Goal: Task Accomplishment & Management: Complete application form

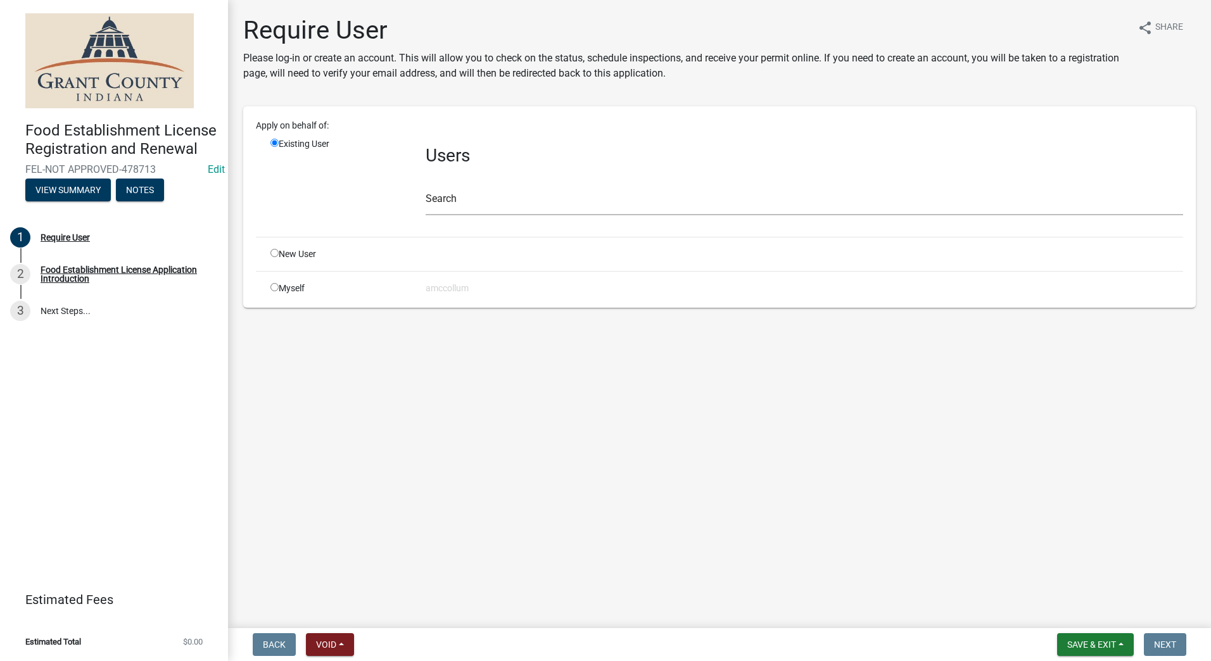
click at [270, 253] on input "radio" at bounding box center [274, 253] width 8 height 8
radio input "true"
radio input "false"
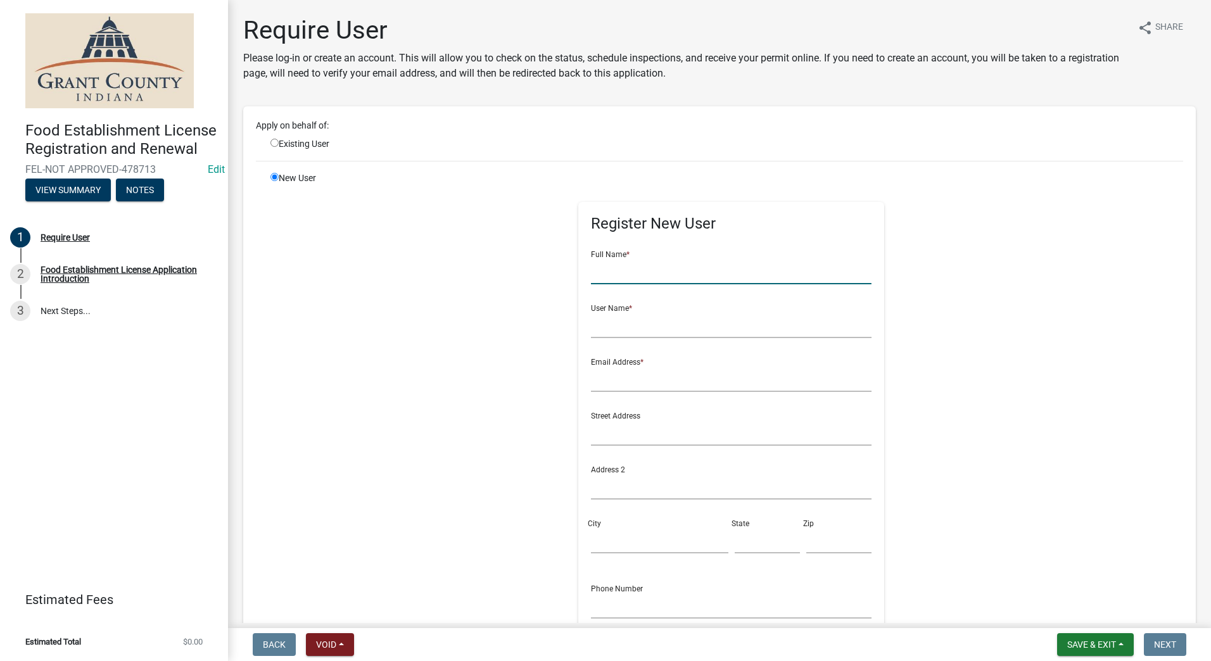
click at [635, 281] on input "text" at bounding box center [731, 271] width 281 height 26
type input "Get Baked Bakery"
click at [639, 328] on input "text" at bounding box center [731, 325] width 281 height 26
type input "[PERSON_NAME]"
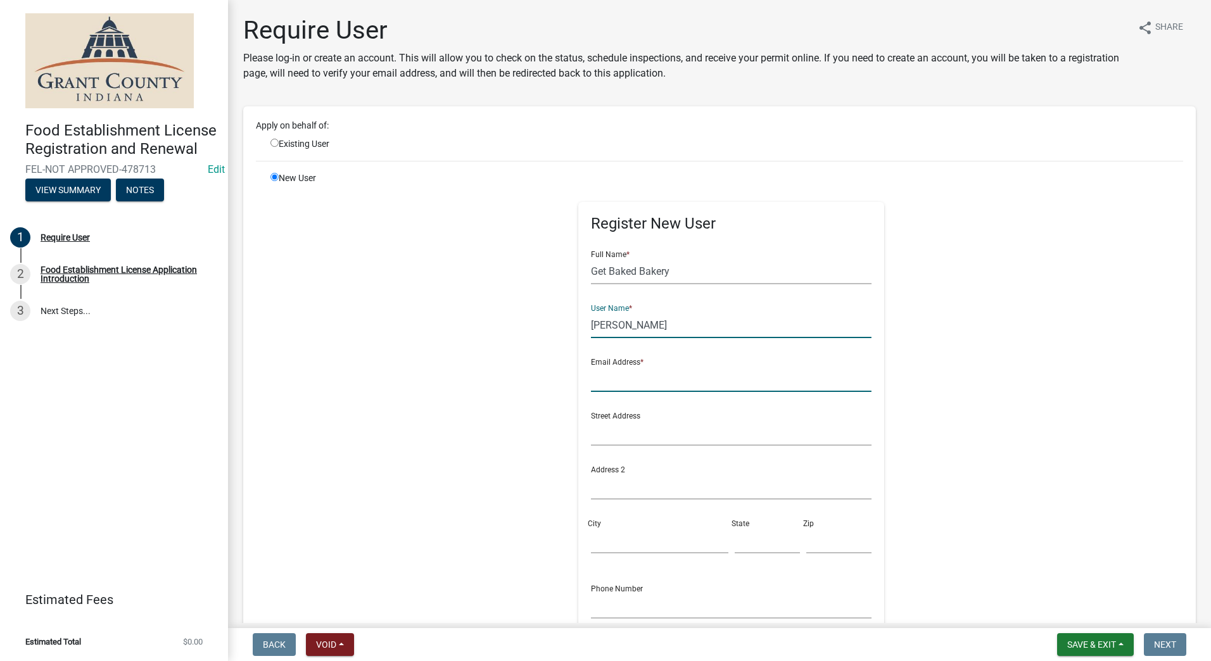
click at [638, 386] on input "text" at bounding box center [731, 379] width 281 height 26
type input "[EMAIL_ADDRESS][DOMAIN_NAME]"
click at [643, 431] on input "text" at bounding box center [731, 433] width 281 height 26
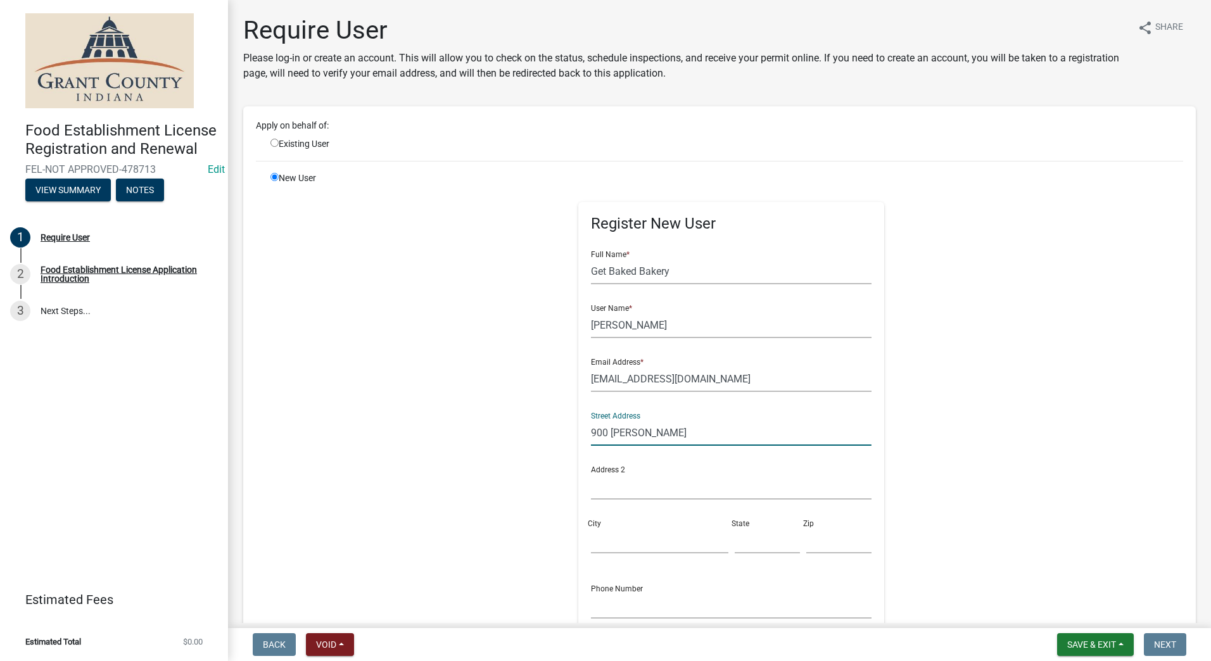
type input "900 [PERSON_NAME]"
click at [660, 545] on input "City" at bounding box center [659, 541] width 137 height 26
type input "Muncie"
type input "IN"
type input "47303"
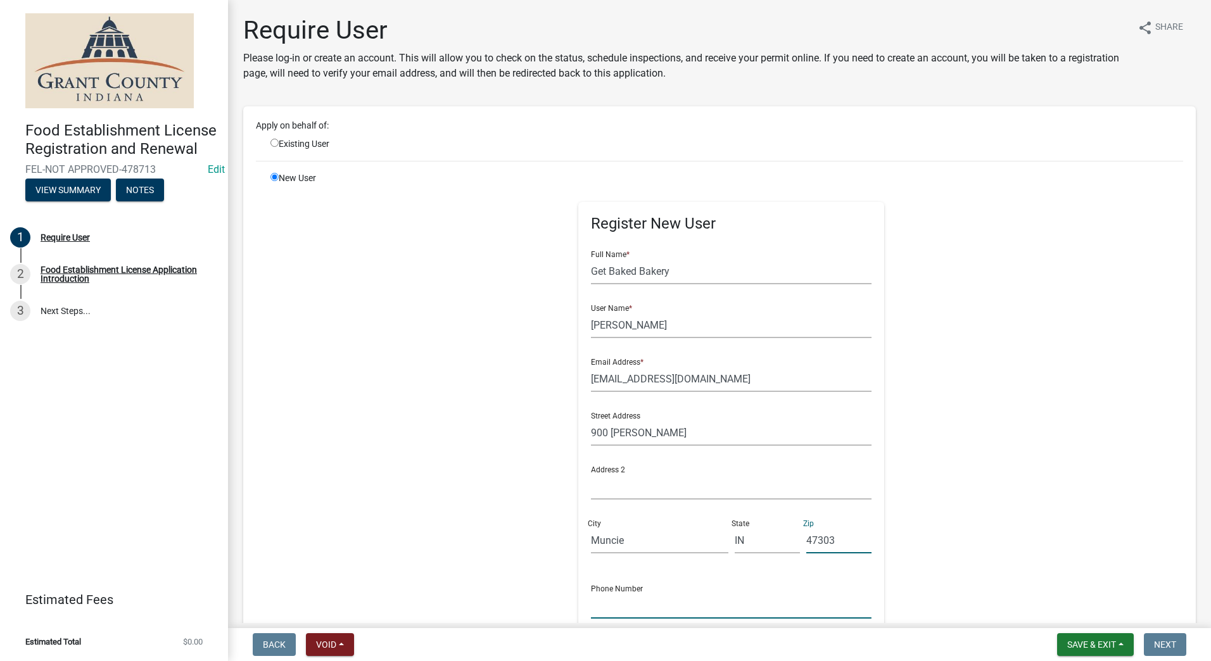
click at [631, 604] on input "text" at bounding box center [731, 606] width 281 height 26
type input "[PHONE_NUMBER]"
drag, startPoint x: 678, startPoint y: 435, endPoint x: 562, endPoint y: 436, distance: 115.9
click at [569, 436] on div "Register New User Full Name * Get Baked Bakery User Name * [PERSON_NAME] Email …" at bounding box center [731, 457] width 325 height 570
type input "[STREET_ADDRESS][PERSON_NAME]"
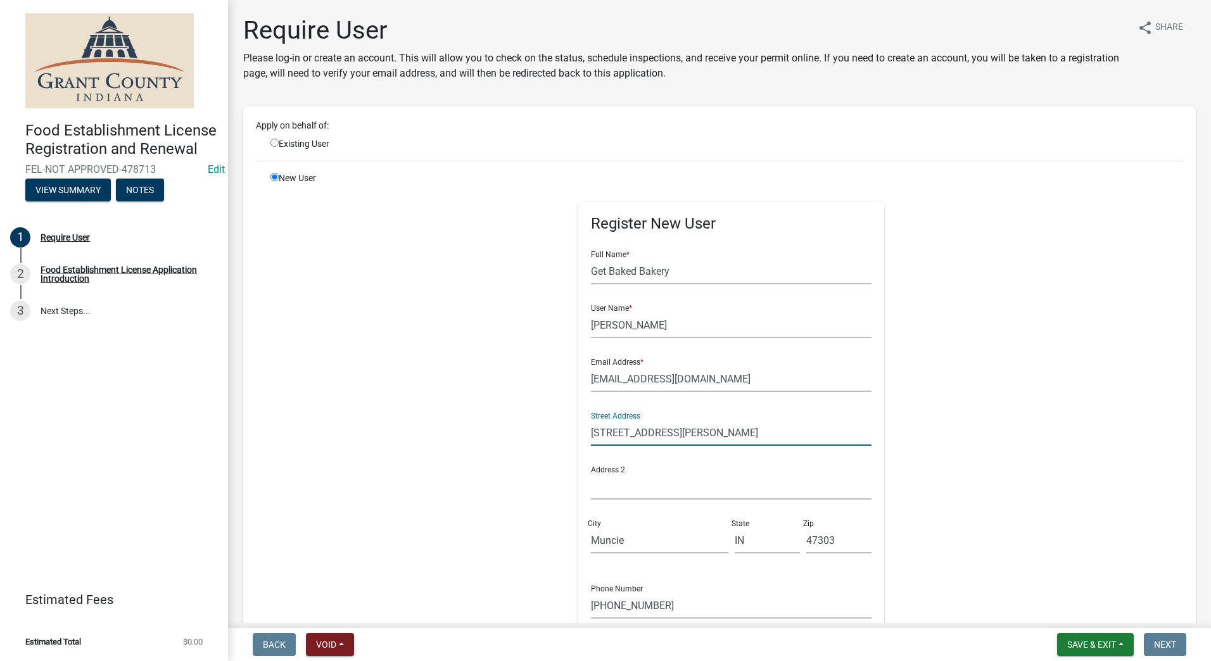
click at [470, 419] on div "Register New User Full Name * Get Baked Bakery User Name * [PERSON_NAME] Email …" at bounding box center [731, 457] width 649 height 570
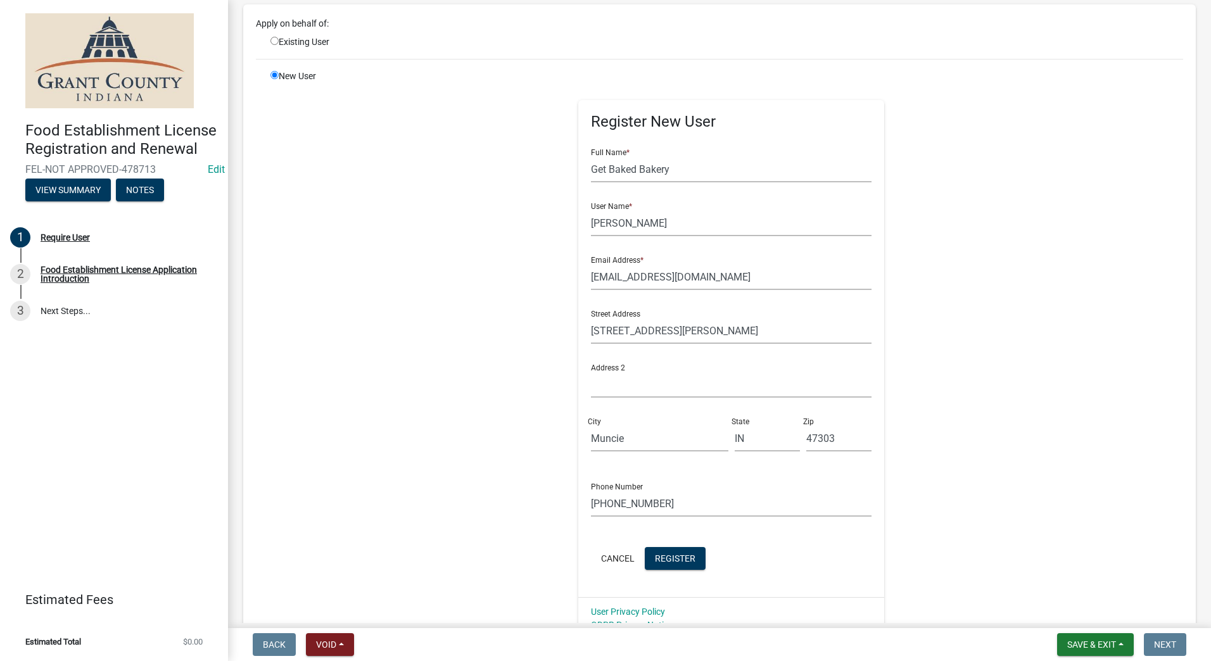
scroll to position [215, 0]
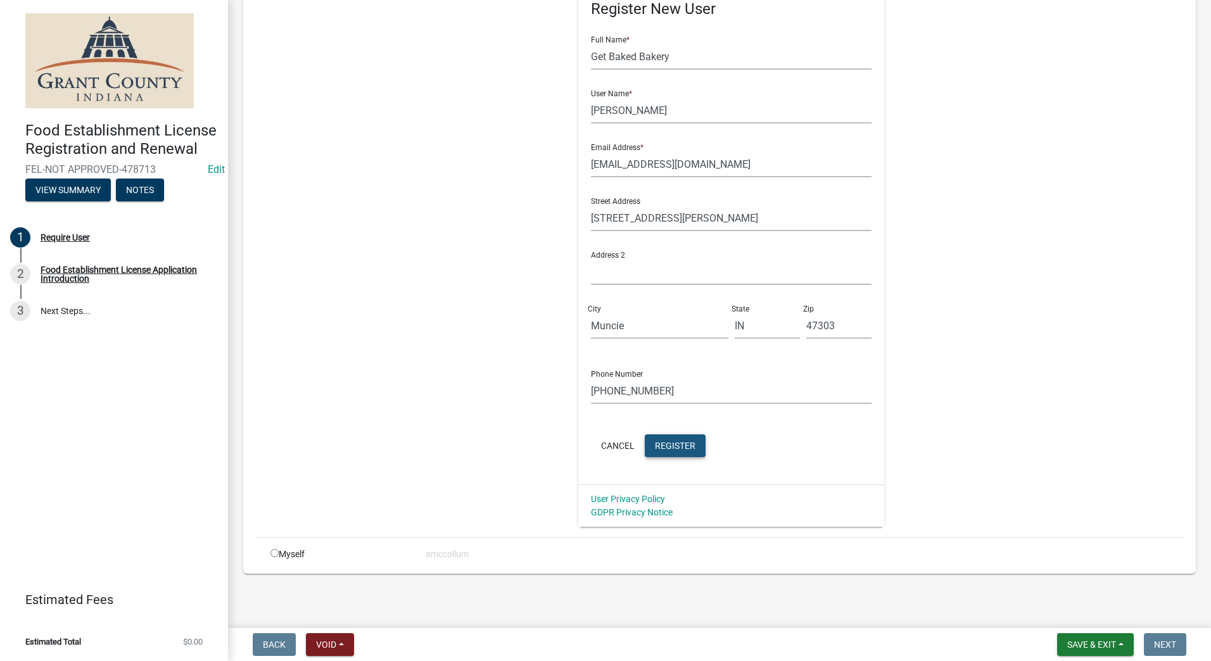
click at [655, 445] on span "Register" at bounding box center [675, 445] width 41 height 10
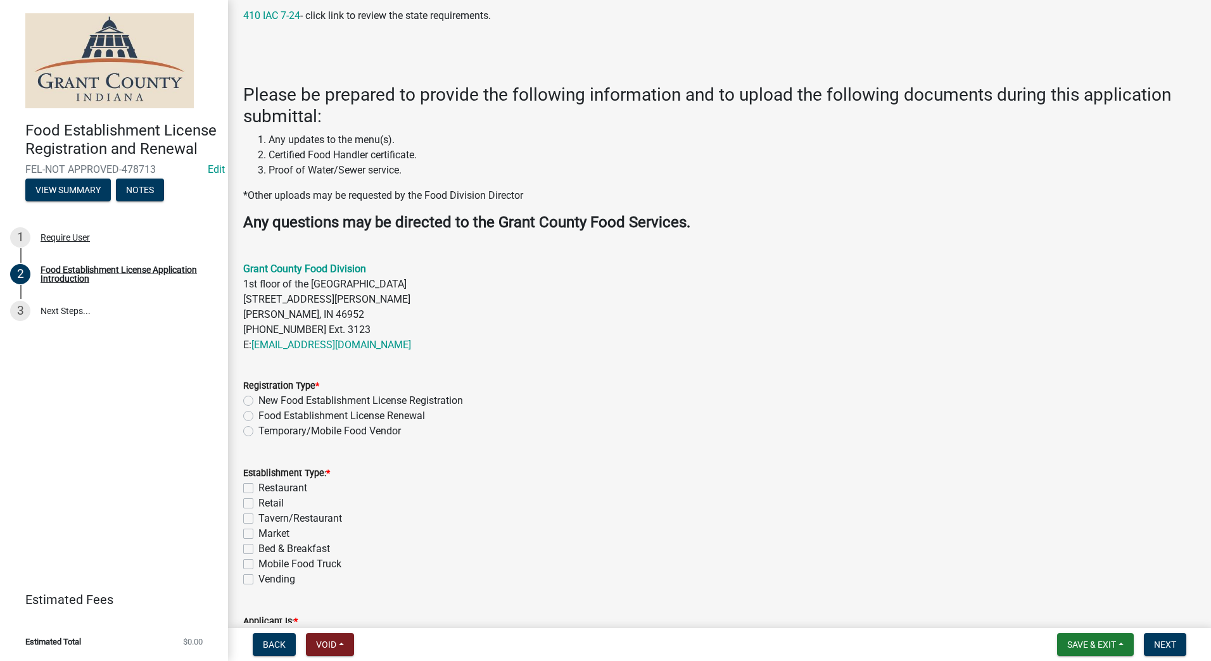
scroll to position [190, 0]
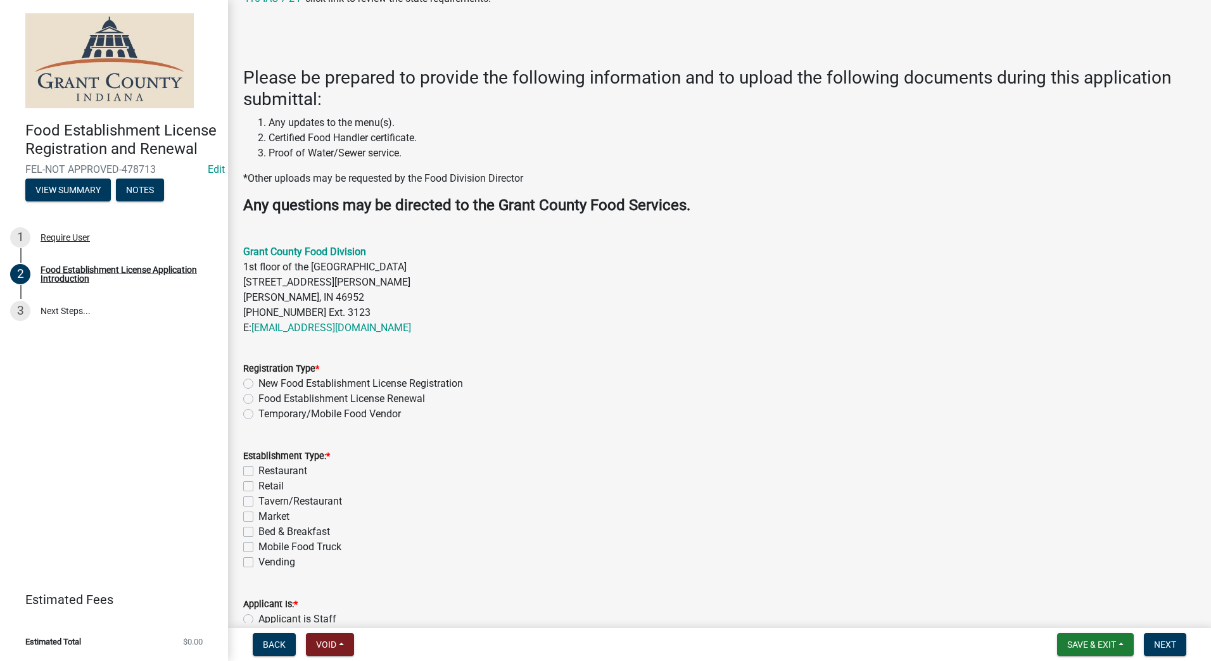
click at [258, 414] on label "Temporary/Mobile Food Vendor" at bounding box center [329, 414] width 143 height 15
click at [258, 414] on input "Temporary/Mobile Food Vendor" at bounding box center [262, 411] width 8 height 8
radio input "true"
click at [258, 545] on label "Mobile Food Truck" at bounding box center [299, 547] width 83 height 15
click at [258, 545] on input "Mobile Food Truck" at bounding box center [262, 544] width 8 height 8
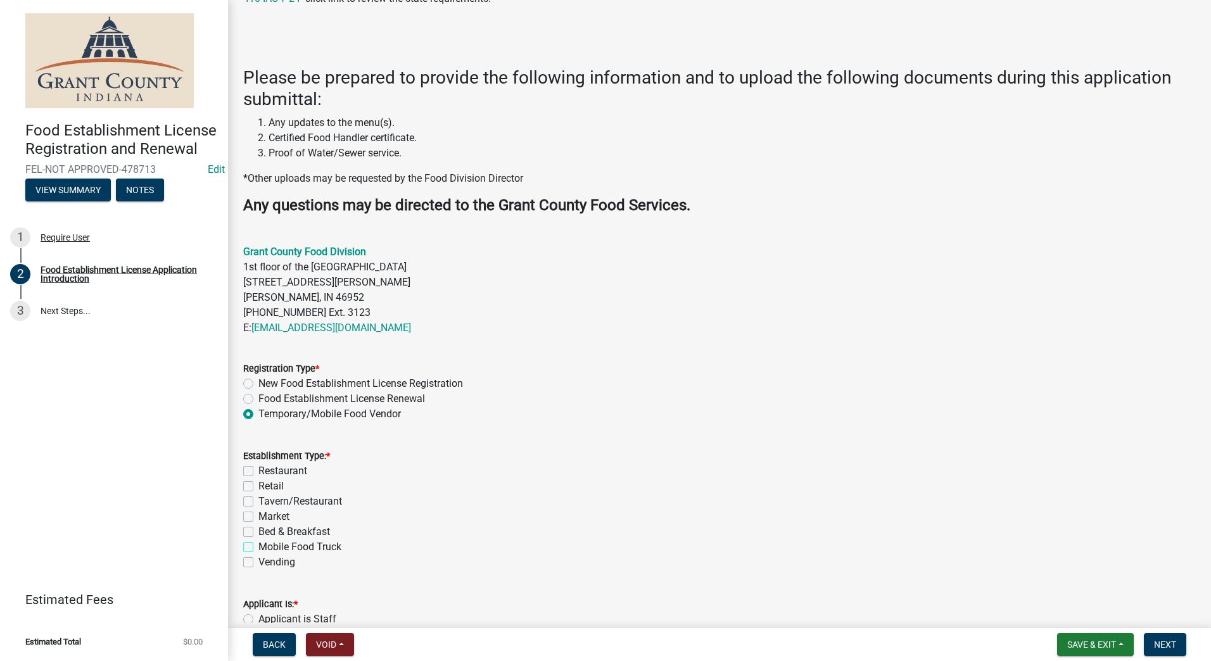
checkbox input "true"
checkbox input "false"
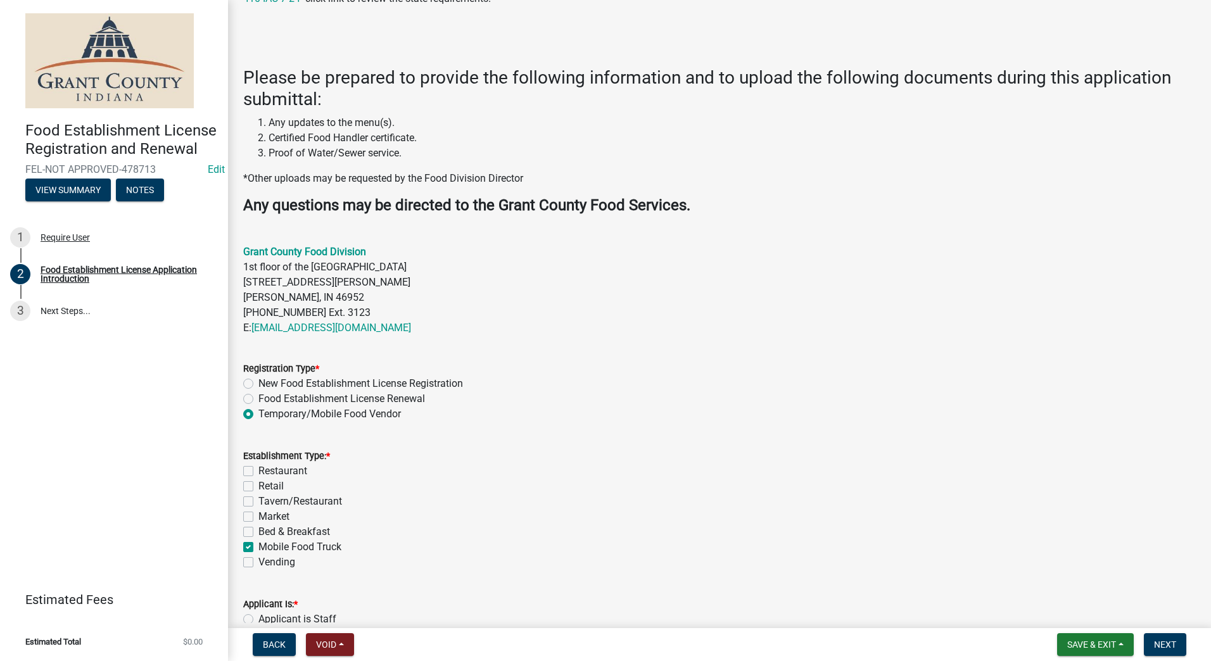
checkbox input "false"
checkbox input "true"
checkbox input "false"
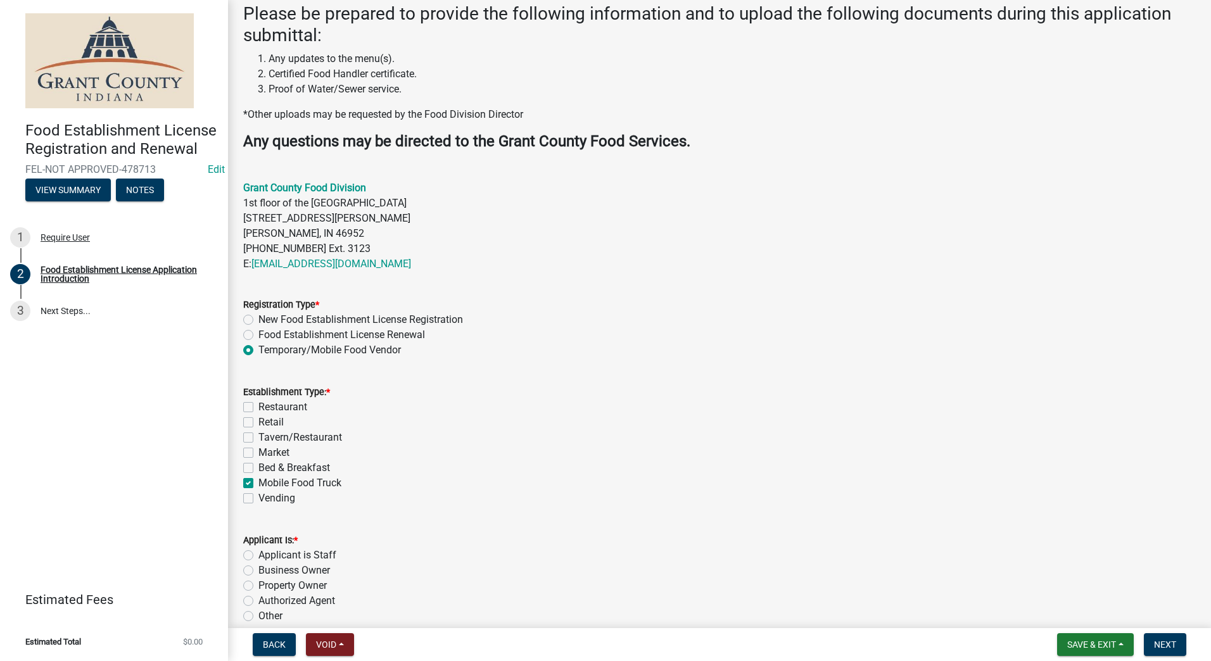
scroll to position [315, 0]
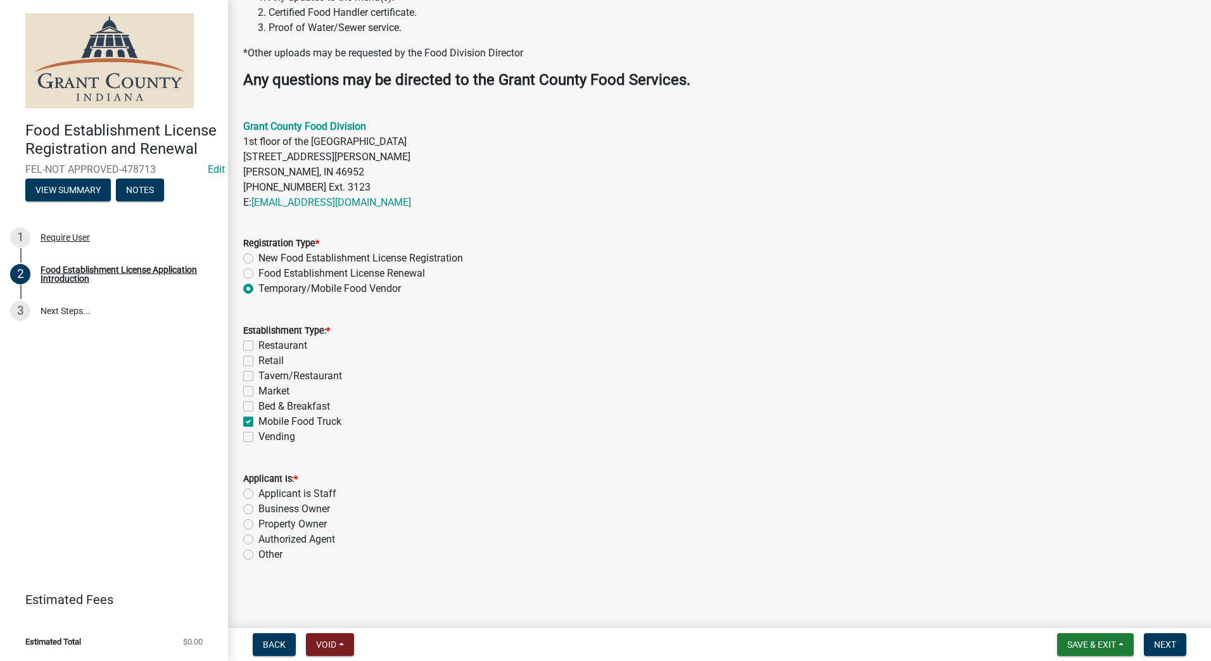
click at [258, 540] on label "Authorized Agent" at bounding box center [296, 539] width 77 height 15
click at [258, 540] on input "Authorized Agent" at bounding box center [262, 536] width 8 height 8
radio input "true"
click at [1169, 640] on span "Next" at bounding box center [1165, 645] width 22 height 10
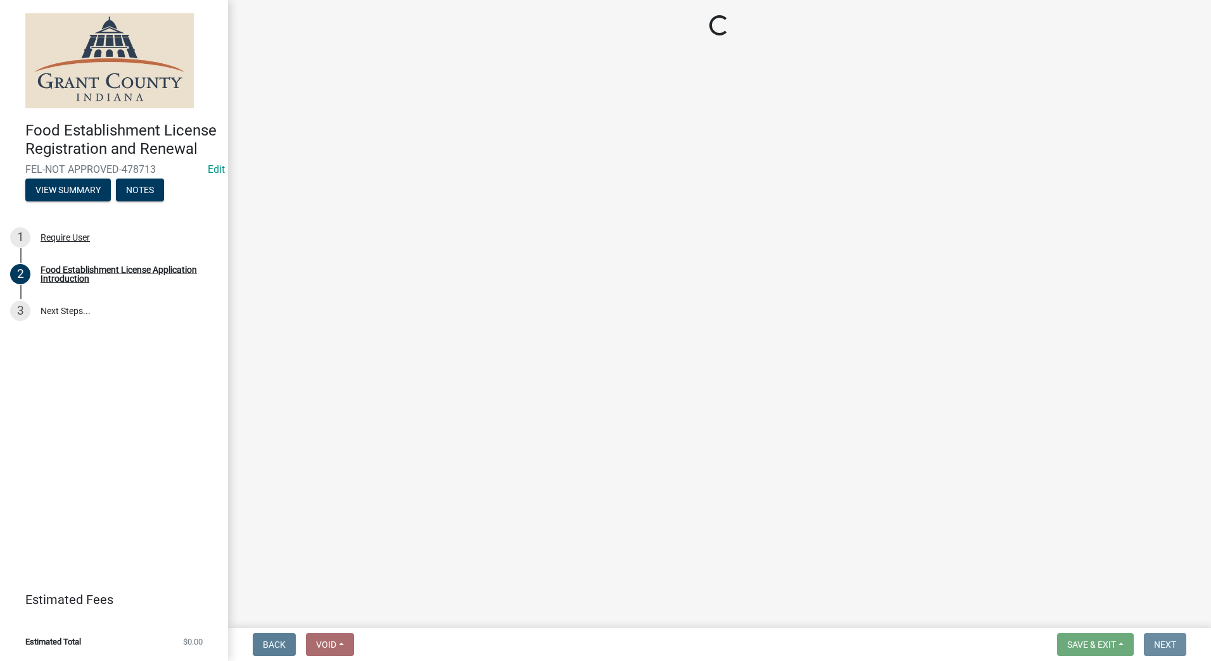
scroll to position [0, 0]
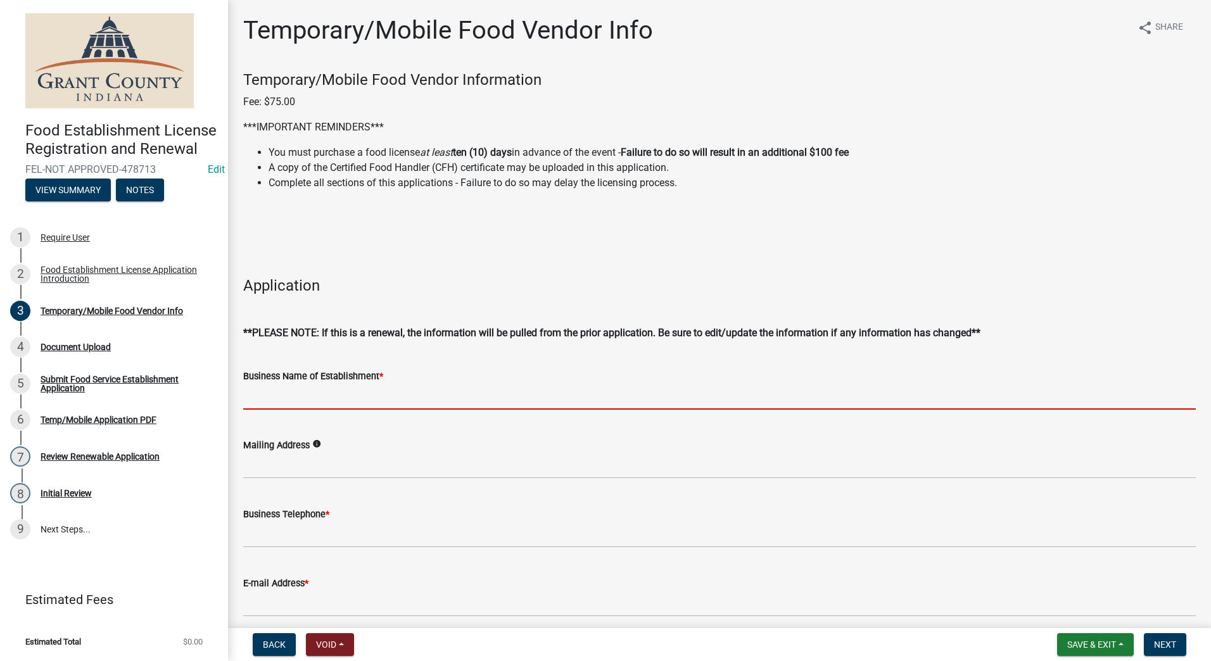
click at [434, 393] on input "Business Name of Establishment *" at bounding box center [719, 397] width 953 height 26
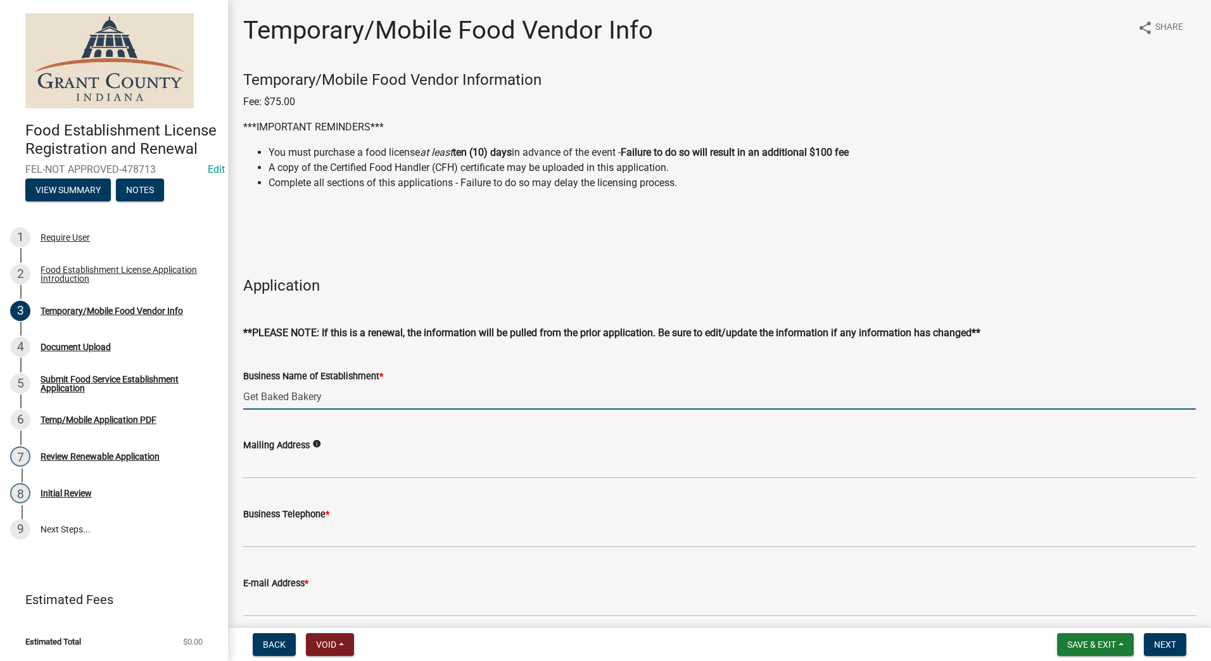
type input "Get Baked Bakery"
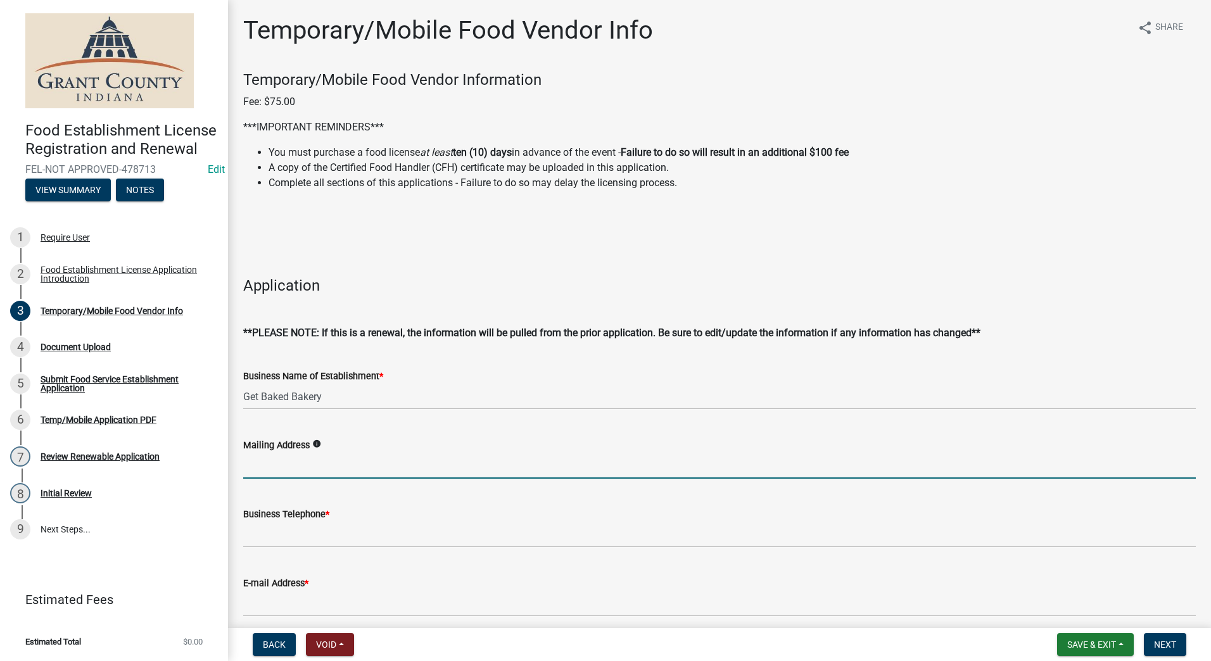
click at [404, 466] on input "Mailing Address" at bounding box center [719, 466] width 953 height 26
type input "[STREET_ADDRESS][PERSON_NAME][PERSON_NAME]"
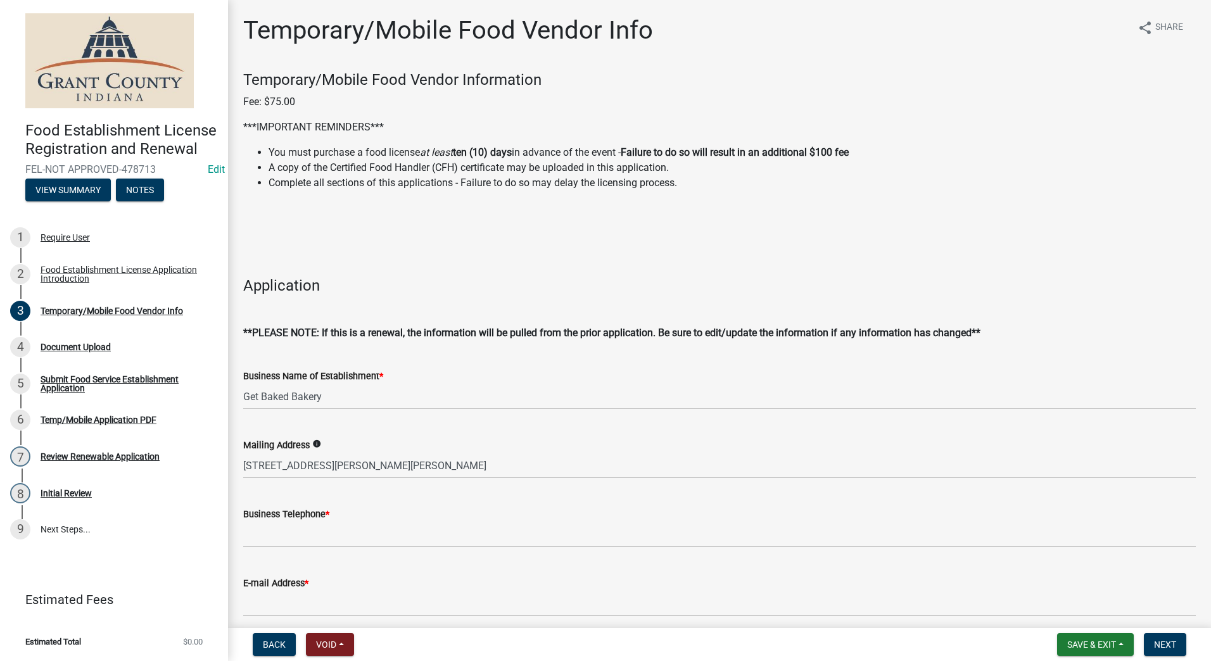
click at [352, 481] on wm-data-entity-input "Mailing Address info [STREET_ADDRESS][PERSON_NAME][PERSON_NAME]" at bounding box center [719, 454] width 953 height 69
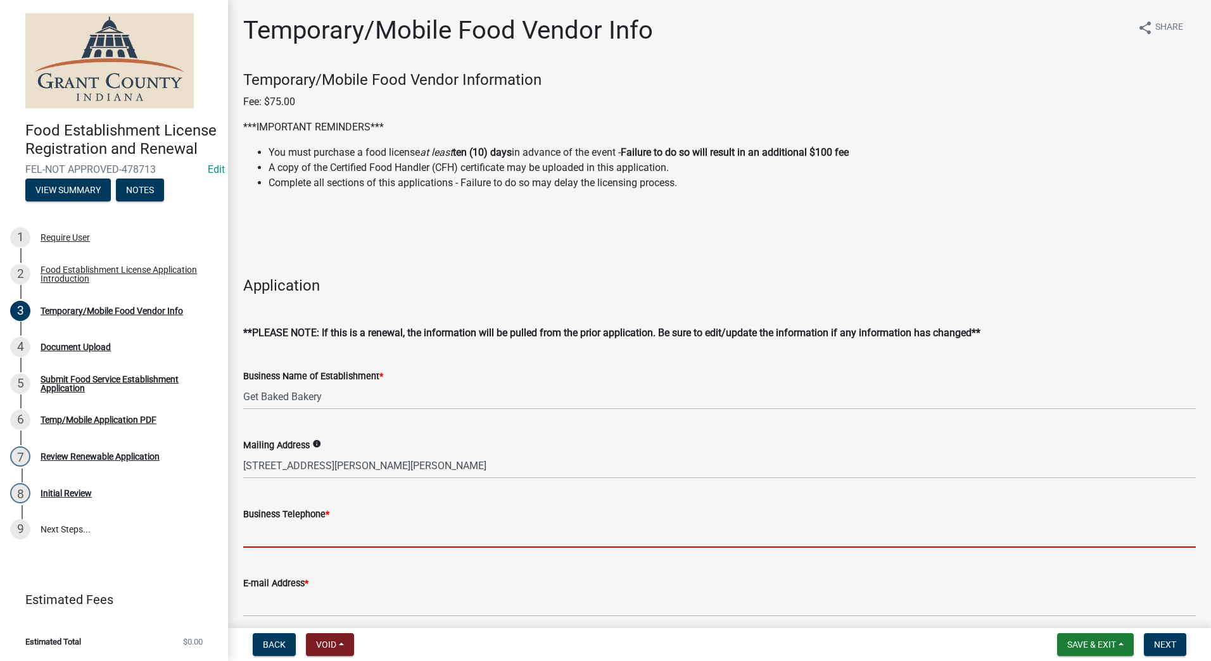
click at [333, 538] on input "Business Telephone *" at bounding box center [719, 535] width 953 height 26
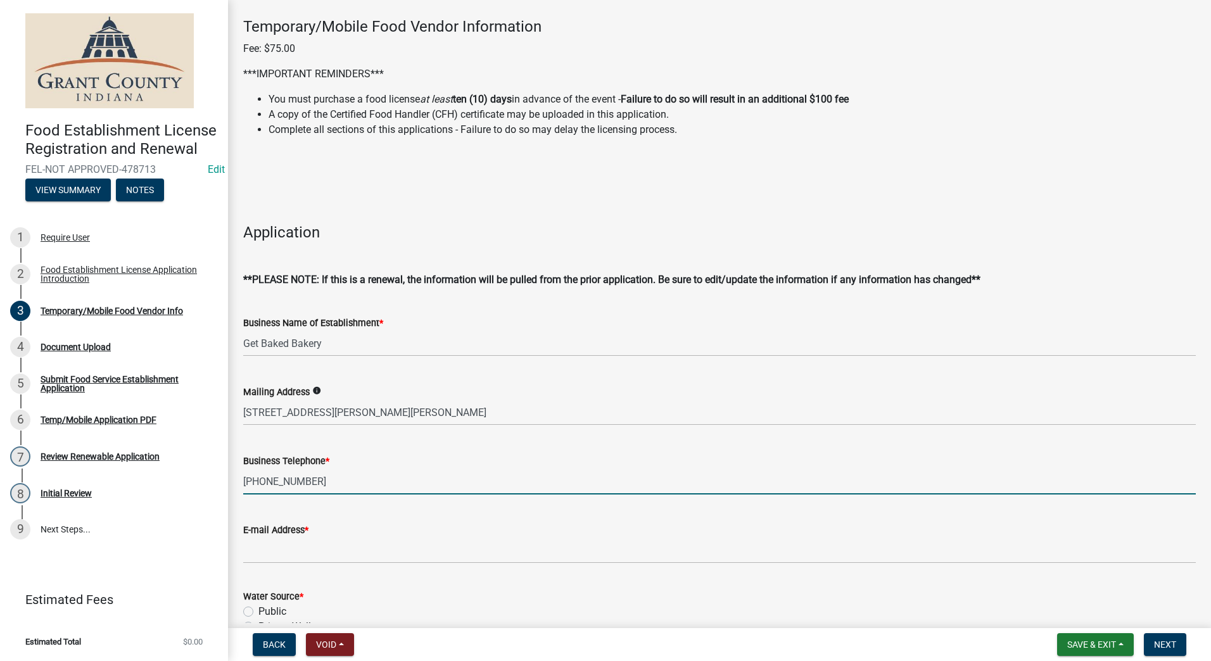
scroll to position [190, 0]
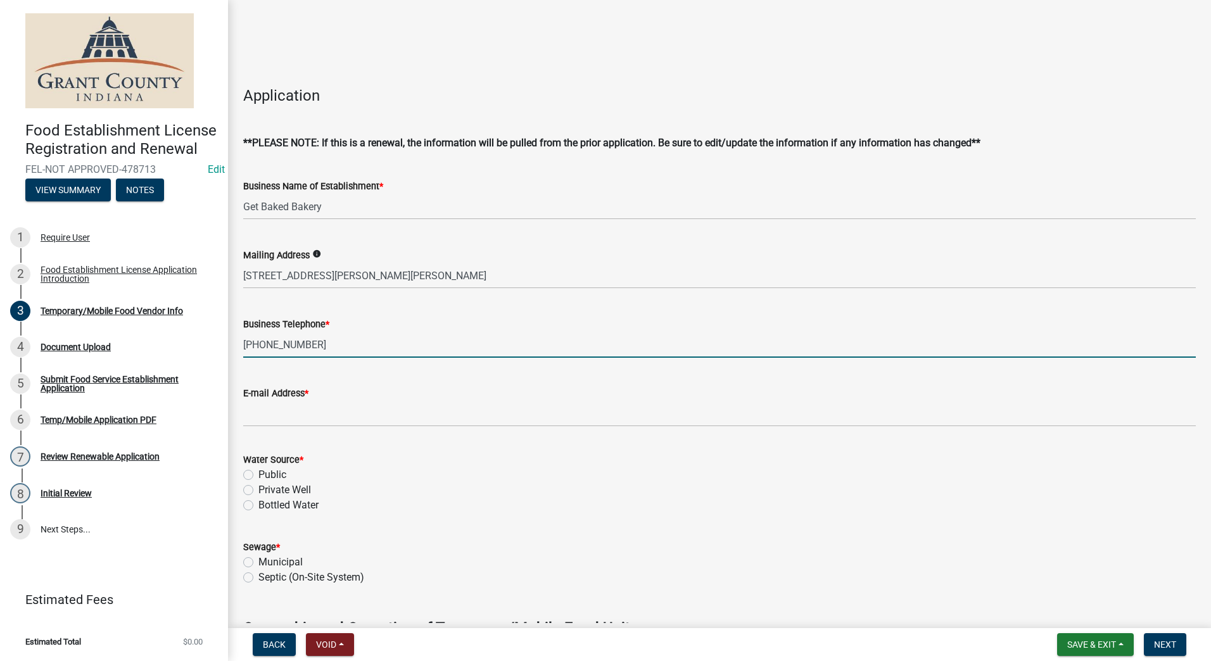
type input "[PHONE_NUMBER]"
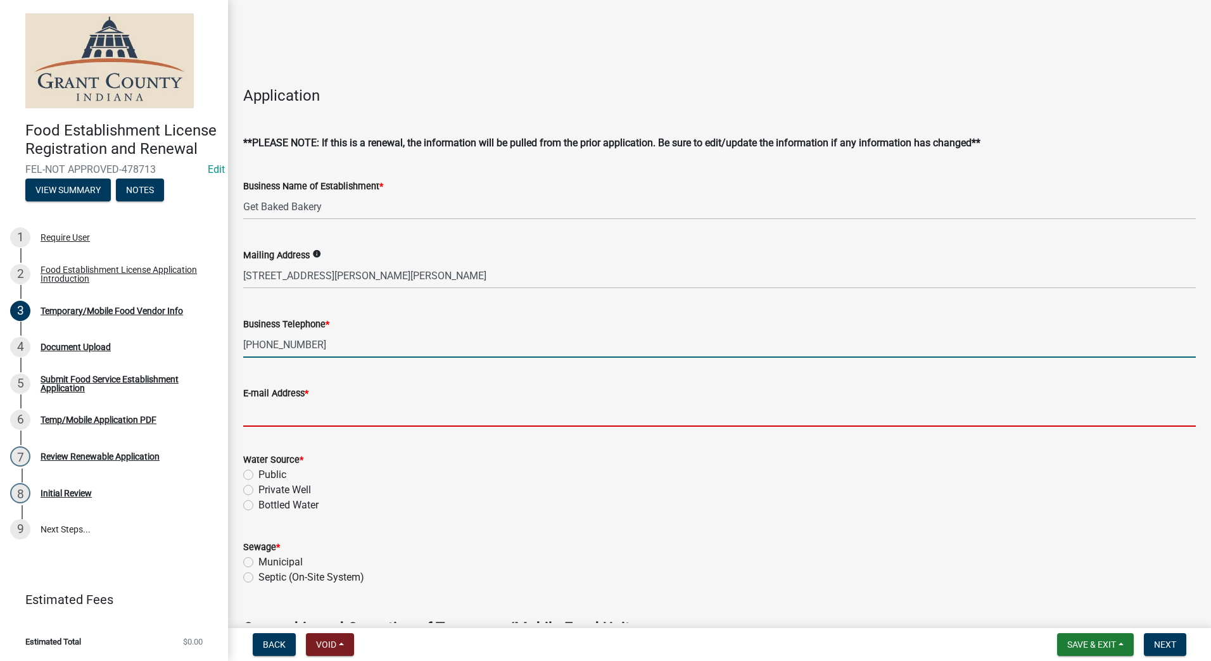
click at [312, 412] on input "E-mail Address *" at bounding box center [719, 414] width 953 height 26
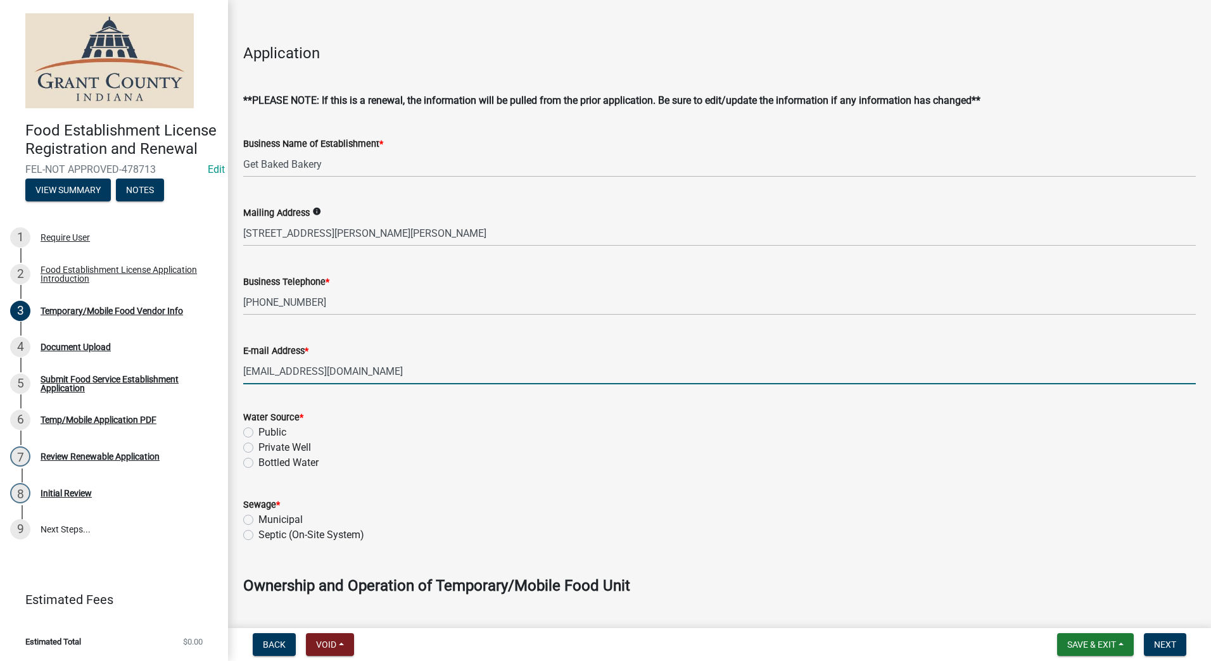
scroll to position [253, 0]
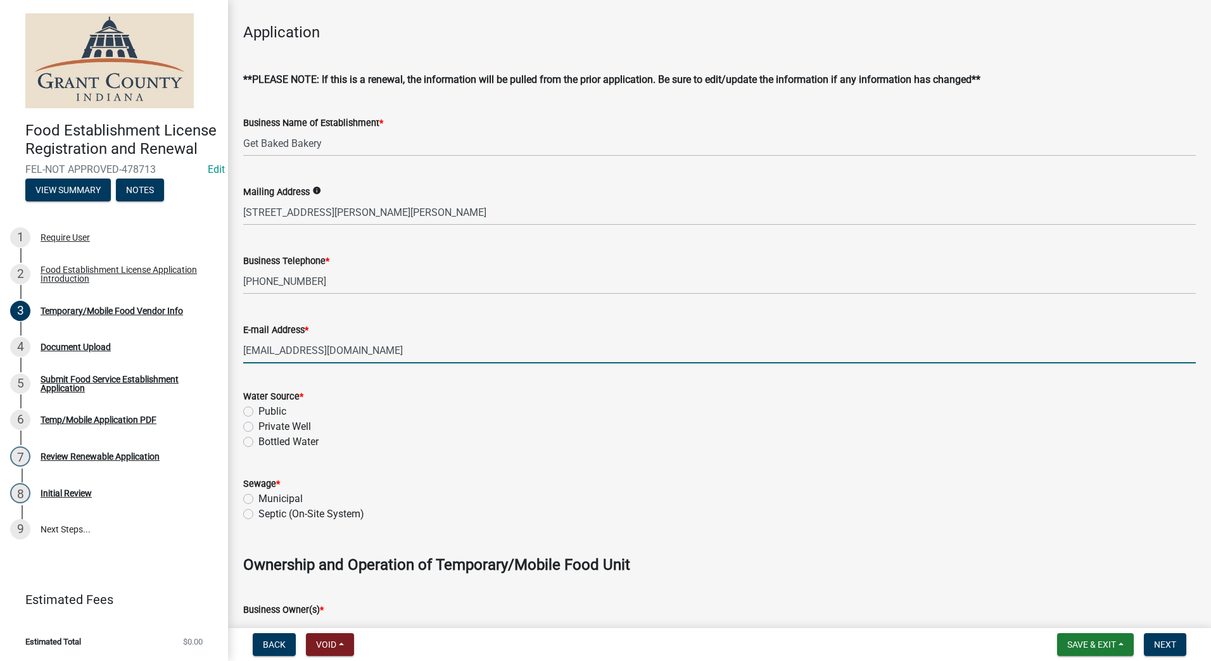
type input "[EMAIL_ADDRESS][DOMAIN_NAME]"
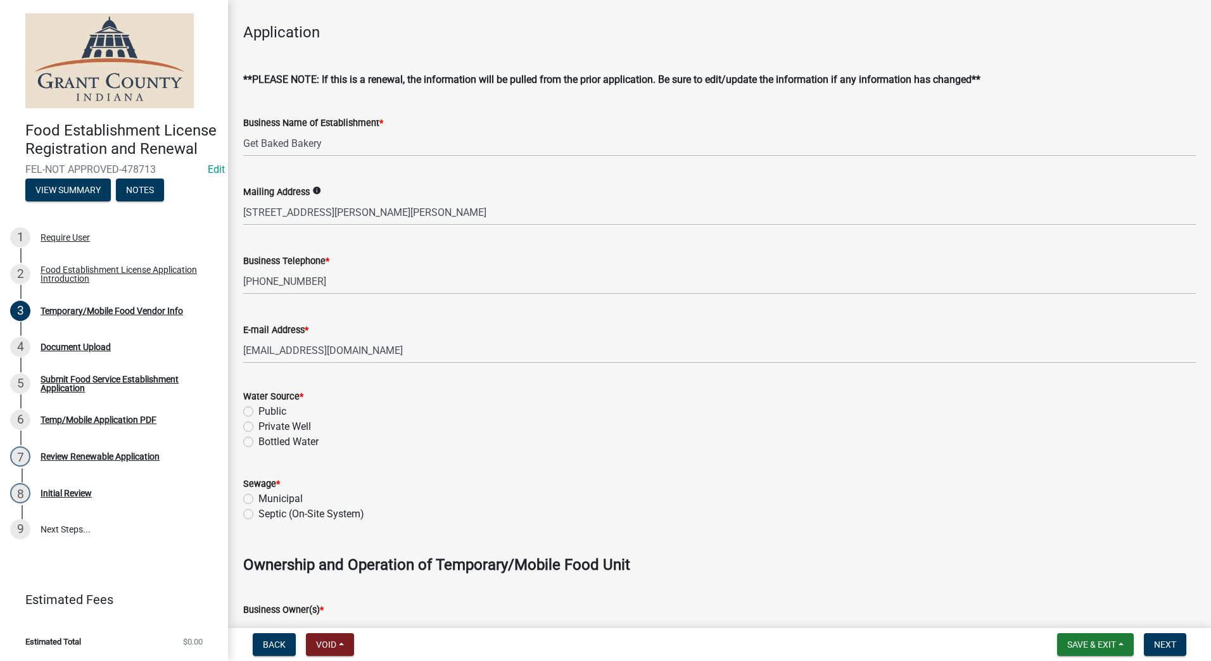
click at [258, 413] on label "Public" at bounding box center [272, 411] width 28 height 15
click at [258, 412] on input "Public" at bounding box center [262, 408] width 8 height 8
radio input "true"
click at [258, 498] on label "Municipal" at bounding box center [280, 498] width 44 height 15
click at [258, 498] on input "Municipal" at bounding box center [262, 495] width 8 height 8
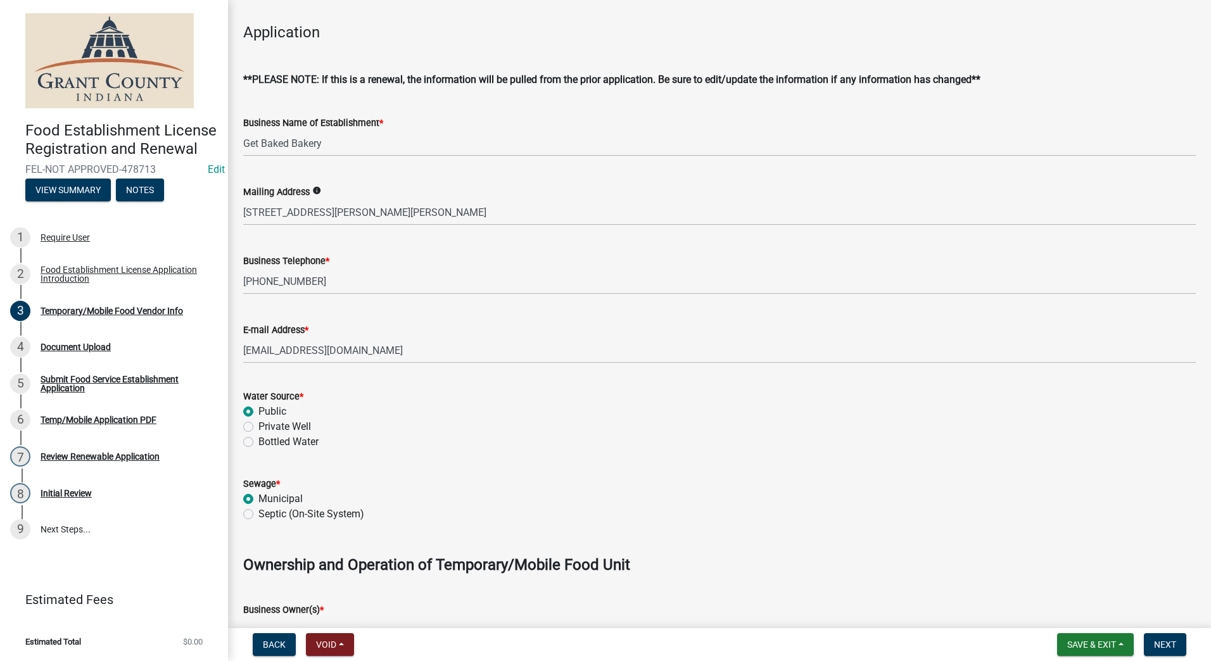
radio input "true"
click at [397, 462] on form "Sewage * Municipal Septic (On-Site System)" at bounding box center [719, 491] width 953 height 61
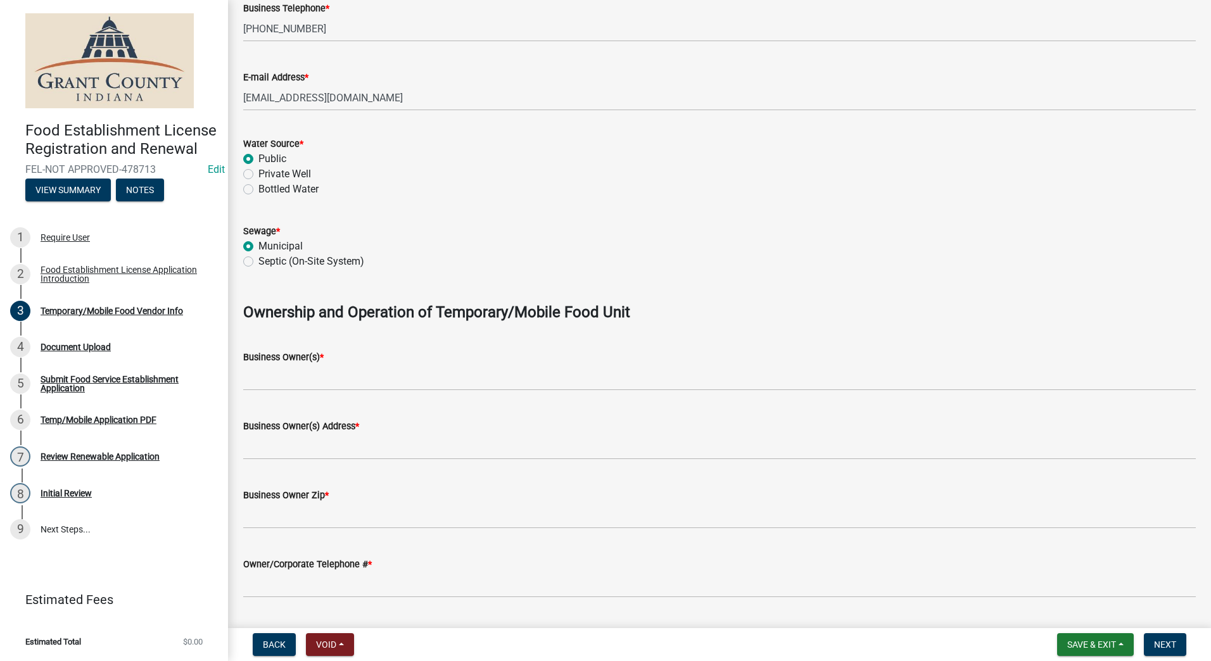
scroll to position [507, 0]
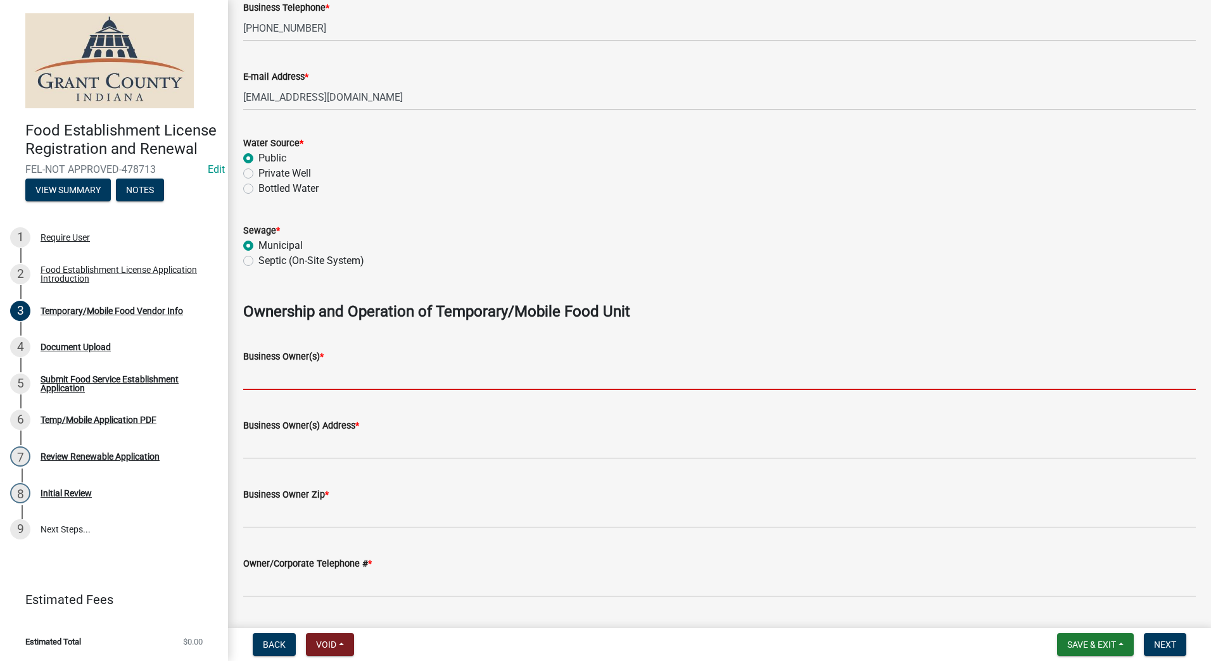
click at [334, 379] on input "Business Owner(s) *" at bounding box center [719, 377] width 953 height 26
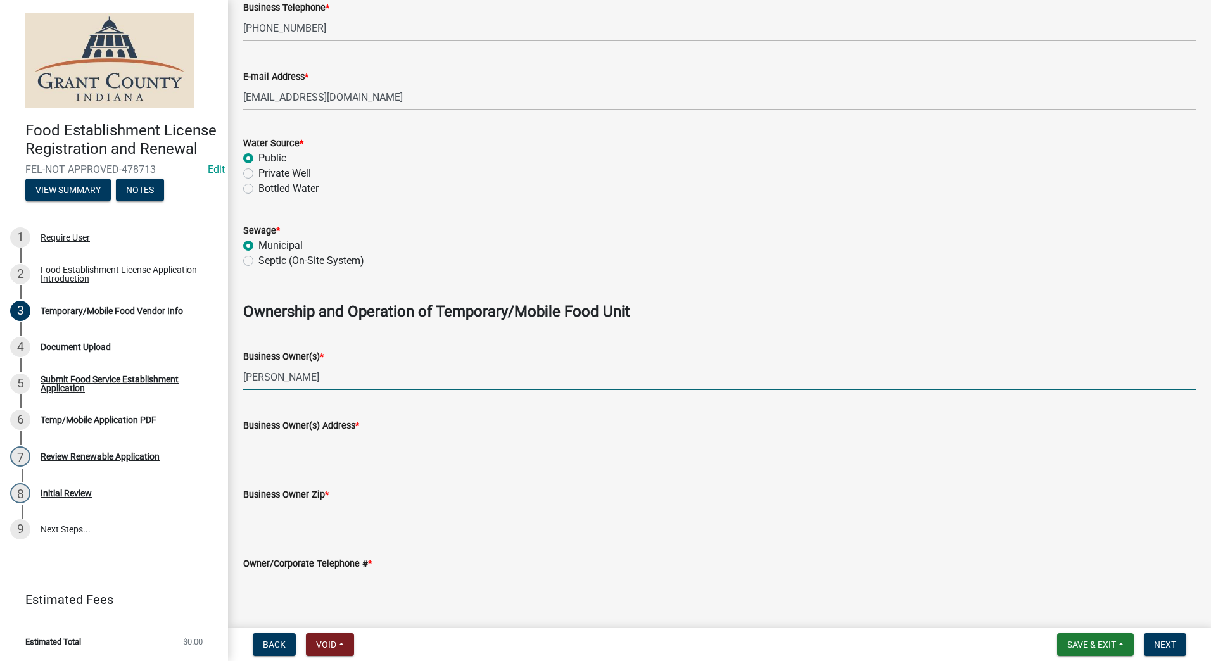
type input "[PERSON_NAME]"
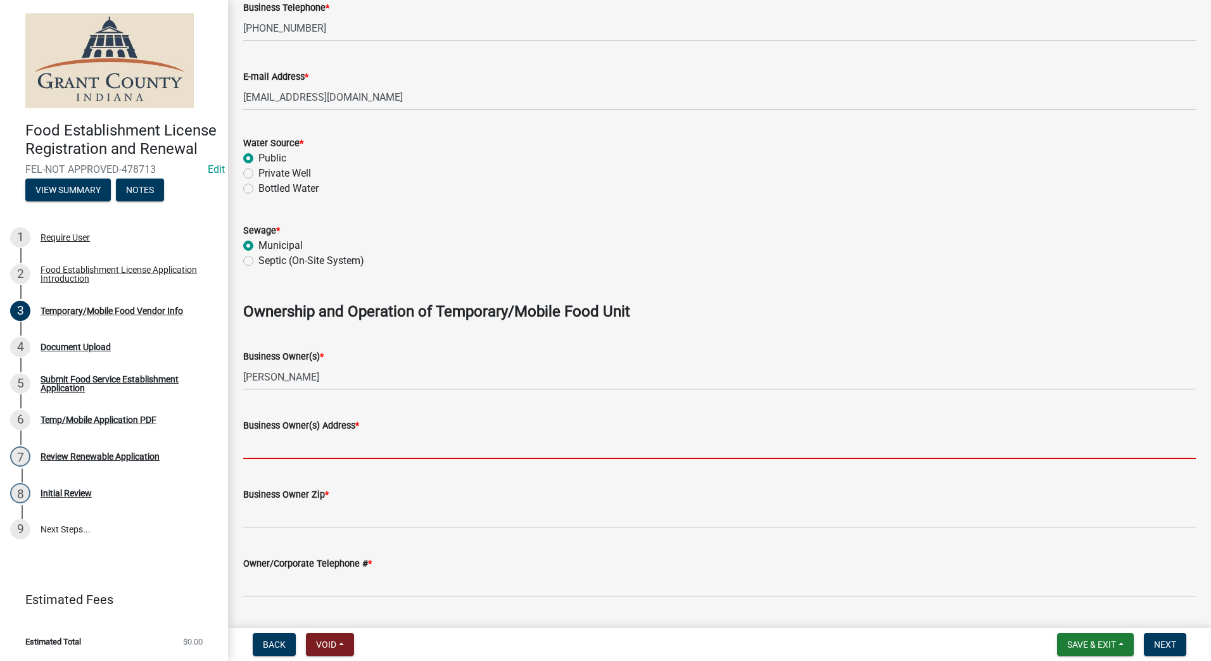
click at [341, 443] on input "Business Owner(s) Address *" at bounding box center [719, 446] width 953 height 26
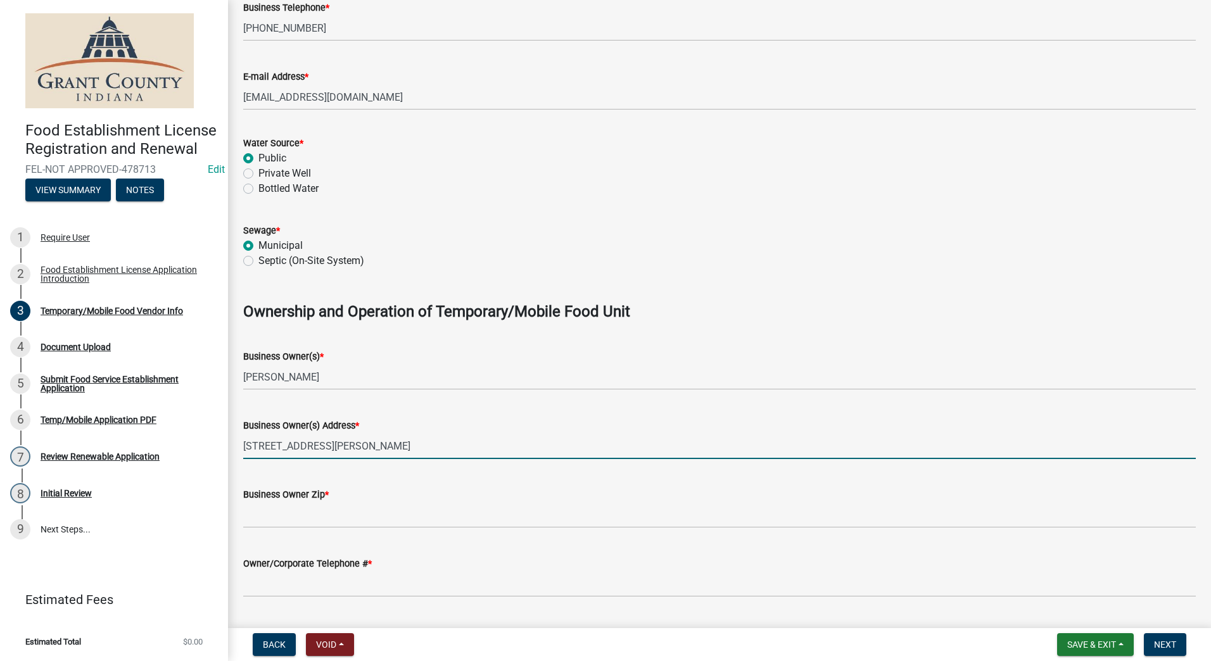
type input "[STREET_ADDRESS][PERSON_NAME]"
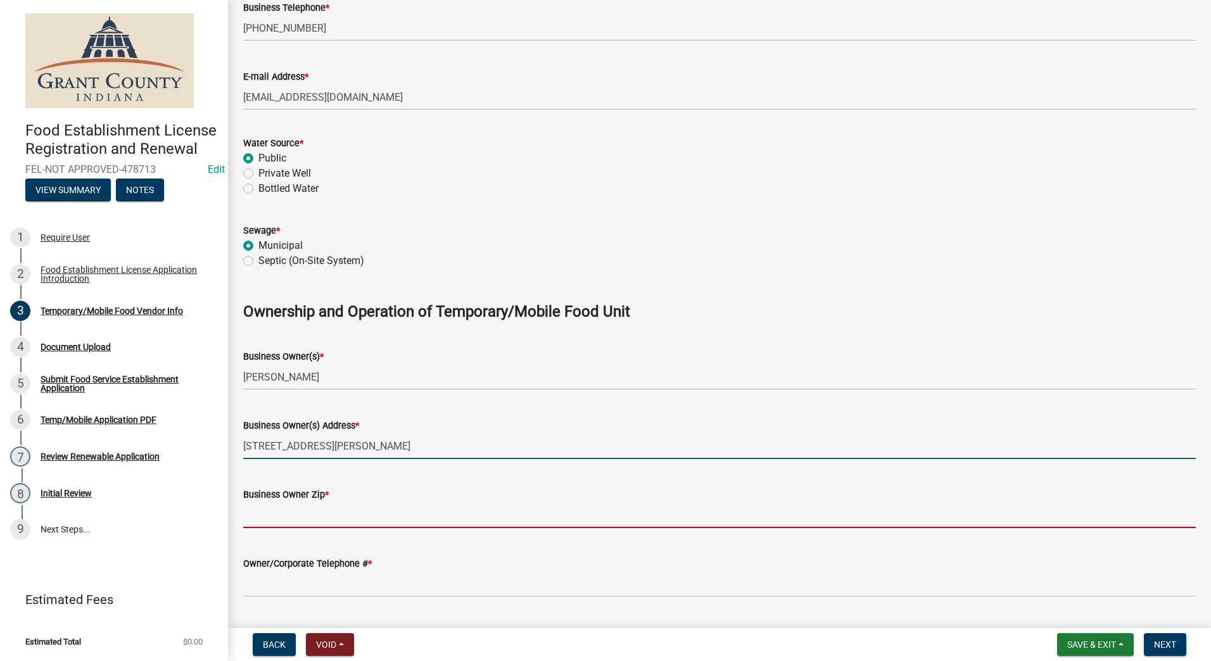
click at [313, 506] on input "Business Owner Zip *" at bounding box center [719, 515] width 953 height 26
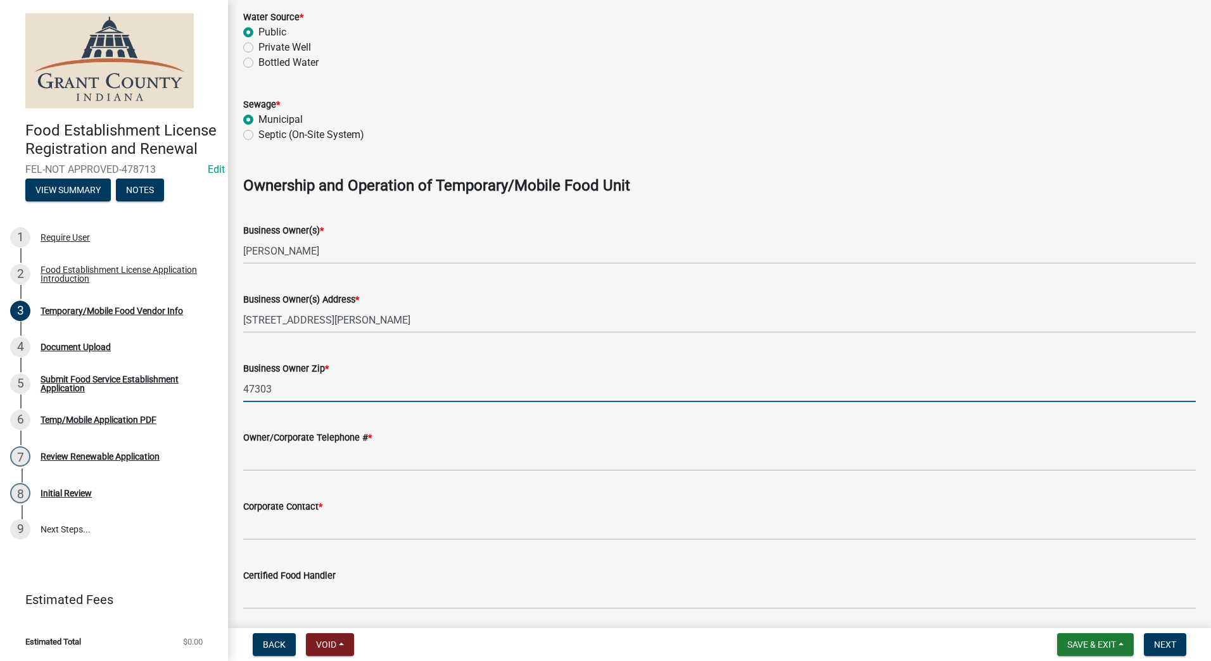
scroll to position [633, 0]
type input "47303"
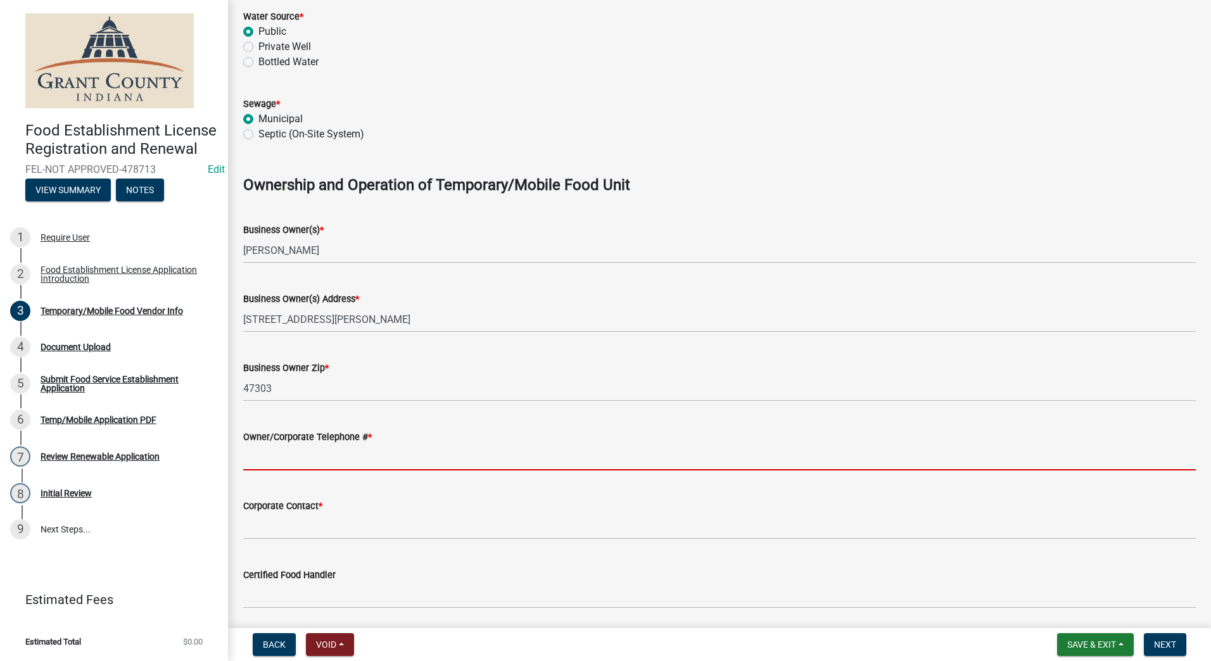
click at [293, 457] on input "Owner/Corporate Telephone # *" at bounding box center [719, 458] width 953 height 26
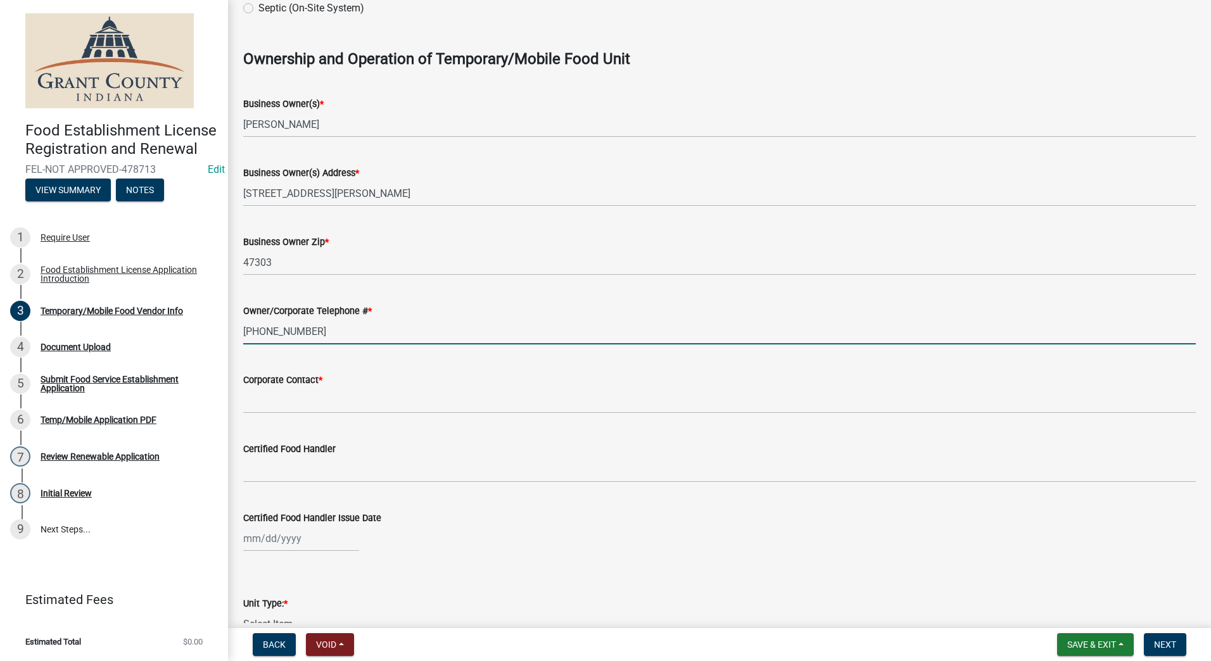
scroll to position [760, 0]
type input "[PHONE_NUMBER]"
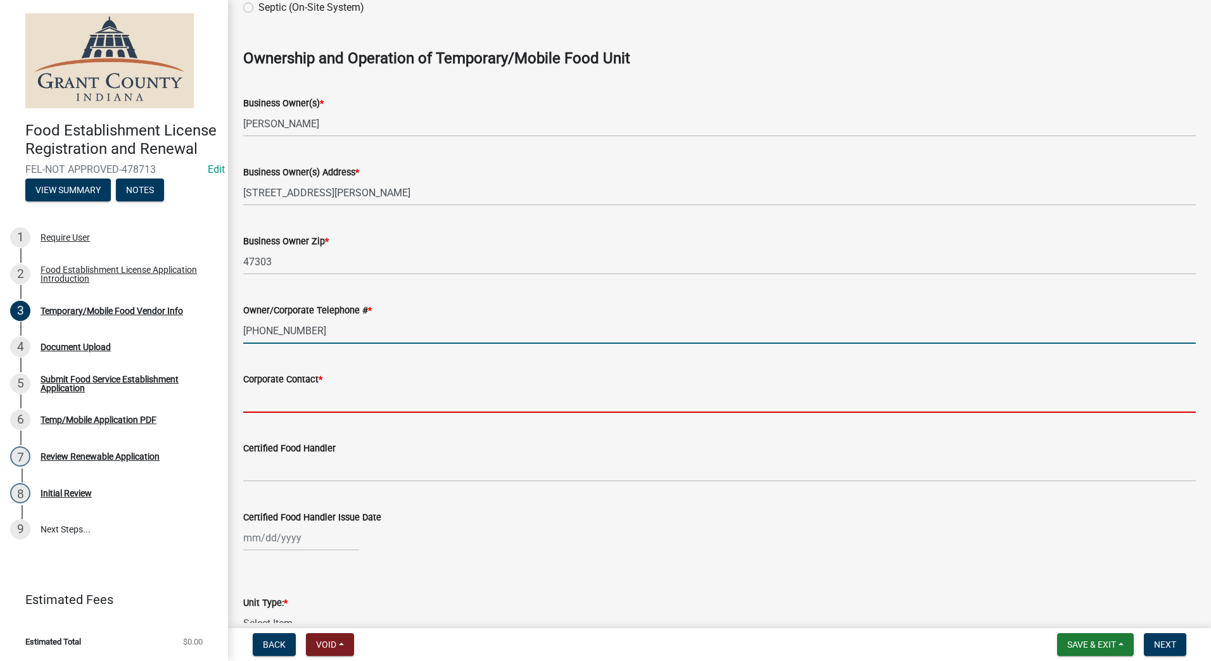
click at [298, 400] on input "Corporate Contact *" at bounding box center [719, 400] width 953 height 26
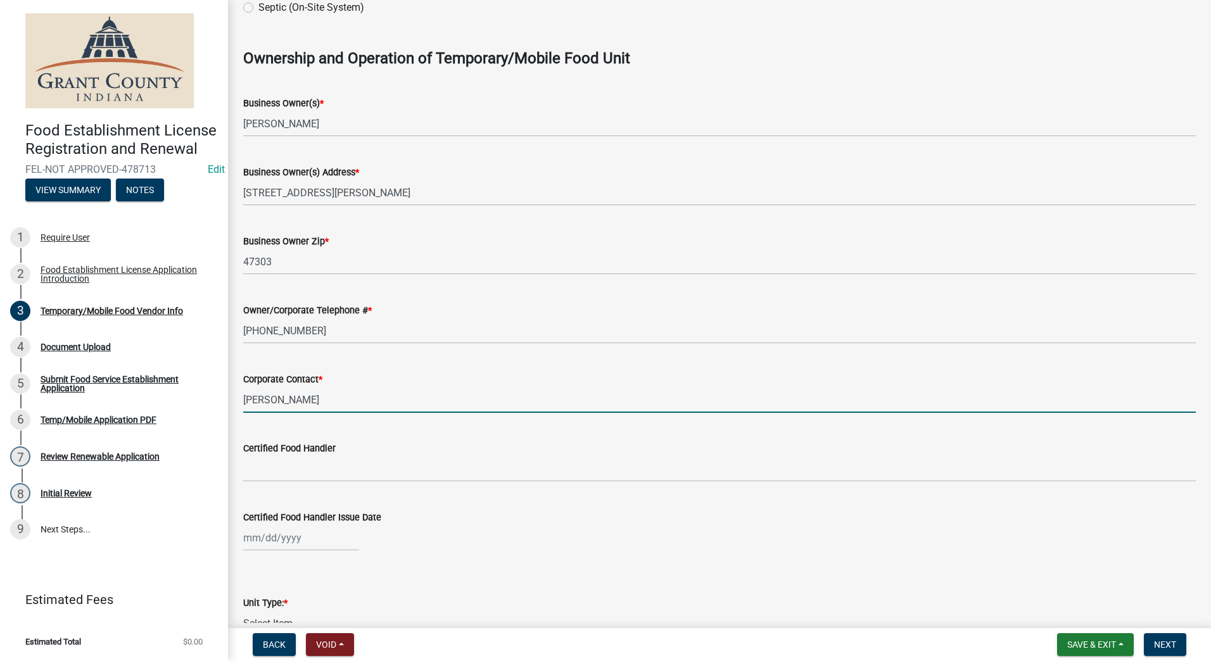
type input "[PERSON_NAME]"
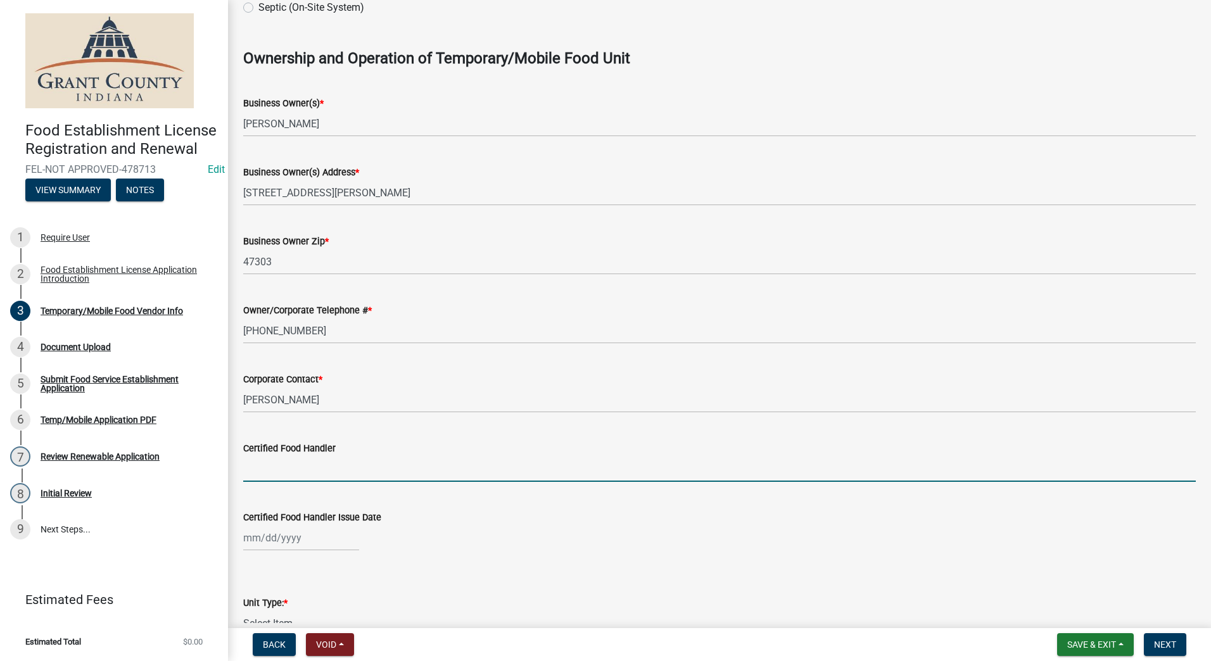
click at [311, 466] on input "Certified Food Handler" at bounding box center [719, 469] width 953 height 26
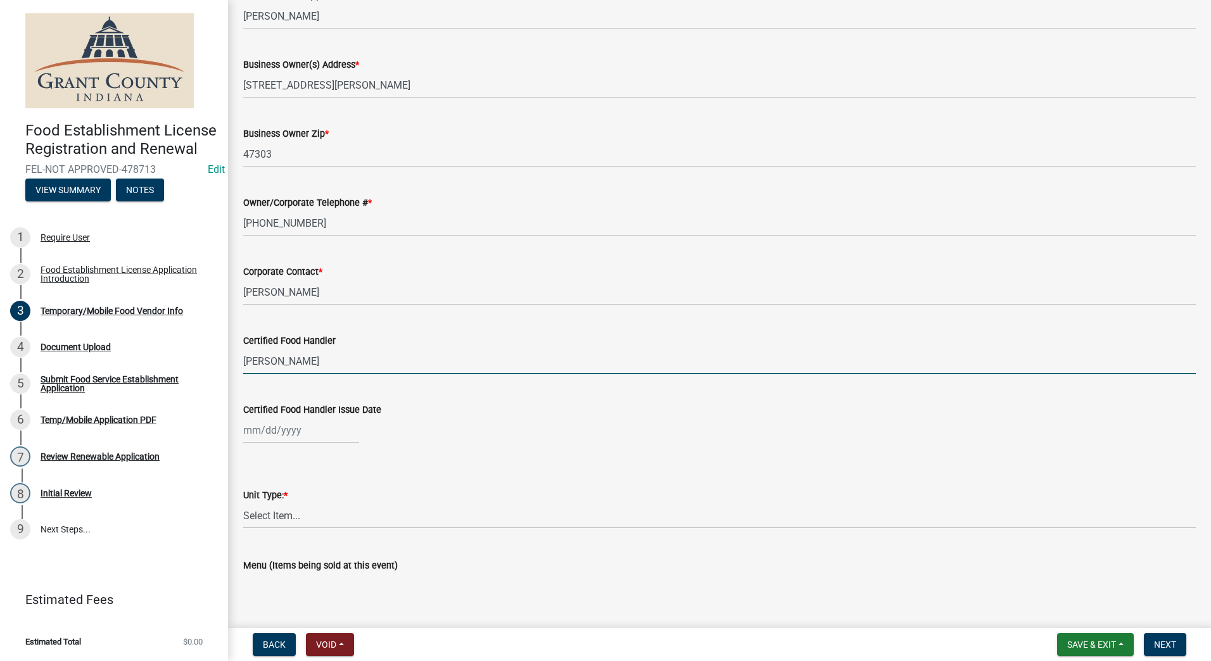
scroll to position [887, 0]
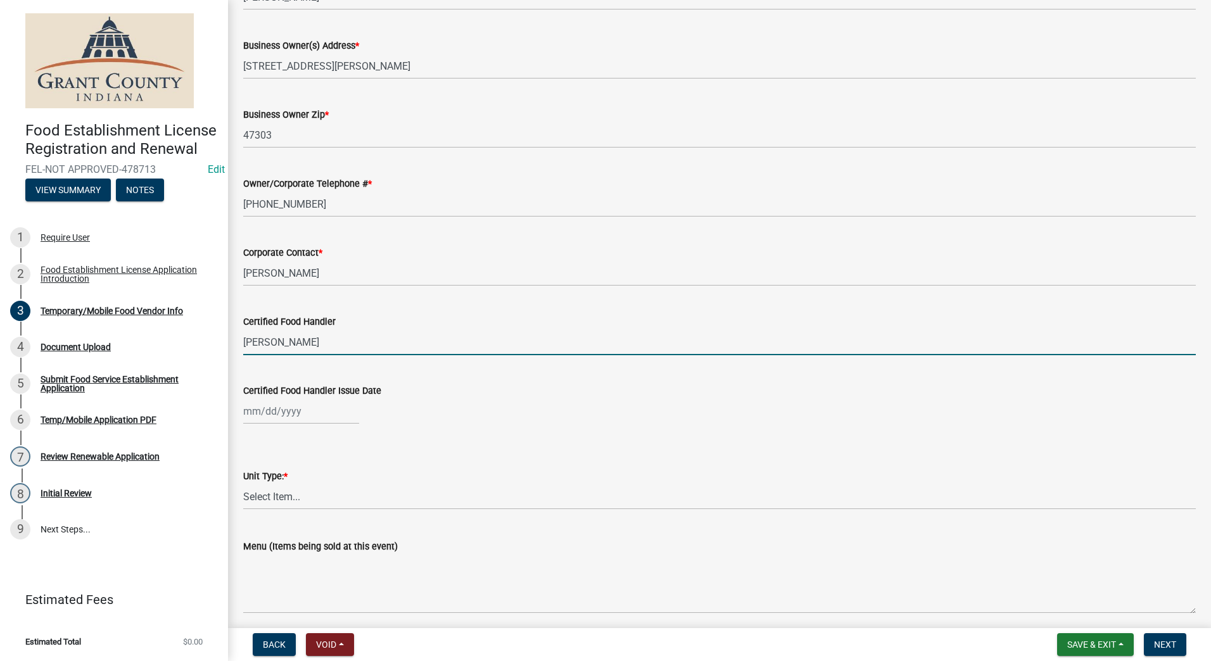
type input "[PERSON_NAME]"
select select "9"
select select "2025"
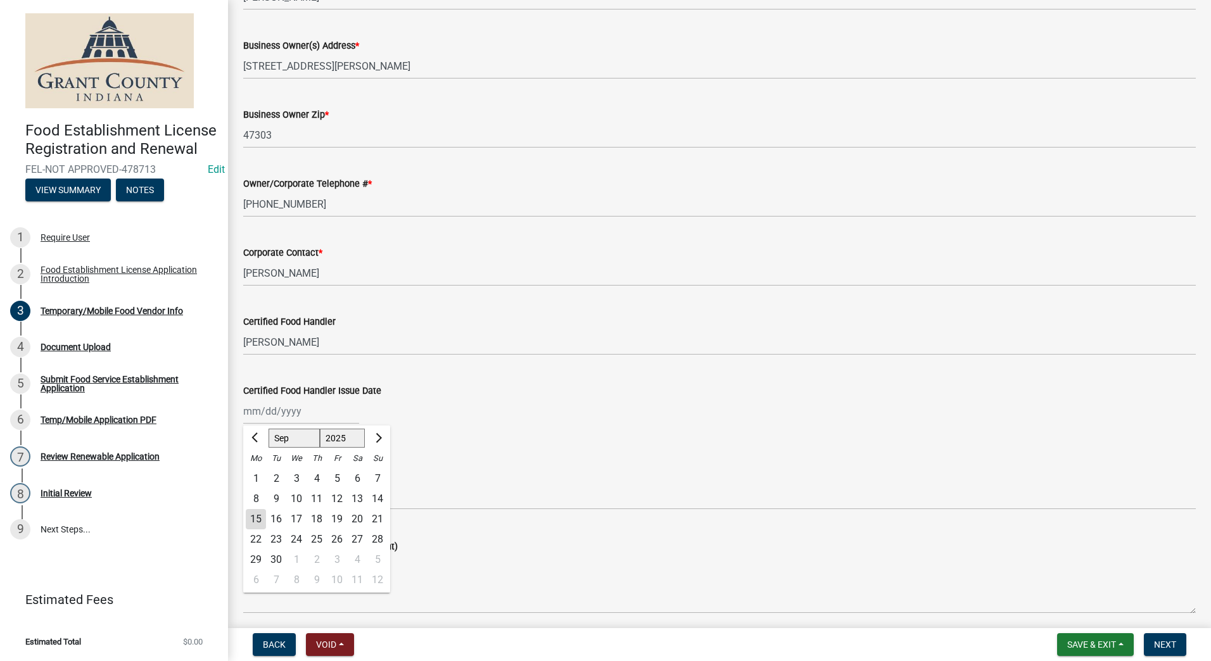
click at [290, 410] on div "[PERSON_NAME] Feb Mar Apr [PERSON_NAME][DATE] Oct Nov [DATE] 1526 1527 1528 152…" at bounding box center [301, 411] width 116 height 26
click at [251, 434] on button "Previous month" at bounding box center [255, 438] width 15 height 20
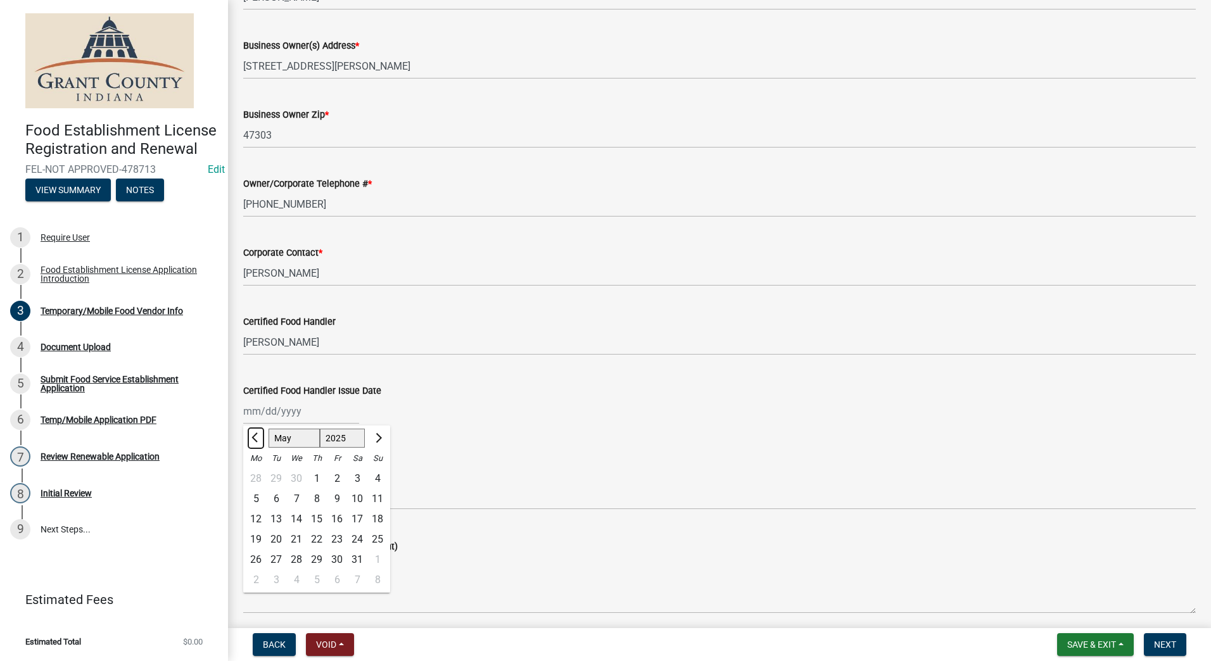
click at [251, 434] on button "Previous month" at bounding box center [255, 438] width 15 height 20
select select "3"
click at [357, 437] on select "1525 1526 1527 1528 1529 1530 1531 1532 1533 1534 1535 1536 1537 1538 1539 1540…" at bounding box center [343, 438] width 46 height 19
select select "2023"
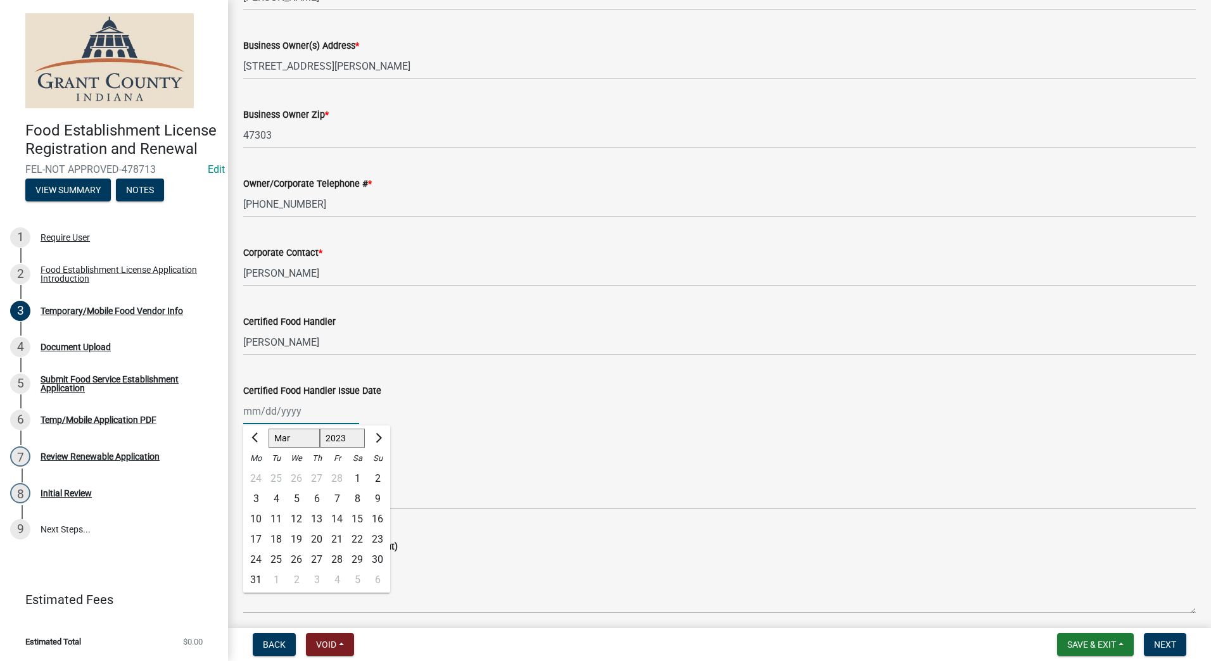
click at [320, 429] on select "1525 1526 1527 1528 1529 1530 1531 1532 1533 1534 1535 1536 1537 1538 1539 1540…" at bounding box center [343, 438] width 46 height 19
click at [357, 535] on div "25" at bounding box center [357, 539] width 20 height 20
type input "[DATE]"
click at [286, 415] on div "[DATE]" at bounding box center [301, 411] width 116 height 26
select select "3"
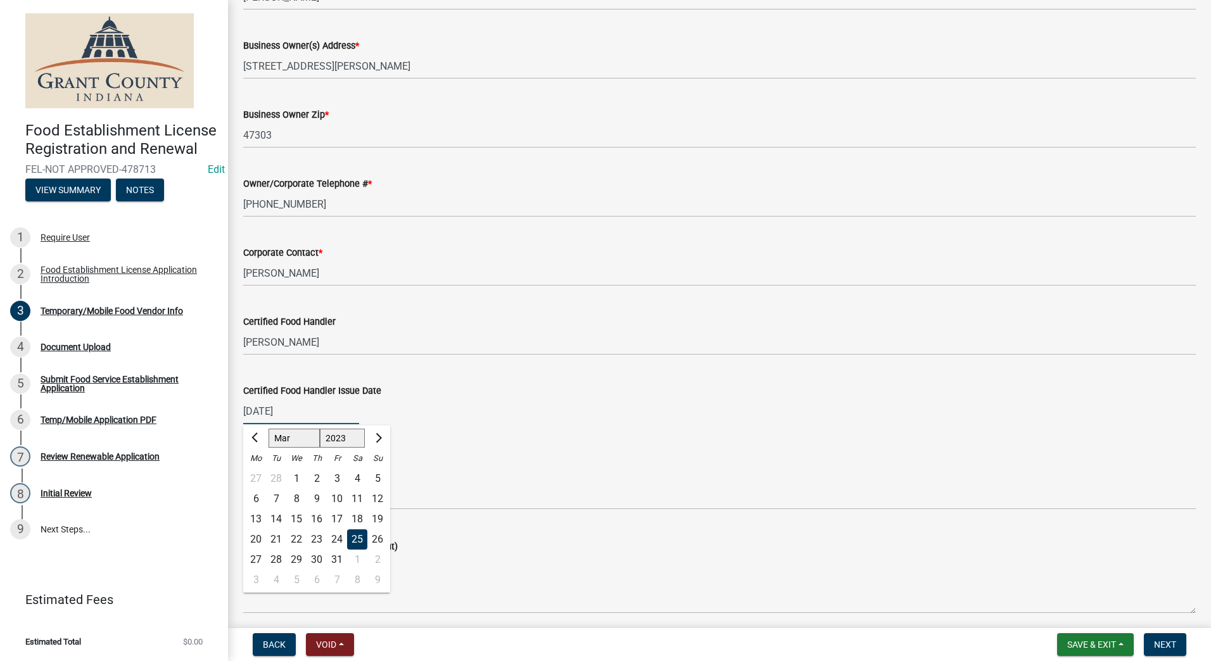
click at [348, 438] on select "1523 1524 1525 1526 1527 1528 1529 1530 1531 1532 1533 1534 1535 1536 1537 1538…" at bounding box center [343, 438] width 46 height 19
select select "2022"
click at [320, 429] on select "1523 1524 1525 1526 1527 1528 1529 1530 1531 1532 1533 1534 1535 1536 1537 1538…" at bounding box center [343, 438] width 46 height 19
click at [338, 539] on div "25" at bounding box center [337, 539] width 20 height 20
type input "[DATE]"
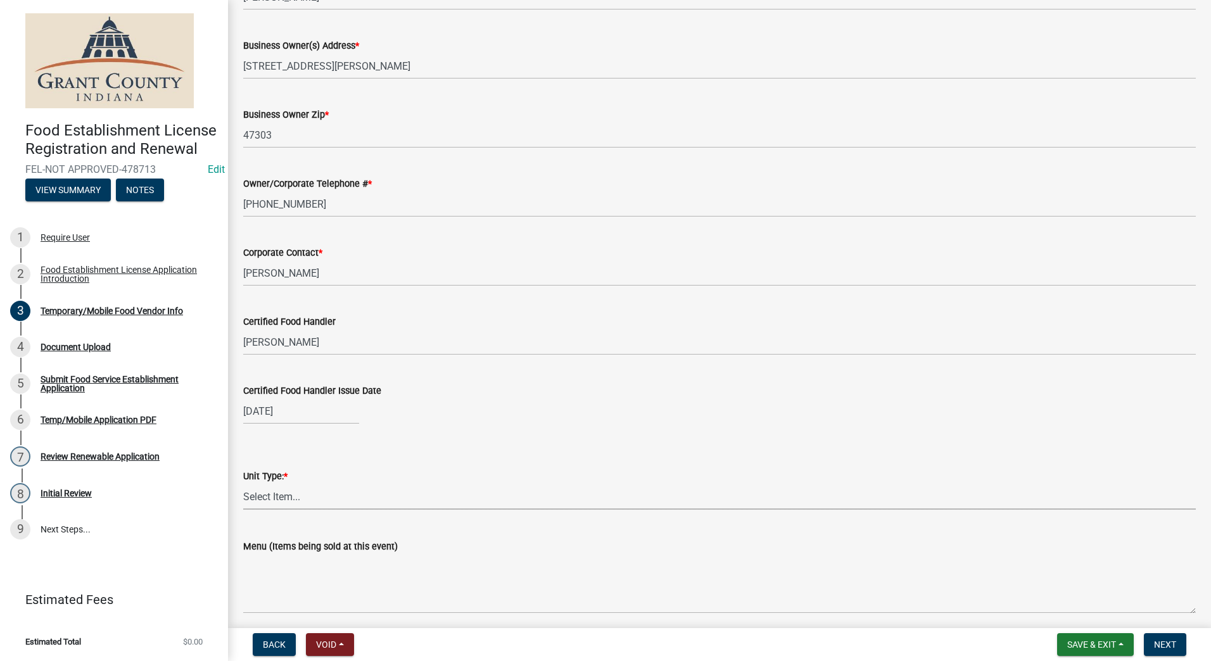
click at [307, 490] on select "Select Item... Mobile Trailer Stand Tent Cart Truck" at bounding box center [719, 497] width 953 height 26
click at [243, 484] on select "Select Item... Mobile Trailer Stand Tent Cart Truck" at bounding box center [719, 497] width 953 height 26
select select "986694ba-6a39-4309-ba8e-cbcd507728d3"
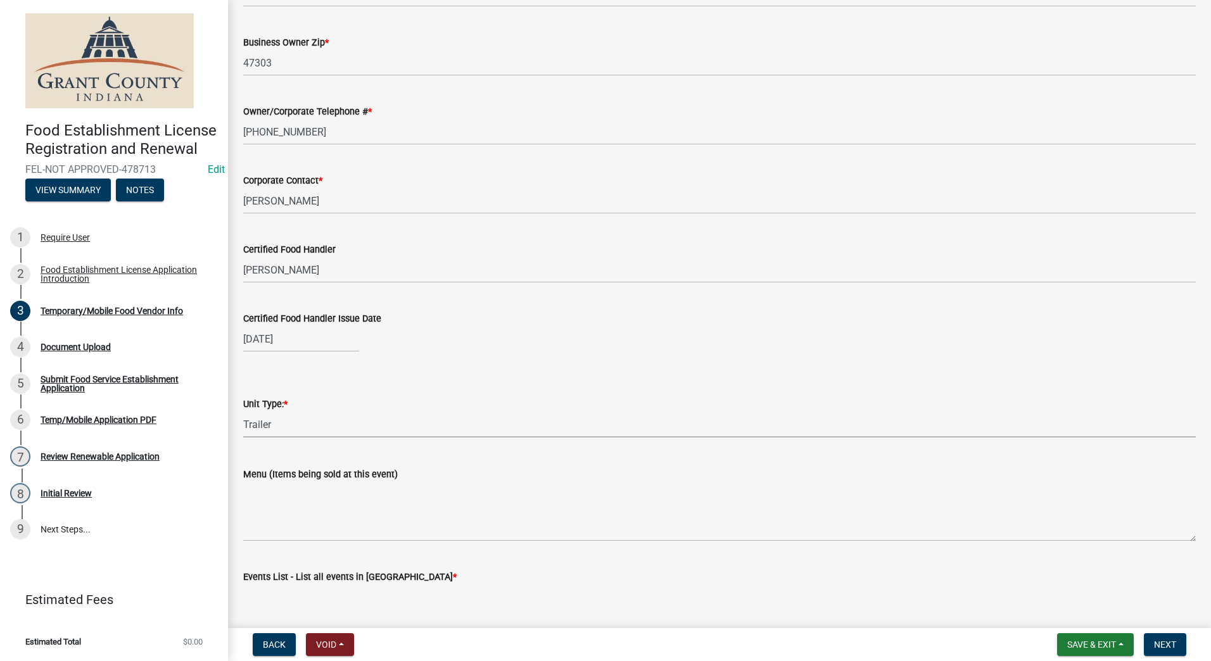
scroll to position [1039, 0]
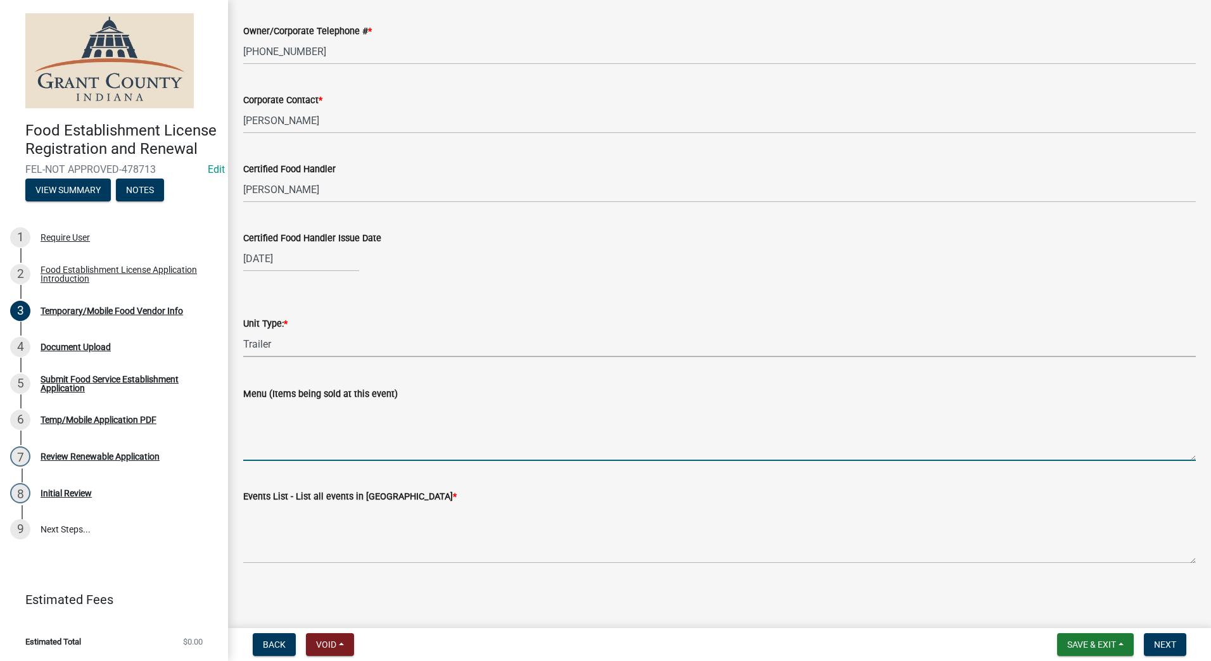
click at [395, 441] on textarea "Menu (Items being sold at this event)" at bounding box center [719, 432] width 953 height 60
click at [398, 441] on textarea "Cookies, brownies, Drinks" at bounding box center [719, 432] width 953 height 60
click at [291, 410] on textarea "Cookies, brownies, Drinks" at bounding box center [719, 432] width 953 height 60
type textarea "Cookies, Brownies, Drinks"
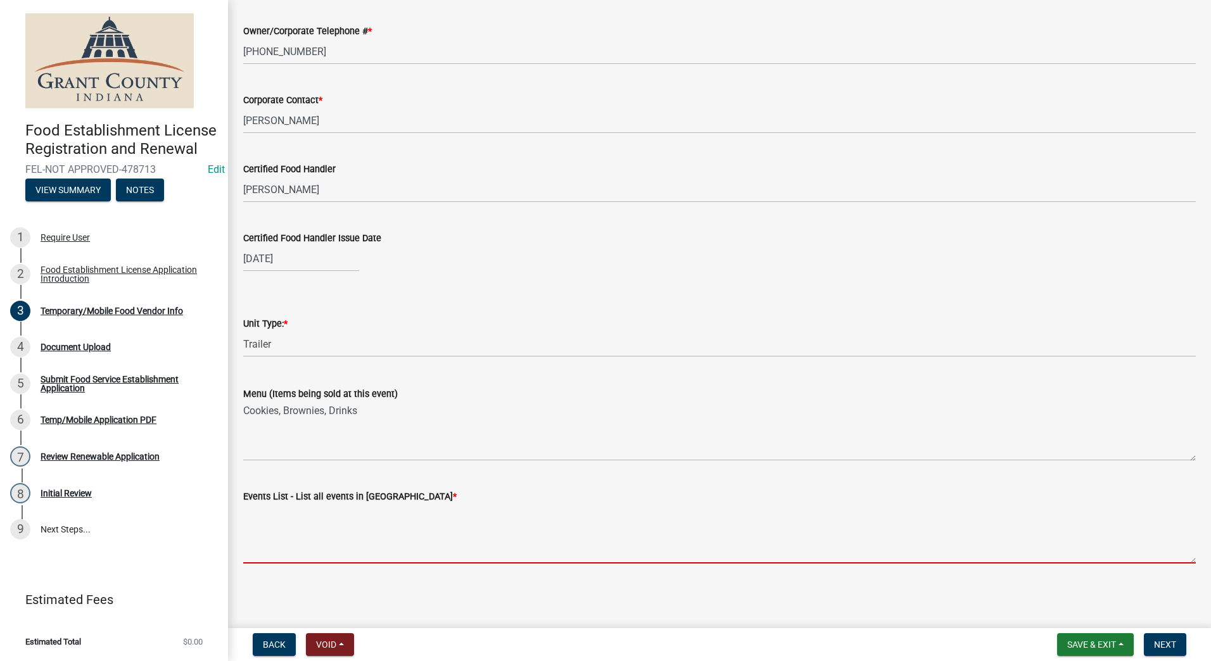
click at [341, 539] on textarea "Events List - List all events in [GEOGRAPHIC_DATA] *" at bounding box center [719, 534] width 953 height 60
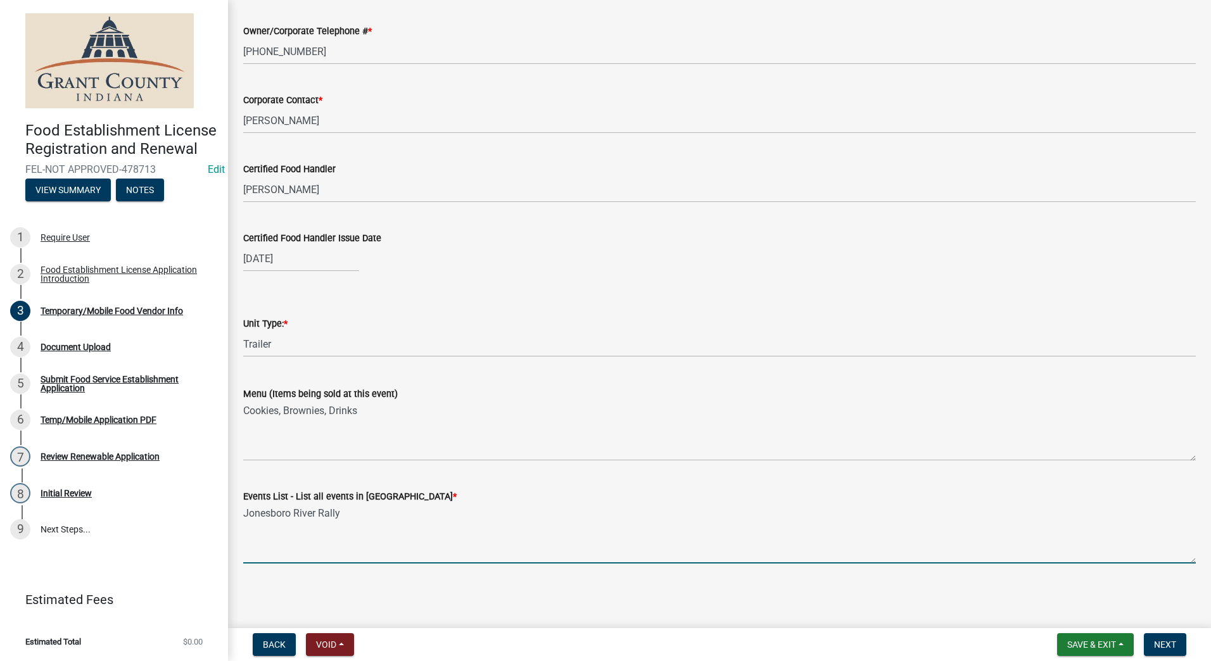
type textarea "Jonesboro River Rally"
click at [620, 601] on main "Temporary/Mobile Food Vendor Info share Share Temporary/Mobile Food Vendor Info…" at bounding box center [719, 311] width 983 height 623
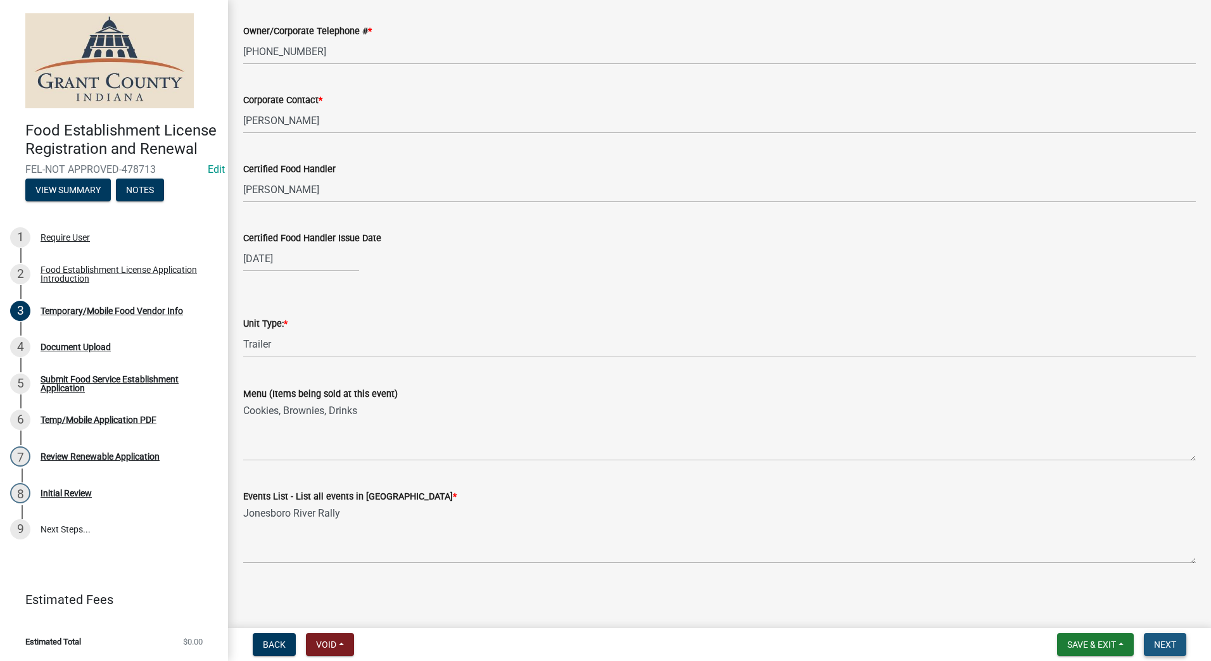
click at [1161, 637] on button "Next" at bounding box center [1165, 644] width 42 height 23
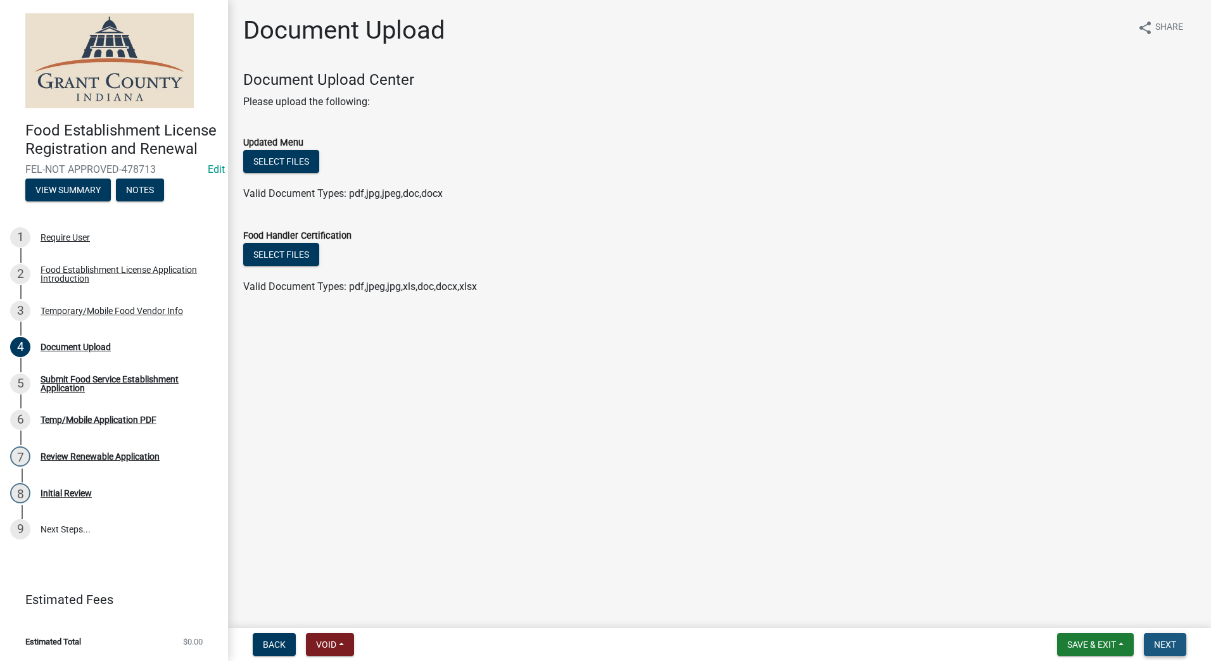
click at [1167, 640] on span "Next" at bounding box center [1165, 645] width 22 height 10
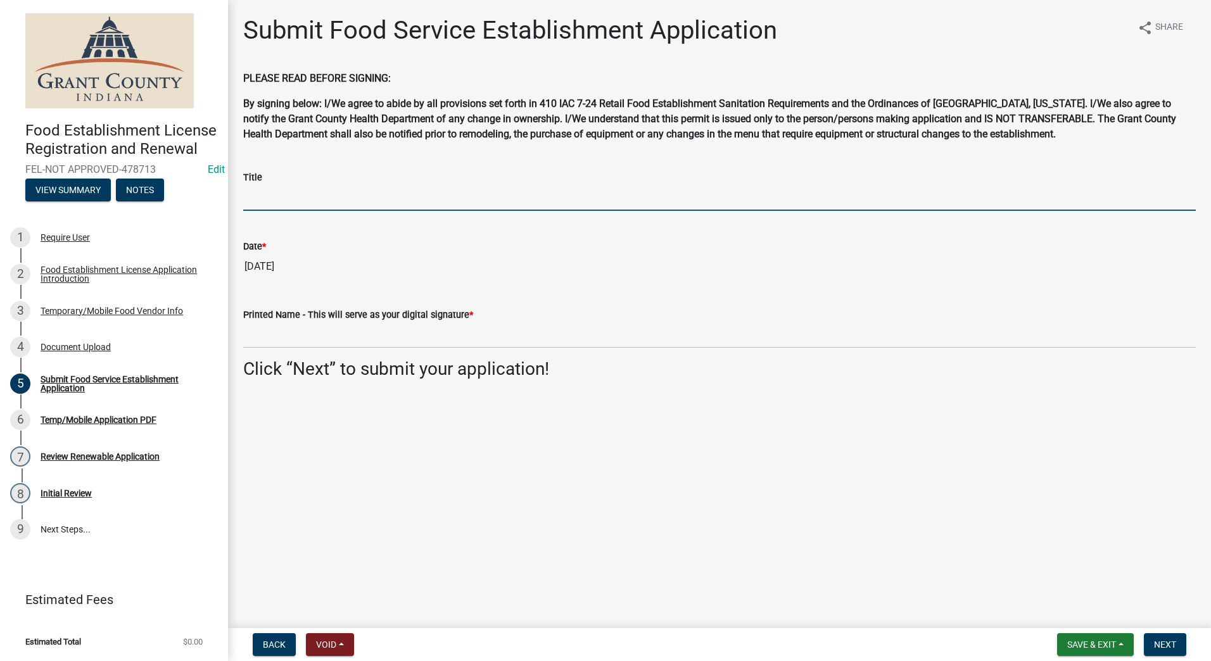
click at [396, 189] on input "Title" at bounding box center [719, 198] width 953 height 26
type input "Owner"
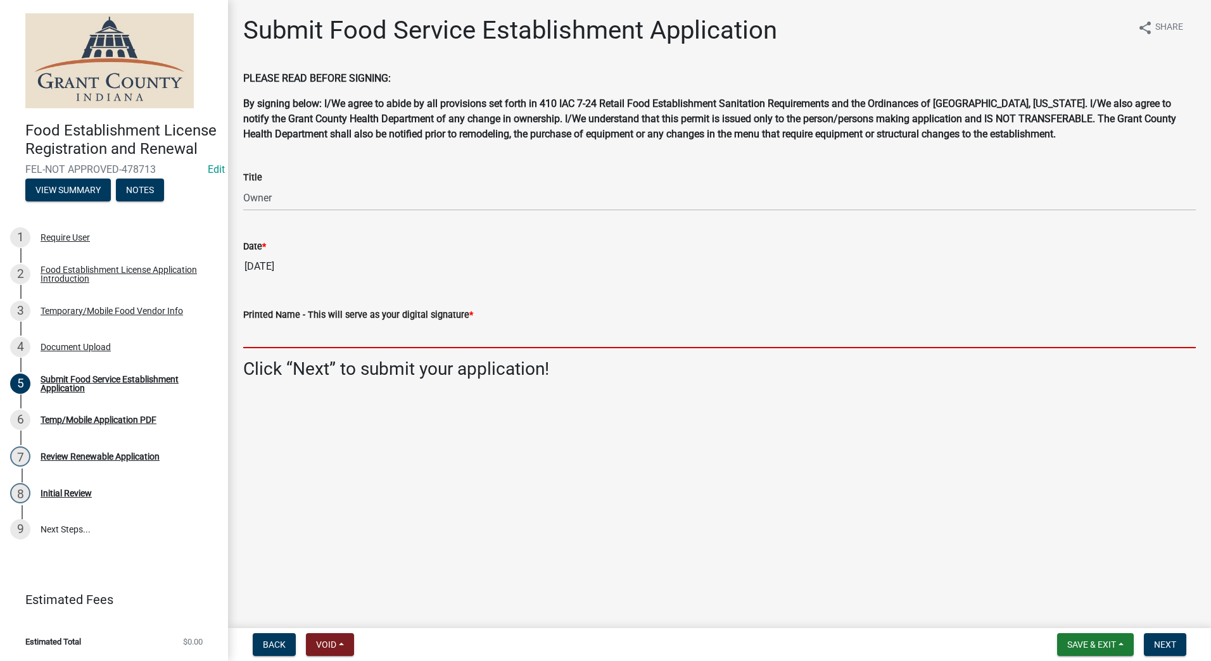
click at [407, 329] on input "Printed Name - This will serve as your digital signature *" at bounding box center [719, 335] width 953 height 26
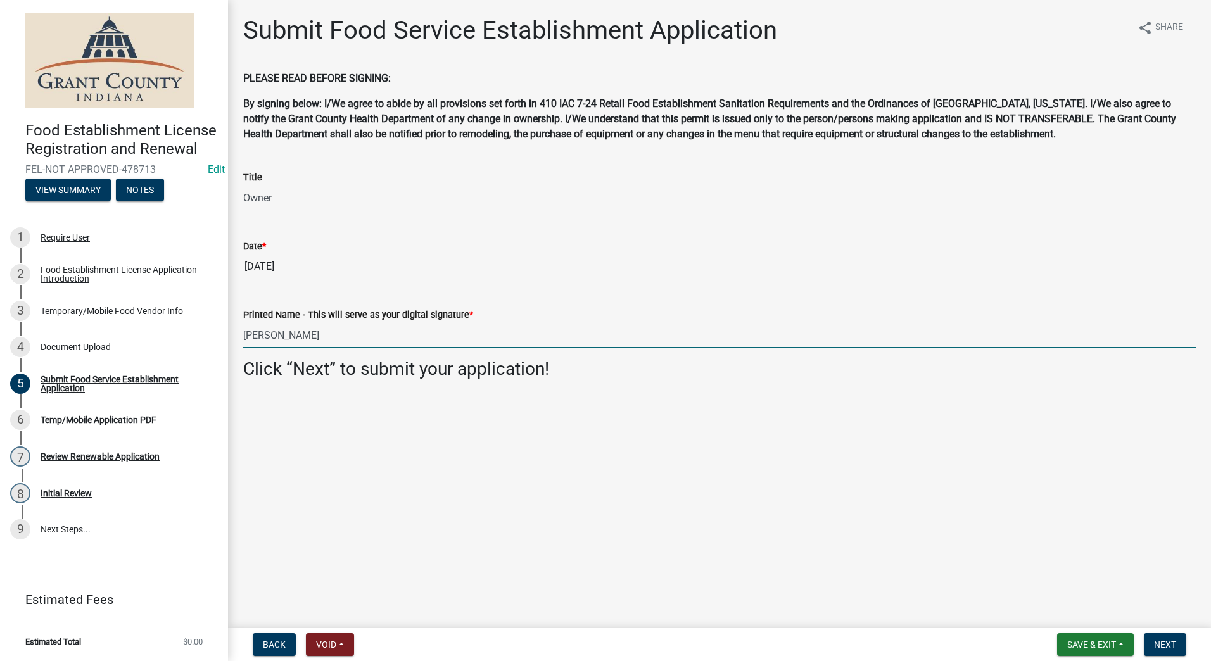
click at [335, 338] on input "[PERSON_NAME]" at bounding box center [719, 335] width 953 height 26
type input "[PERSON_NAME]"
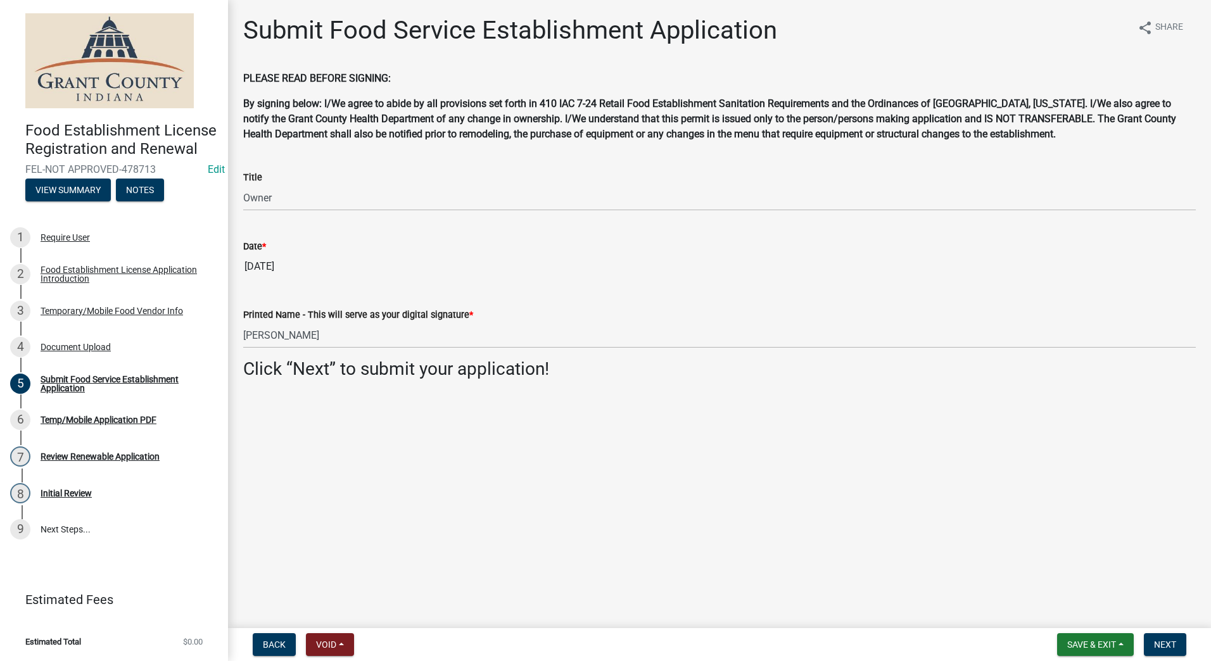
drag, startPoint x: 801, startPoint y: 486, endPoint x: 816, endPoint y: 480, distance: 17.1
click at [801, 485] on main "Submit Food Service Establishment Application share Share PLEASE READ BEFORE SI…" at bounding box center [719, 311] width 983 height 623
click at [1176, 642] on button "Next" at bounding box center [1165, 644] width 42 height 23
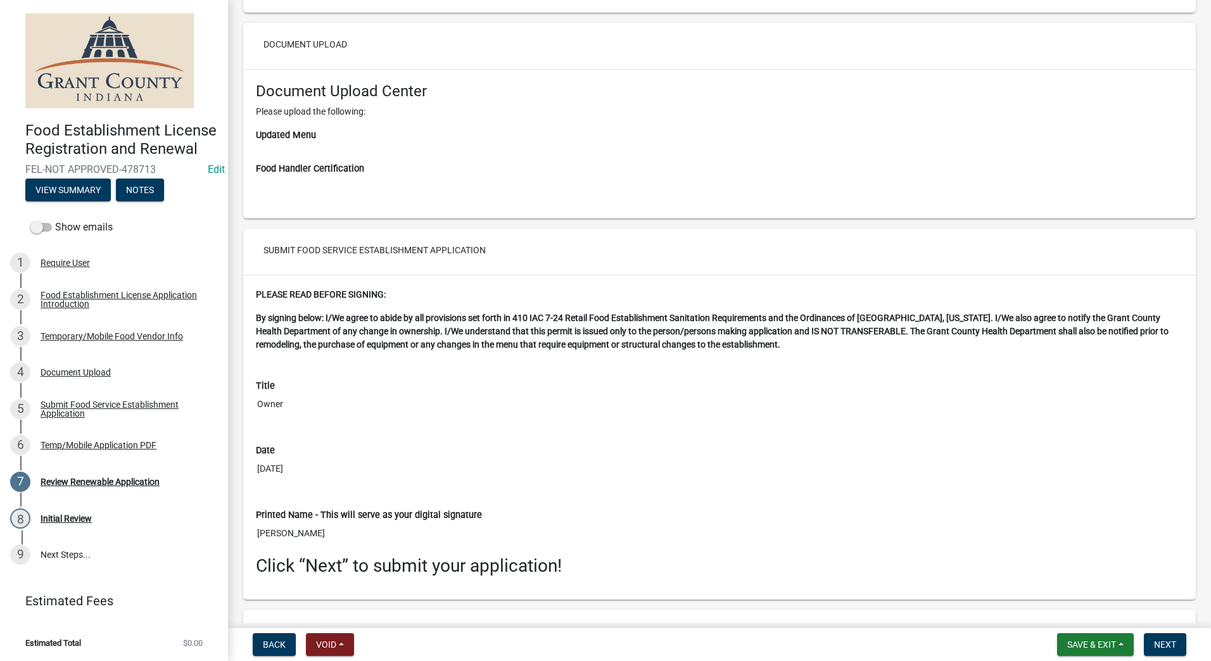
scroll to position [2419, 0]
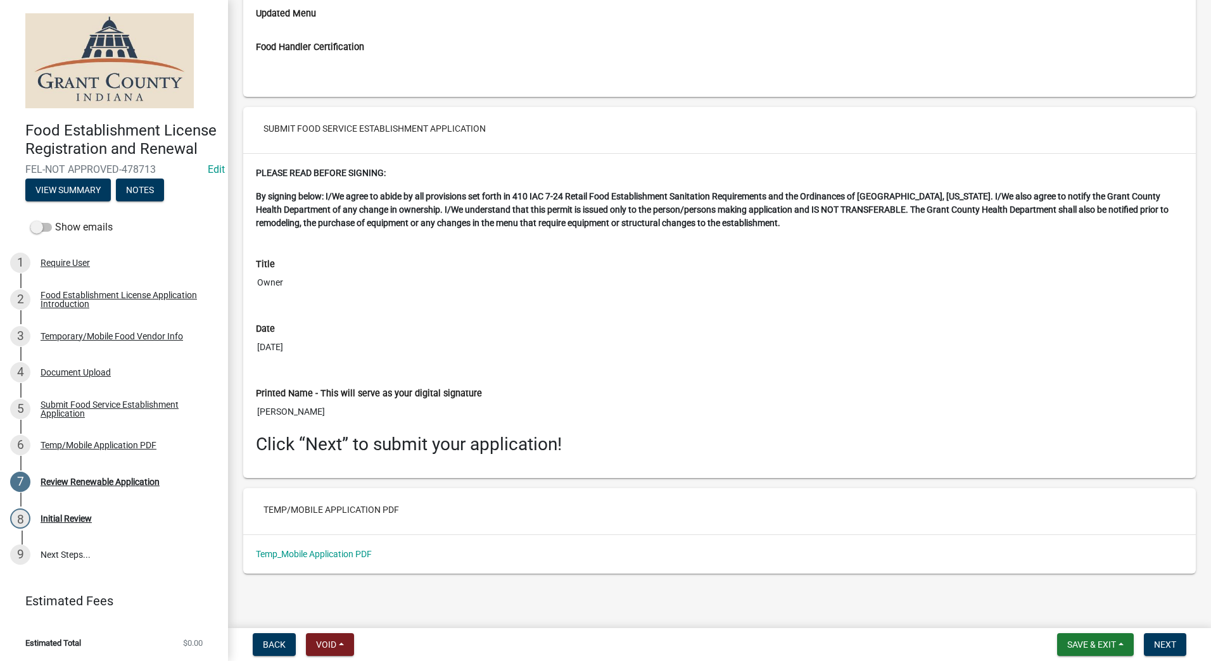
click at [333, 548] on div "Temp_Mobile Application PDF" at bounding box center [719, 554] width 946 height 13
click at [333, 551] on link "Temp_Mobile Application PDF" at bounding box center [314, 554] width 116 height 10
click at [1157, 648] on span "Next" at bounding box center [1165, 645] width 22 height 10
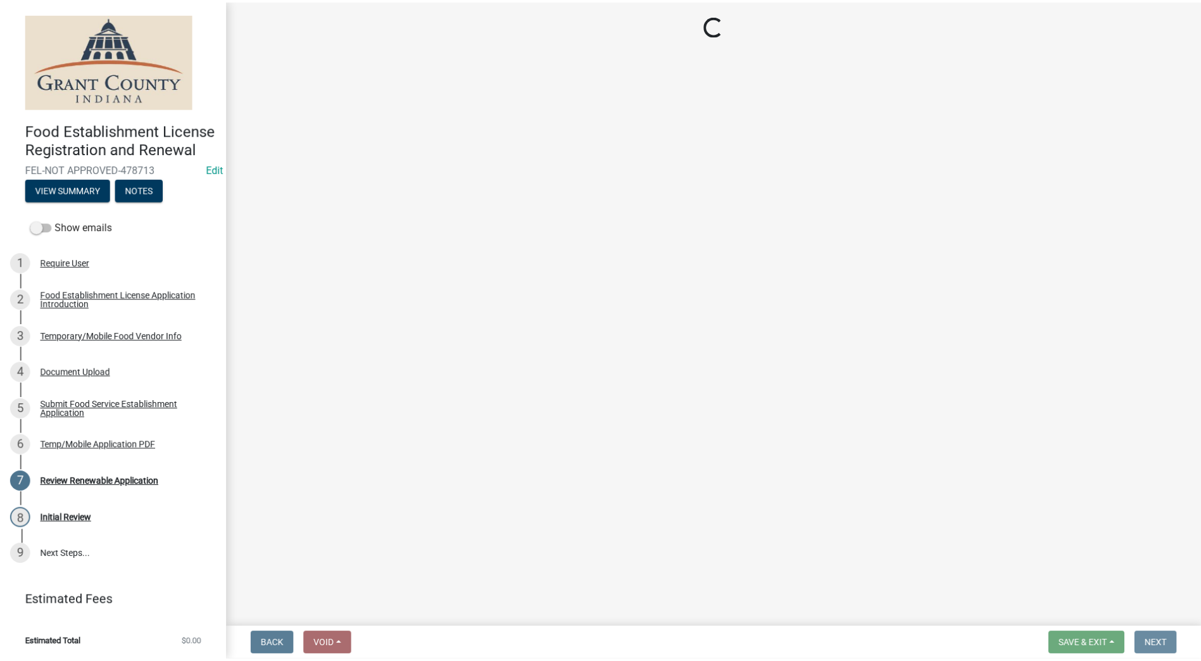
scroll to position [0, 0]
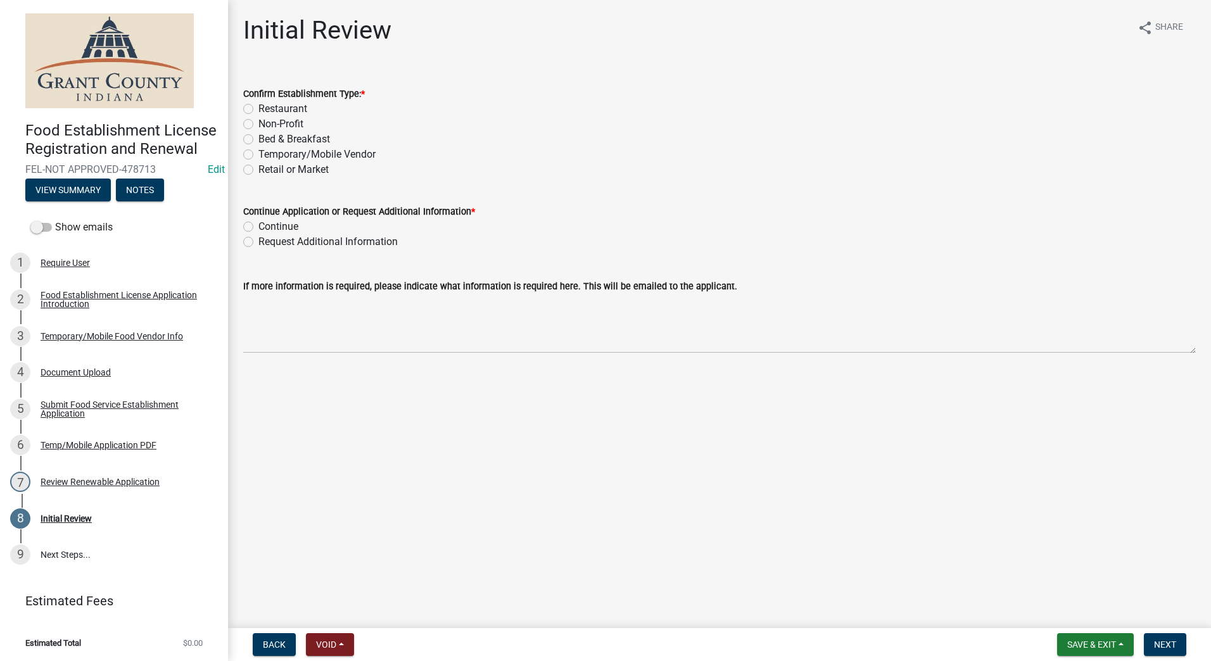
click at [258, 156] on label "Temporary/Mobile Vendor" at bounding box center [316, 154] width 117 height 15
click at [258, 155] on input "Temporary/Mobile Vendor" at bounding box center [262, 151] width 8 height 8
radio input "true"
click at [258, 223] on label "Continue" at bounding box center [278, 226] width 40 height 15
click at [258, 223] on input "Continue" at bounding box center [262, 223] width 8 height 8
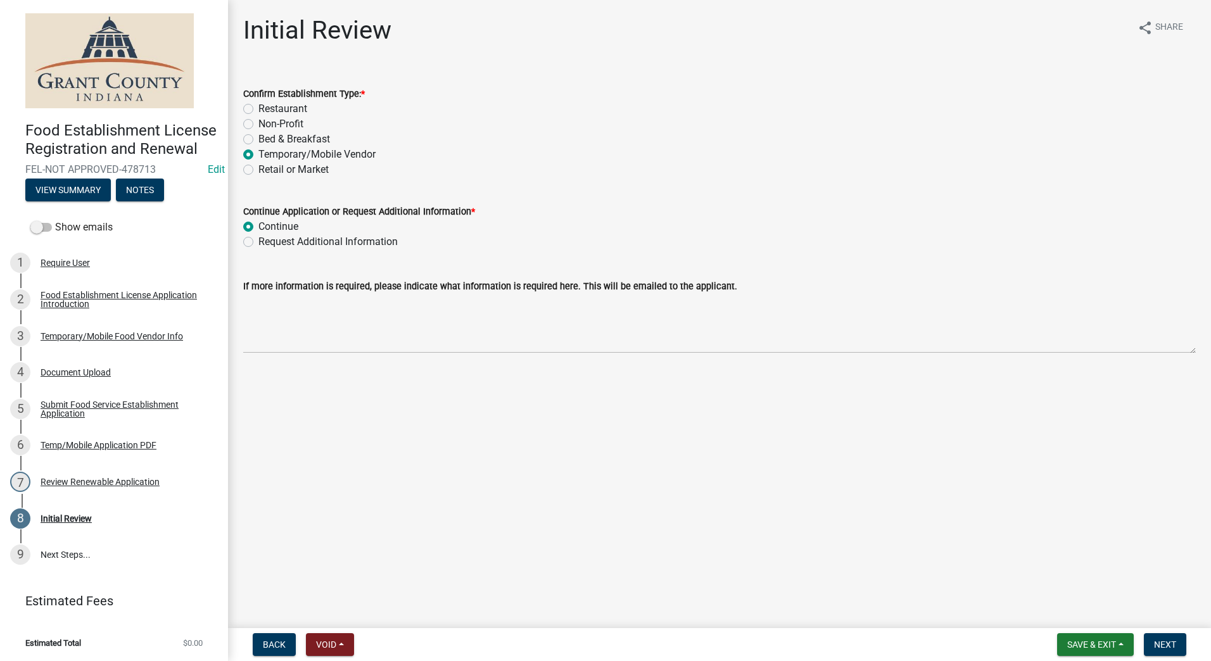
radio input "true"
click at [348, 412] on main "Initial Review share Share Confirm Establishment Type: * Restaurant Non-Profit …" at bounding box center [719, 311] width 983 height 623
click at [1151, 638] on button "Next" at bounding box center [1165, 644] width 42 height 23
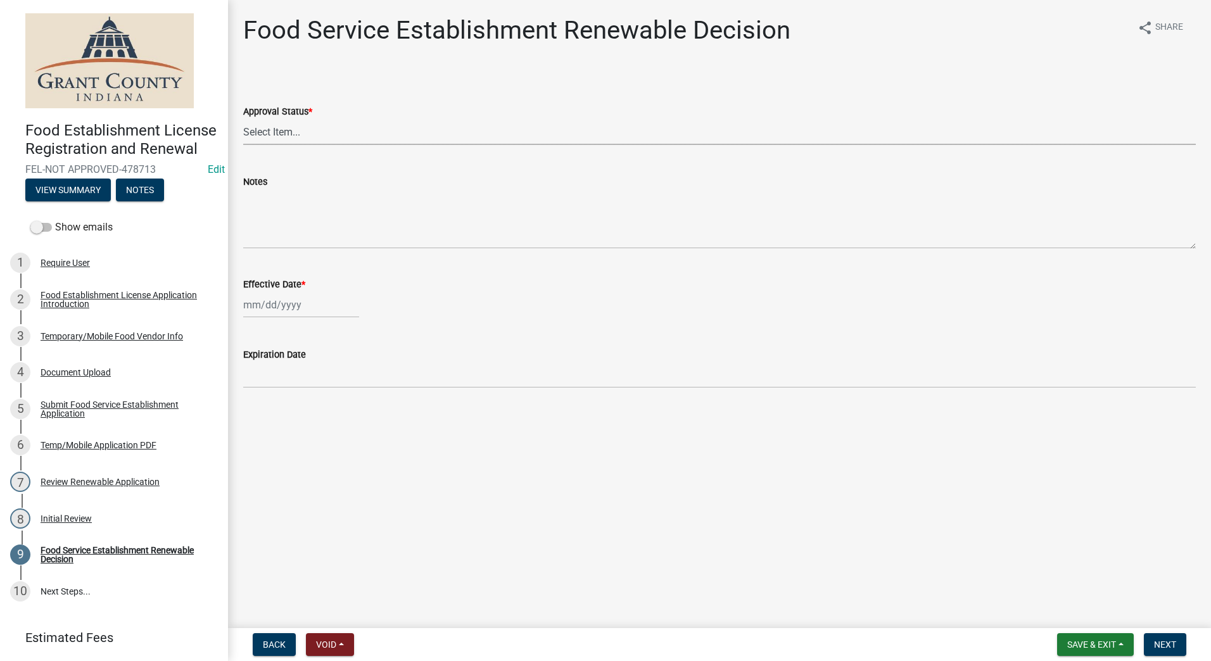
click at [333, 132] on select "Select Item... Approved Denied" at bounding box center [719, 132] width 953 height 26
click at [243, 119] on select "Select Item... Approved Denied" at bounding box center [719, 132] width 953 height 26
select select "f8bc5ebe-de22-4857-900a-5f4c078c3457"
select select "9"
select select "2025"
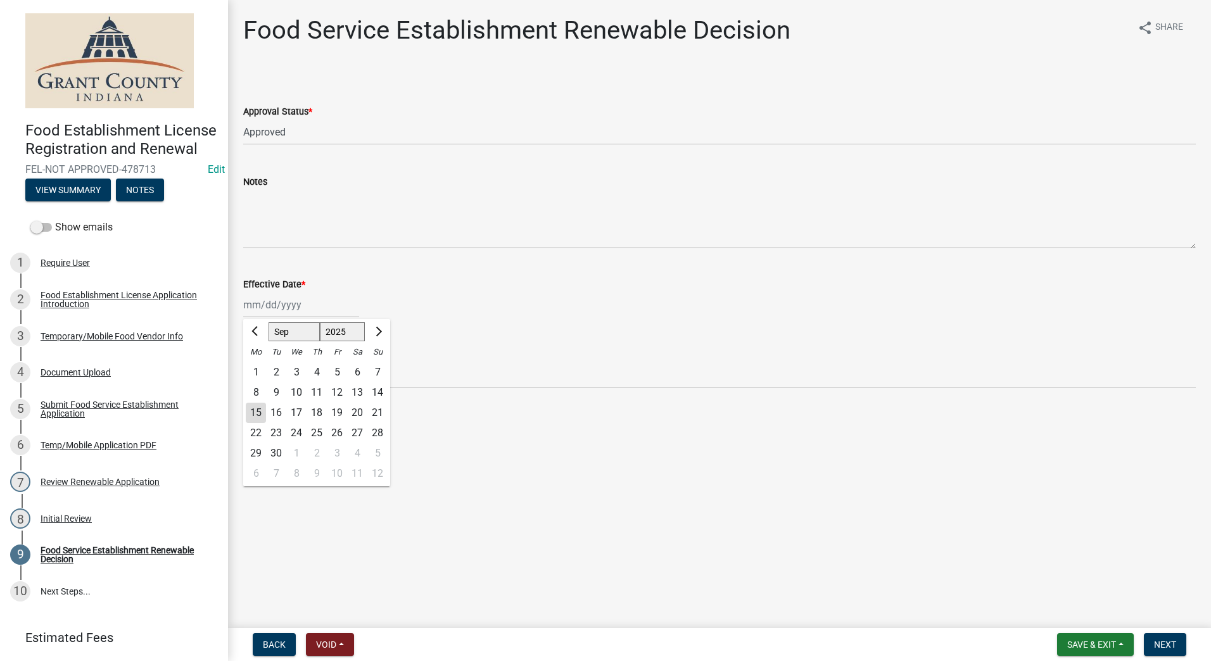
click at [291, 307] on div "[PERSON_NAME] Feb Mar Apr [PERSON_NAME][DATE] Oct Nov [DATE] 1526 1527 1528 152…" at bounding box center [301, 305] width 116 height 26
click at [249, 403] on div "15" at bounding box center [256, 413] width 20 height 20
type input "[DATE]"
click at [776, 408] on div "Food Service Establishment Renewable Decision share Share Approval Status * Sel…" at bounding box center [720, 213] width 972 height 396
click at [1165, 646] on span "Next" at bounding box center [1165, 645] width 22 height 10
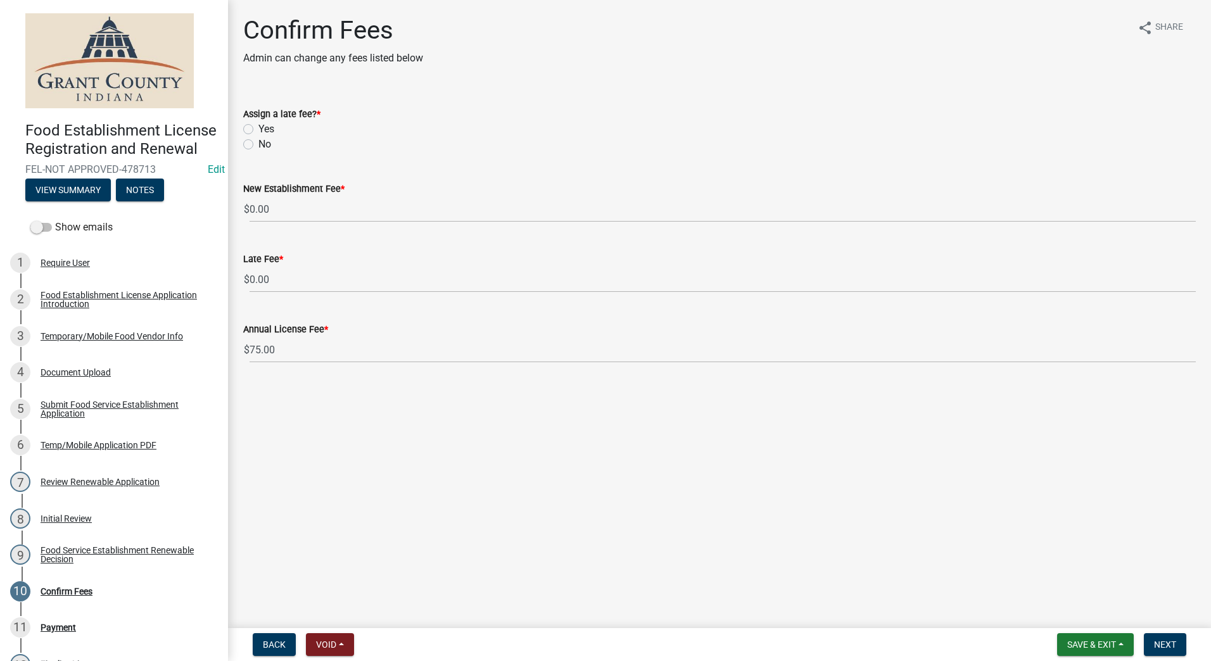
click at [258, 145] on label "No" at bounding box center [264, 144] width 13 height 15
click at [258, 145] on input "No" at bounding box center [262, 141] width 8 height 8
radio input "true"
click at [351, 398] on main "Confirm Fees Admin can change any fees listed below share Share Assign a late f…" at bounding box center [719, 311] width 983 height 623
click at [1168, 643] on span "Next" at bounding box center [1165, 645] width 22 height 10
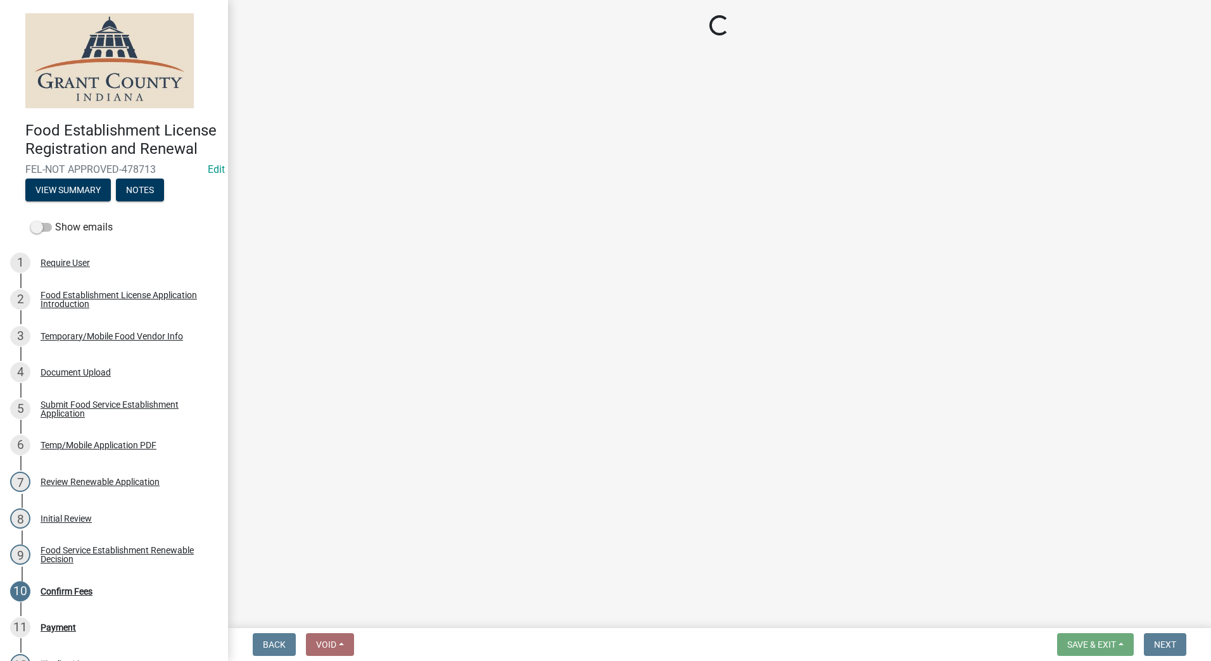
select select "2: 1"
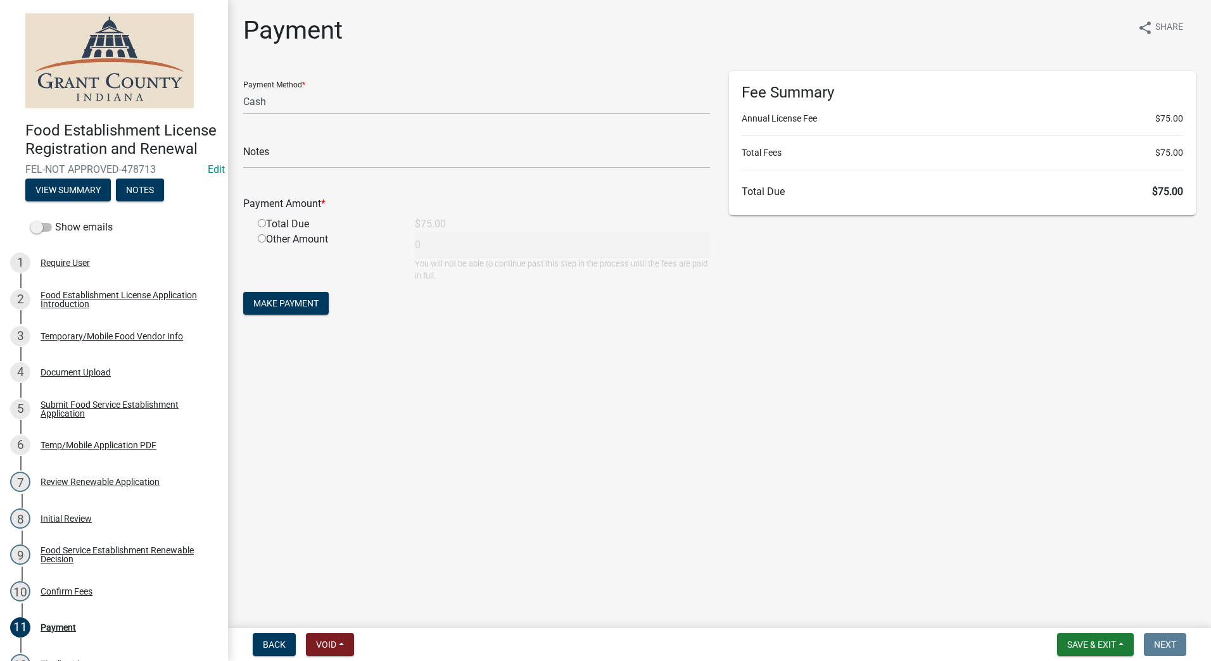
click at [262, 225] on input "radio" at bounding box center [262, 223] width 8 height 8
radio input "true"
type input "75"
click at [277, 303] on span "Make Payment" at bounding box center [285, 303] width 65 height 10
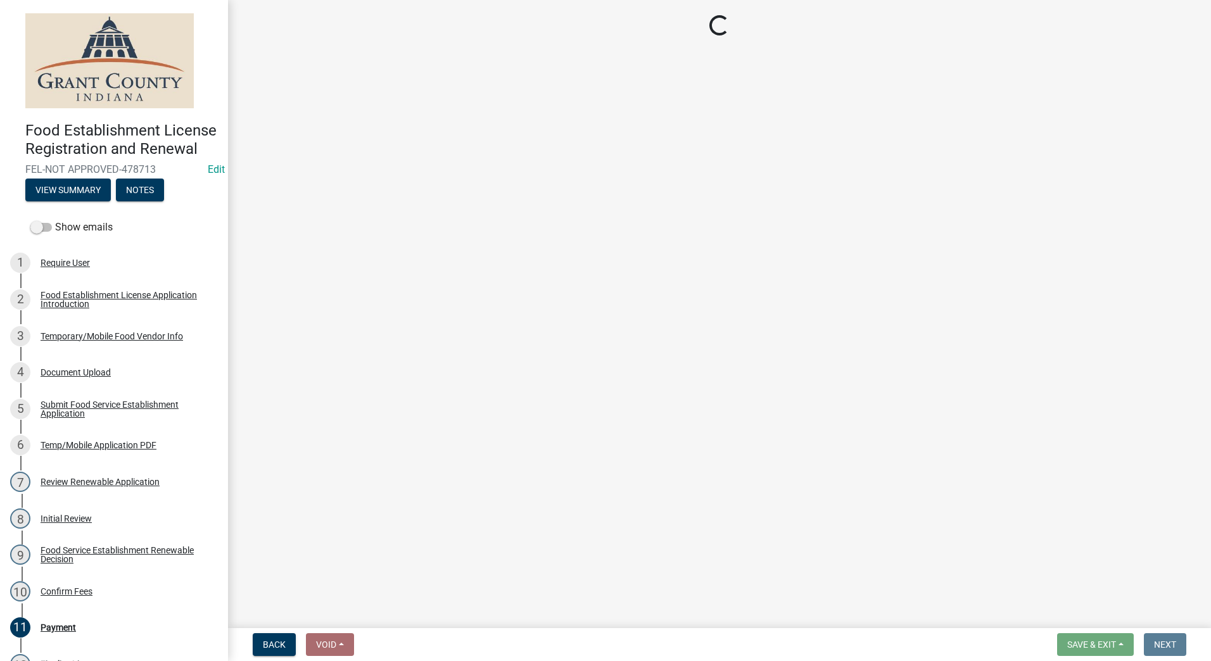
click at [509, 419] on main "Loading..." at bounding box center [719, 311] width 983 height 623
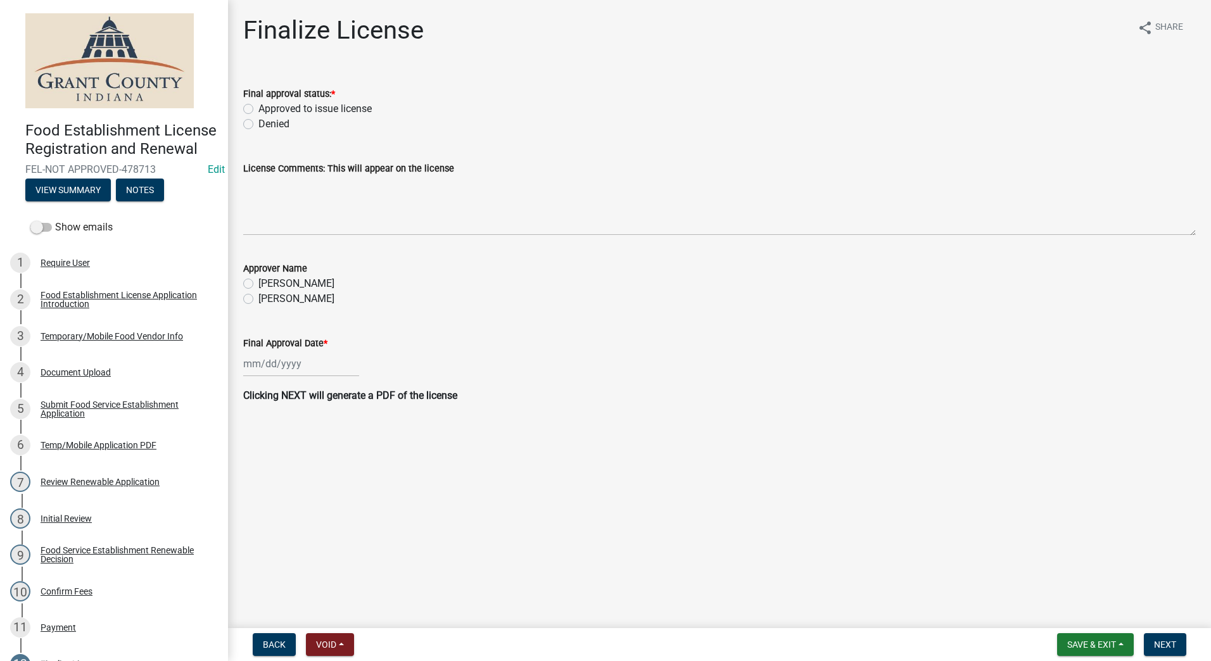
click at [258, 109] on label "Approved to issue license" at bounding box center [314, 108] width 113 height 15
click at [258, 109] on input "Approved to issue license" at bounding box center [262, 105] width 8 height 8
radio input "true"
click at [258, 298] on label "[PERSON_NAME]" at bounding box center [296, 298] width 76 height 15
click at [258, 298] on input "[PERSON_NAME]" at bounding box center [262, 295] width 8 height 8
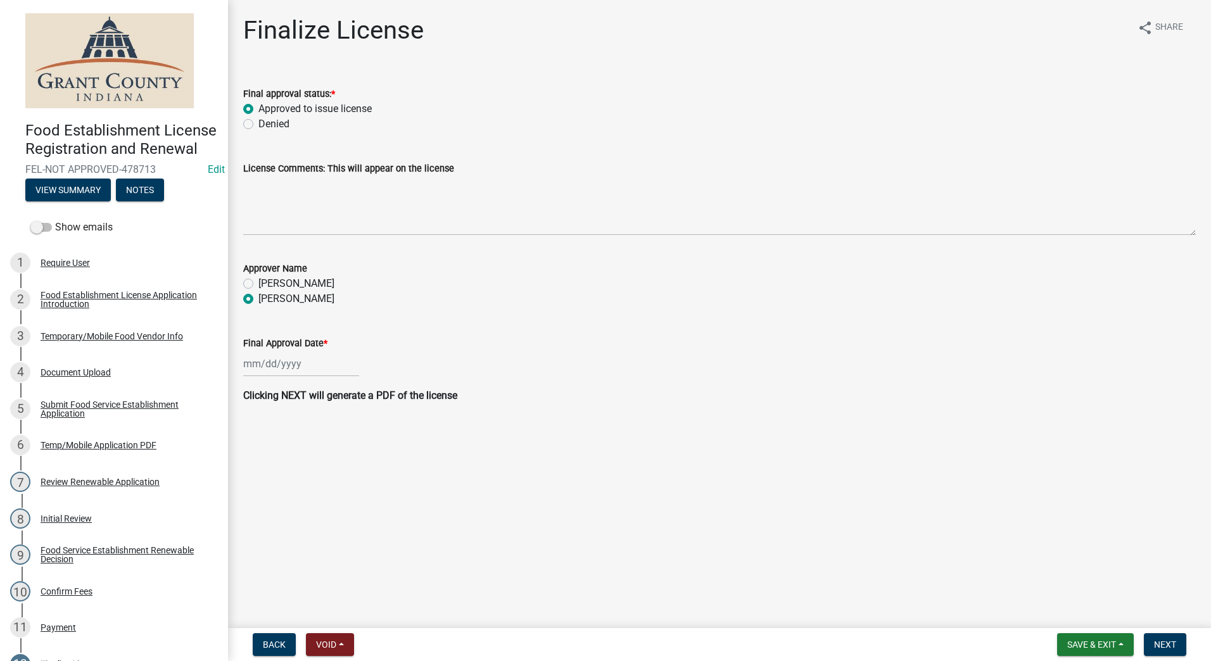
radio input "true"
click at [319, 504] on main "Finalize License share Share Final approval status: * Approved to issue license…" at bounding box center [719, 311] width 983 height 623
click at [300, 374] on div at bounding box center [301, 364] width 116 height 26
select select "9"
select select "2025"
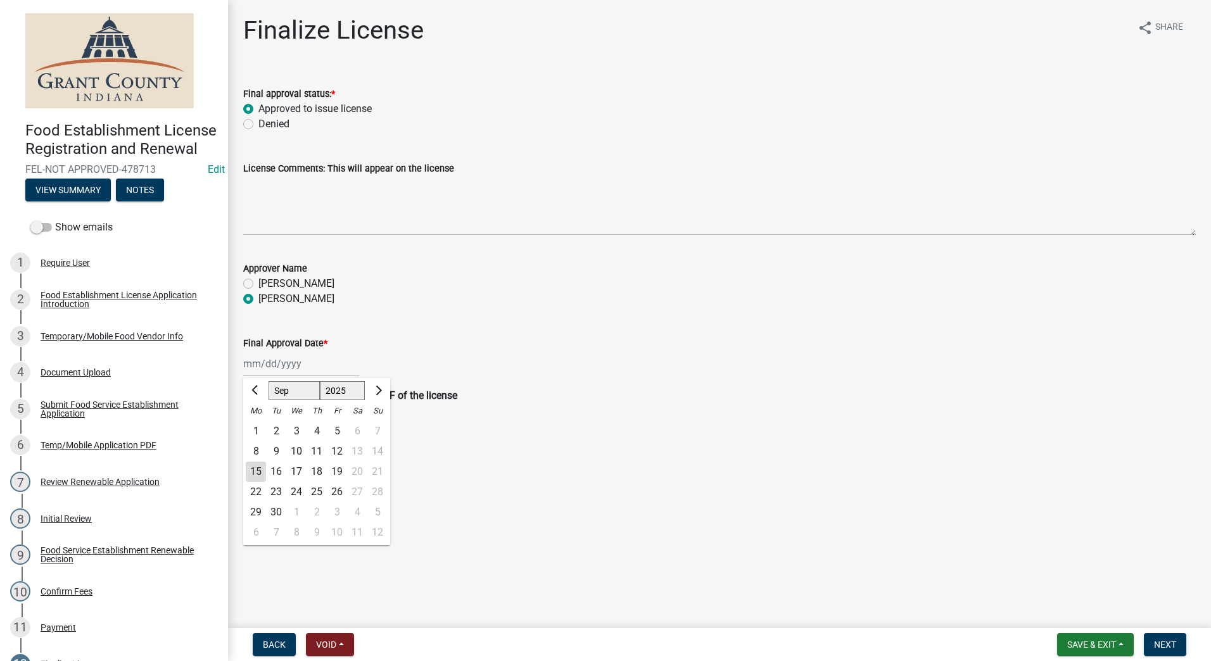
click at [257, 470] on div "15" at bounding box center [256, 472] width 20 height 20
type input "[DATE]"
click at [535, 469] on main "Finalize License share Share Final approval status: * Approved to issue license…" at bounding box center [719, 311] width 983 height 623
click at [1165, 635] on button "Next" at bounding box center [1165, 644] width 42 height 23
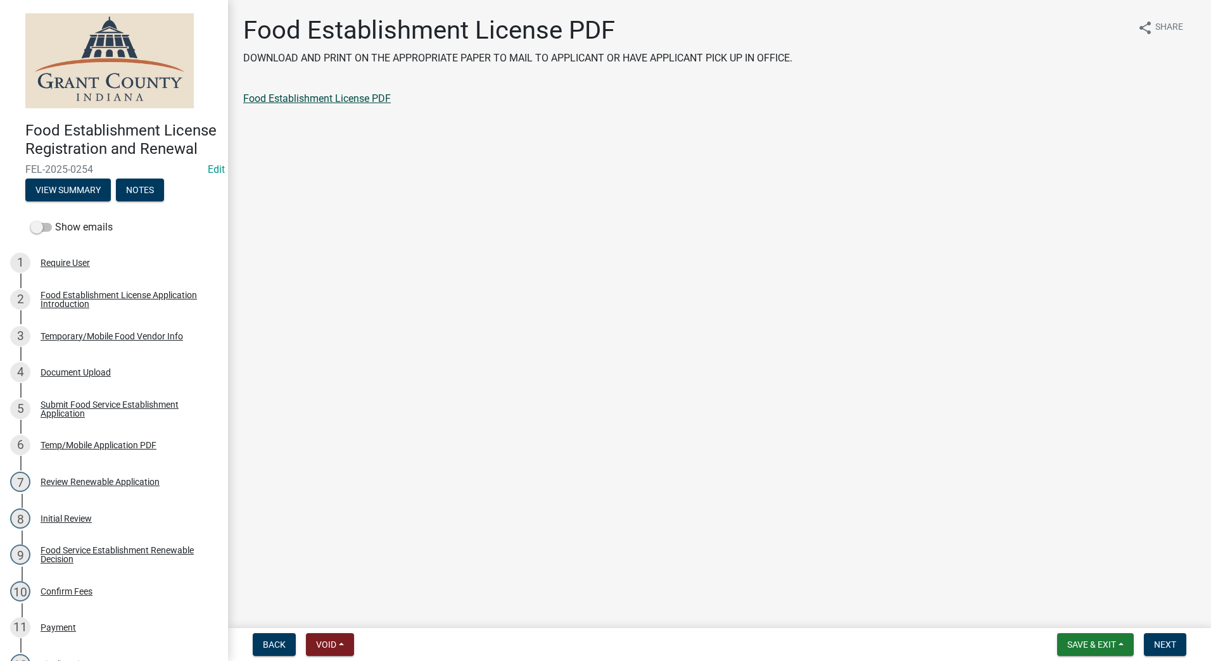
click at [333, 101] on link "Food Establishment License PDF" at bounding box center [317, 98] width 148 height 12
click at [1160, 640] on span "Next" at bounding box center [1165, 645] width 22 height 10
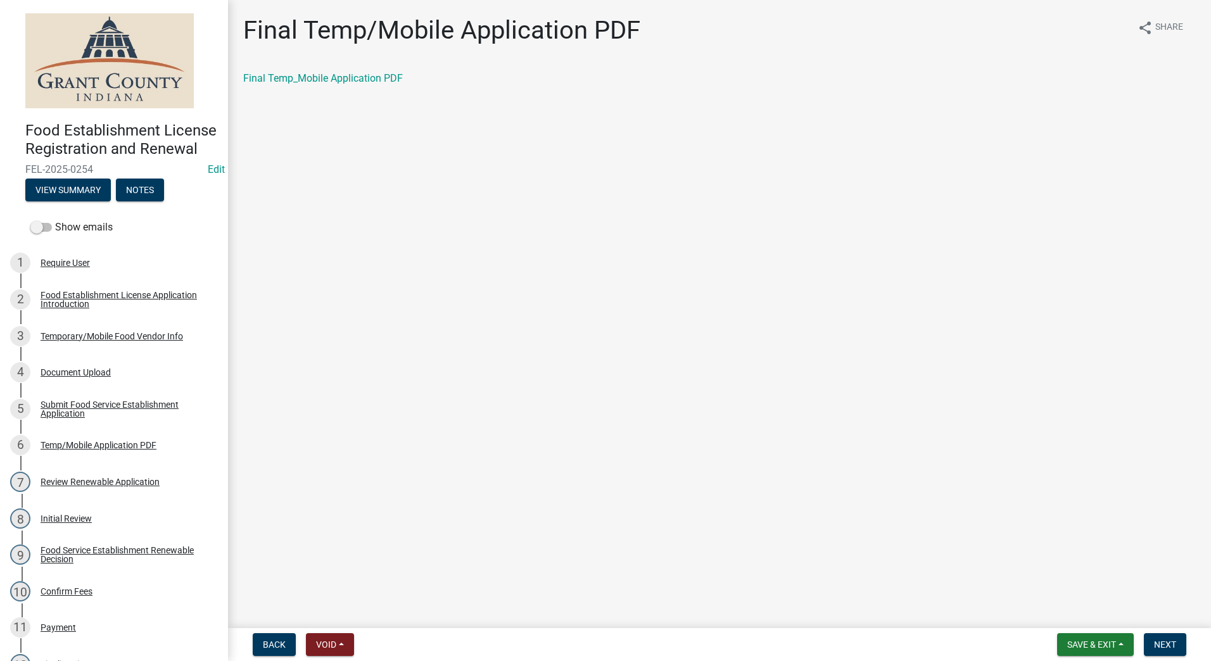
click at [764, 305] on main "Final Temp/Mobile Application PDF share Share Final Temp_Mobile Application PDF" at bounding box center [719, 311] width 983 height 623
click at [1167, 640] on span "Next" at bounding box center [1165, 645] width 22 height 10
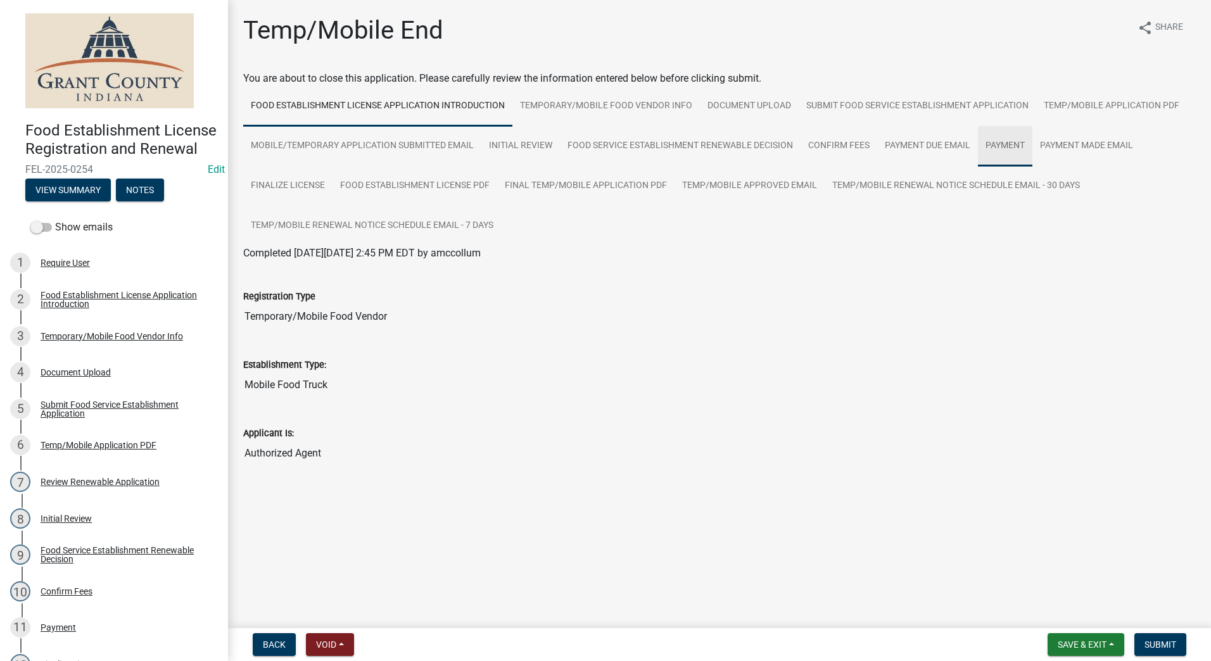
click at [1004, 140] on link "Payment" at bounding box center [1005, 146] width 54 height 41
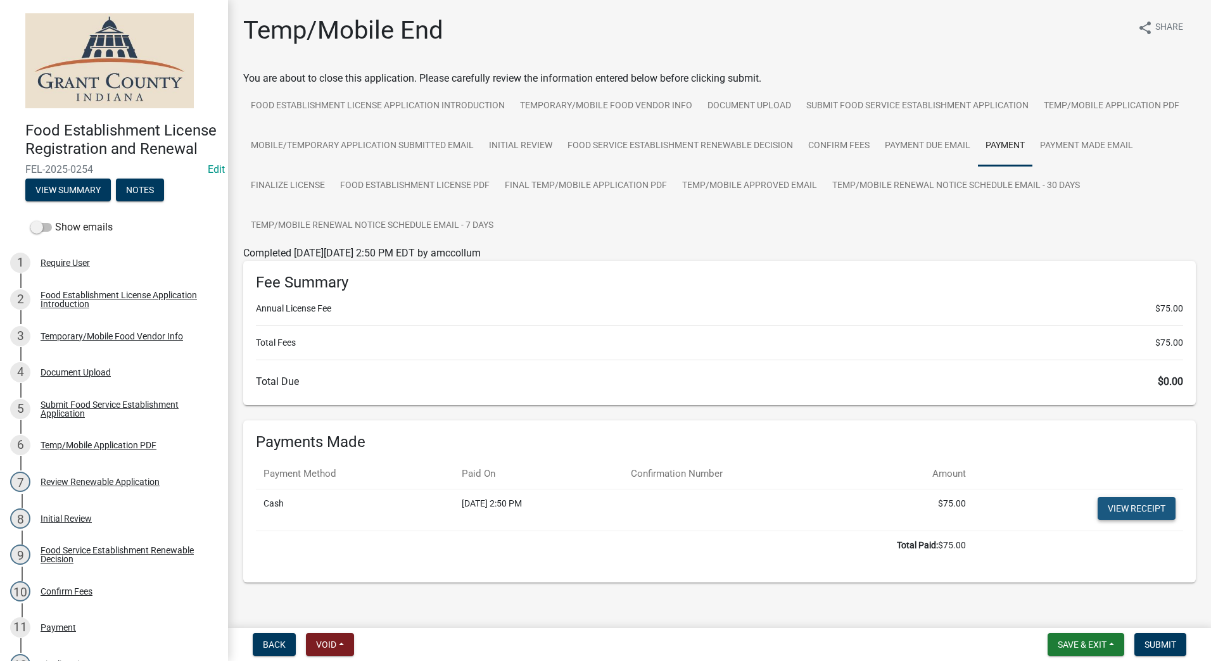
click at [1106, 510] on link "View receipt" at bounding box center [1137, 508] width 78 height 23
click at [1155, 643] on span "Submit" at bounding box center [1160, 645] width 32 height 10
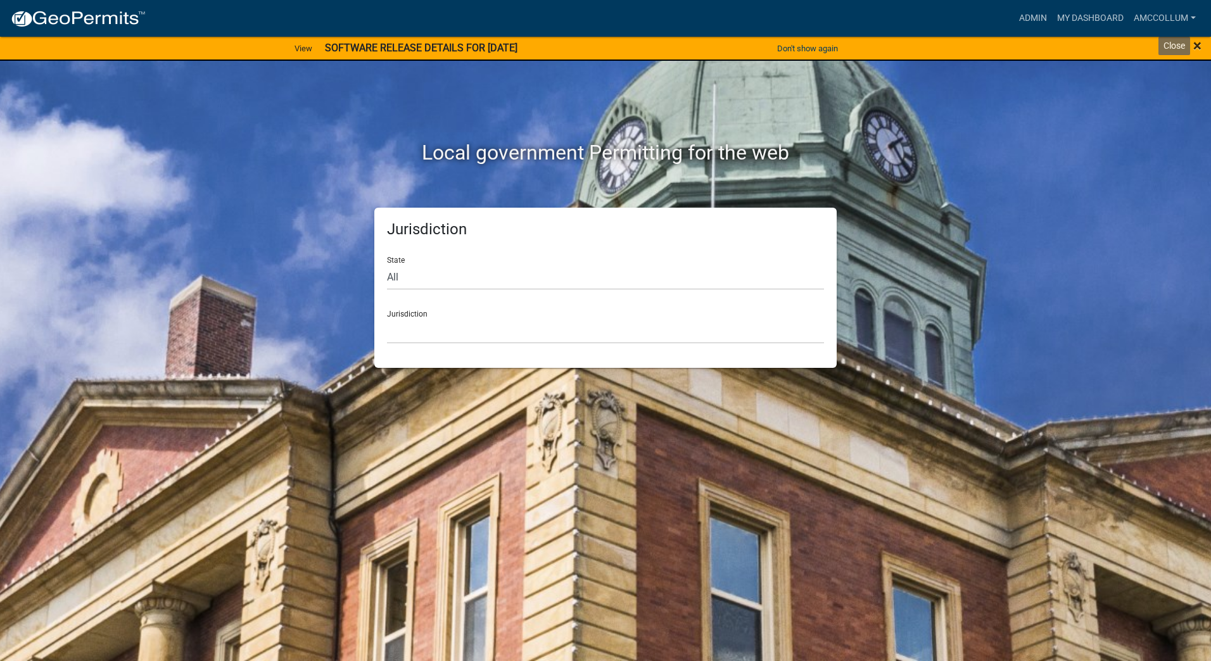
click at [1195, 46] on span "×" at bounding box center [1197, 46] width 8 height 18
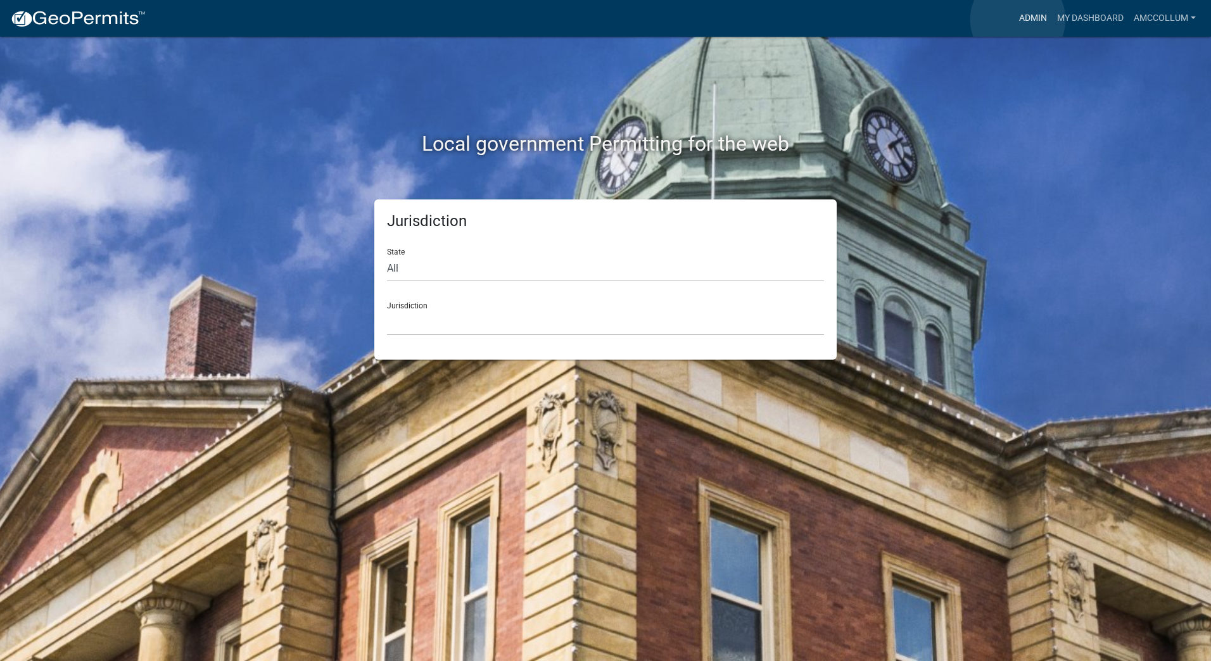
click at [1018, 20] on link "Admin" at bounding box center [1033, 18] width 38 height 24
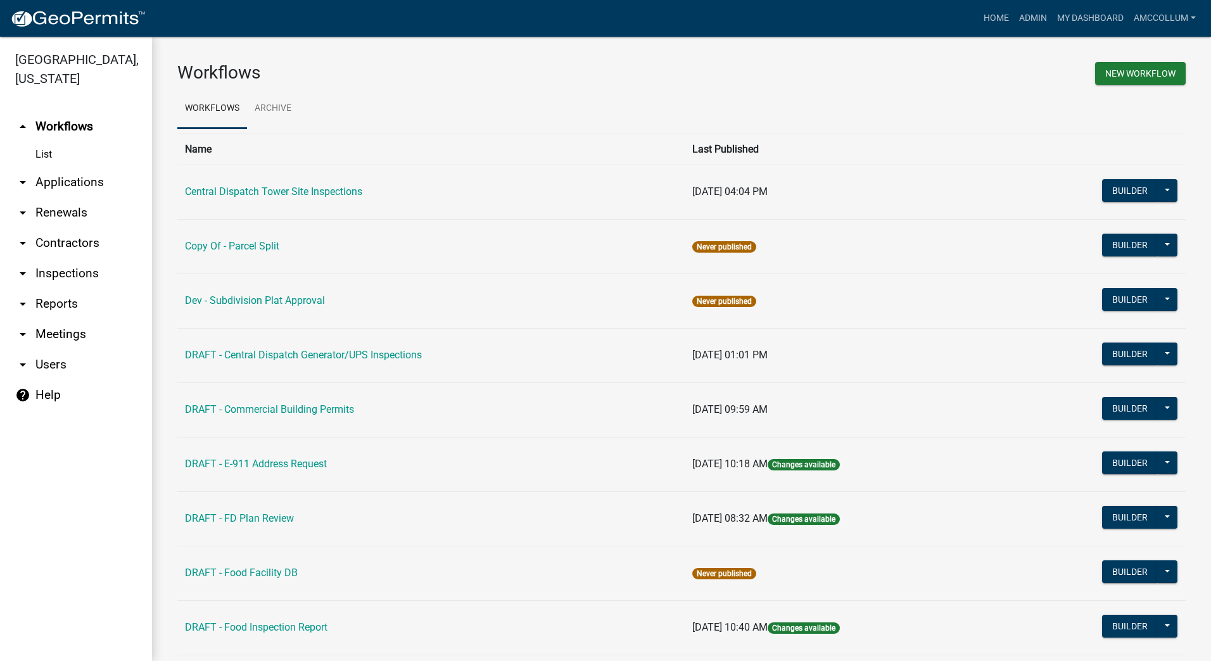
click at [52, 167] on link "arrow_drop_down Applications" at bounding box center [76, 182] width 152 height 30
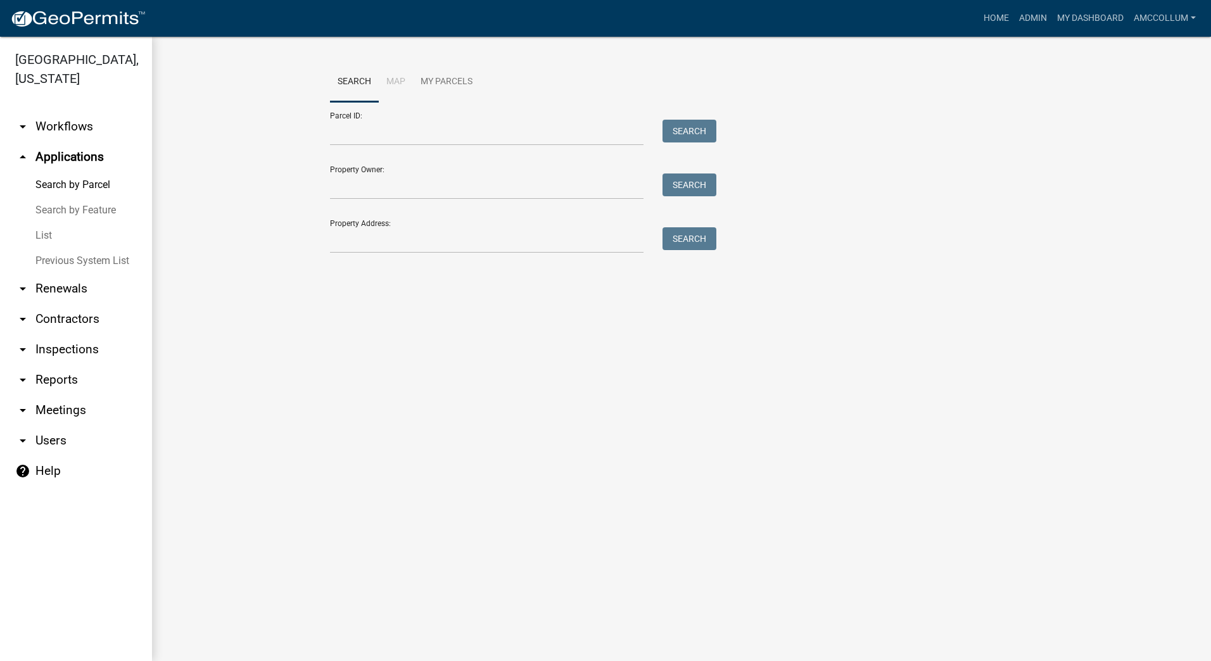
click at [32, 223] on link "List" at bounding box center [76, 235] width 152 height 25
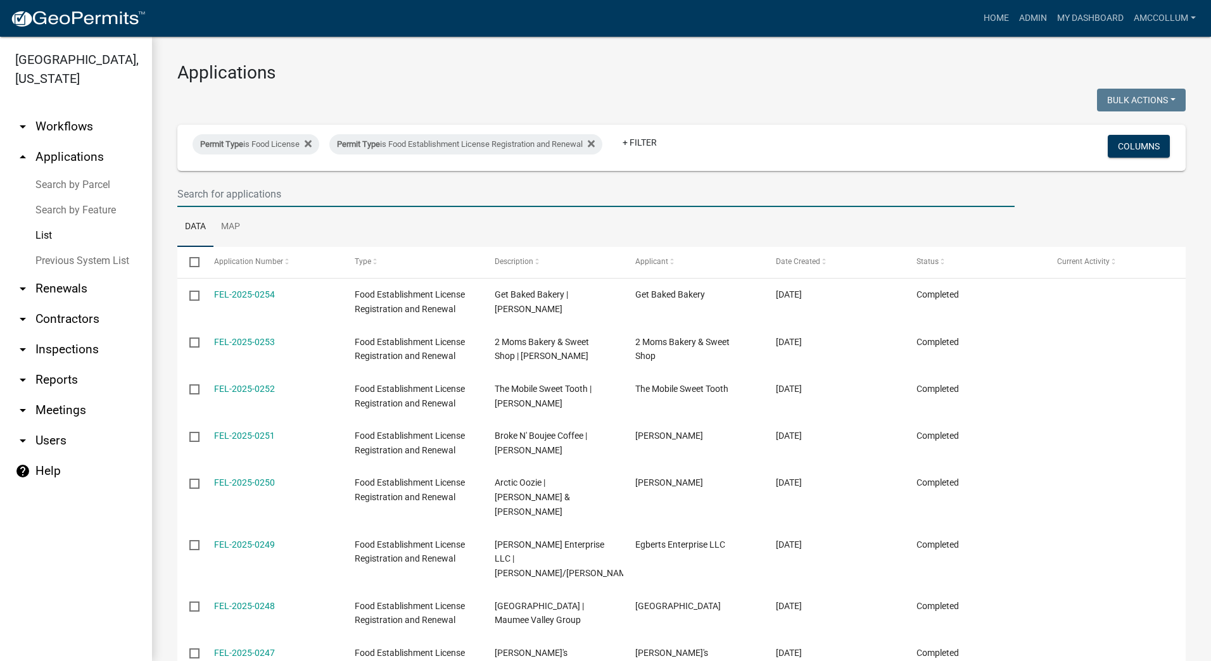
click at [259, 196] on input "text" at bounding box center [595, 194] width 837 height 26
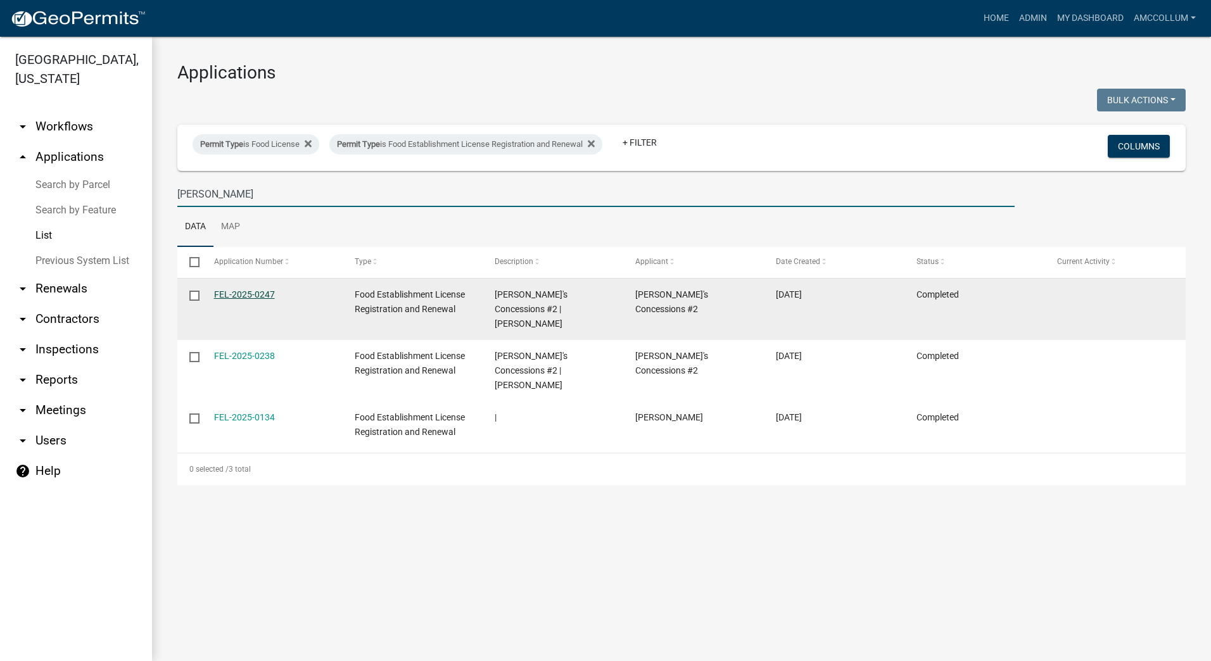
type input "Debbie"
click at [245, 291] on link "FEL-2025-0247" at bounding box center [244, 294] width 61 height 10
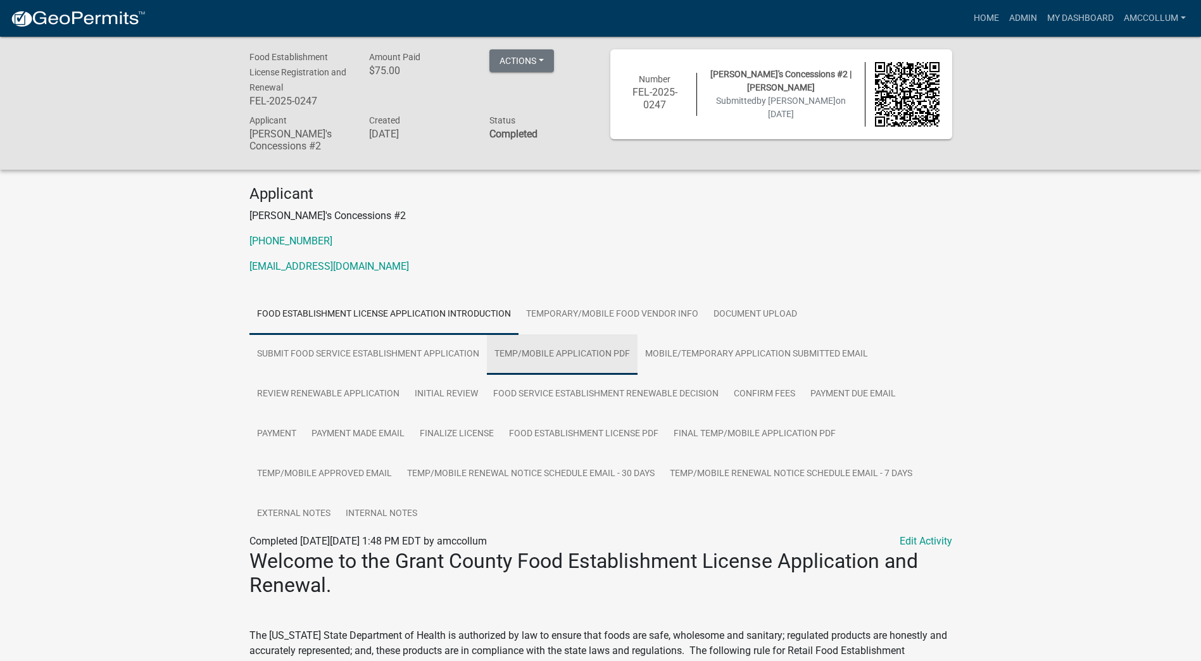
click at [526, 353] on link "Temp/Mobile Application PDF" at bounding box center [562, 354] width 151 height 41
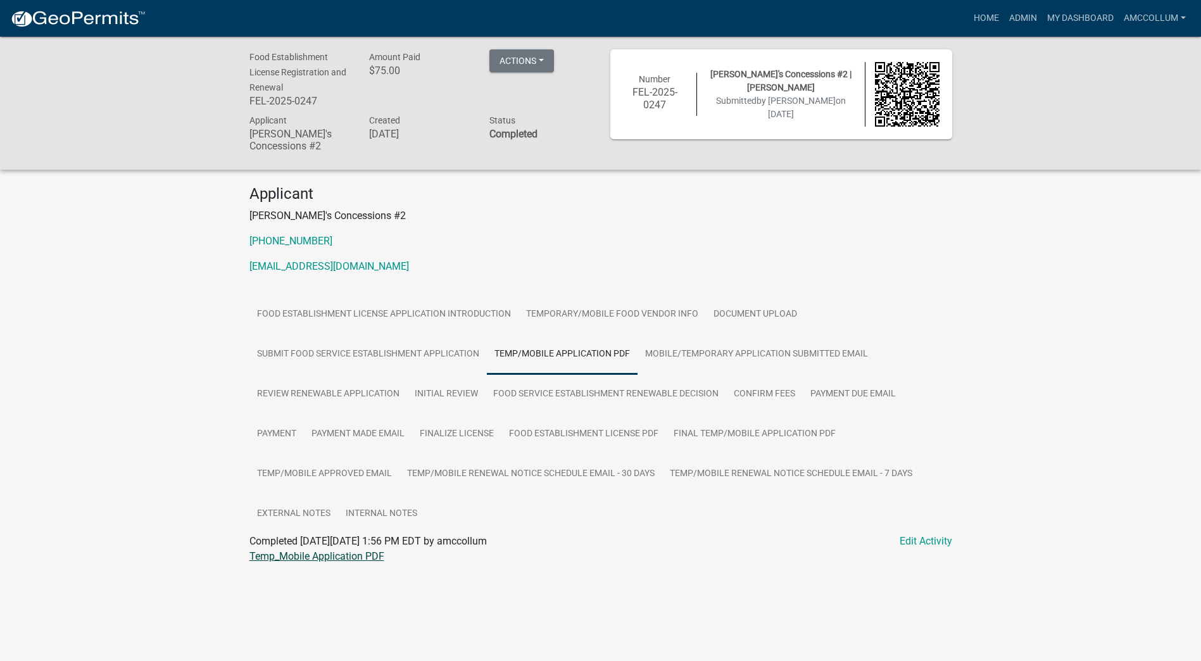
click at [332, 558] on link "Temp_Mobile Application PDF" at bounding box center [317, 556] width 135 height 12
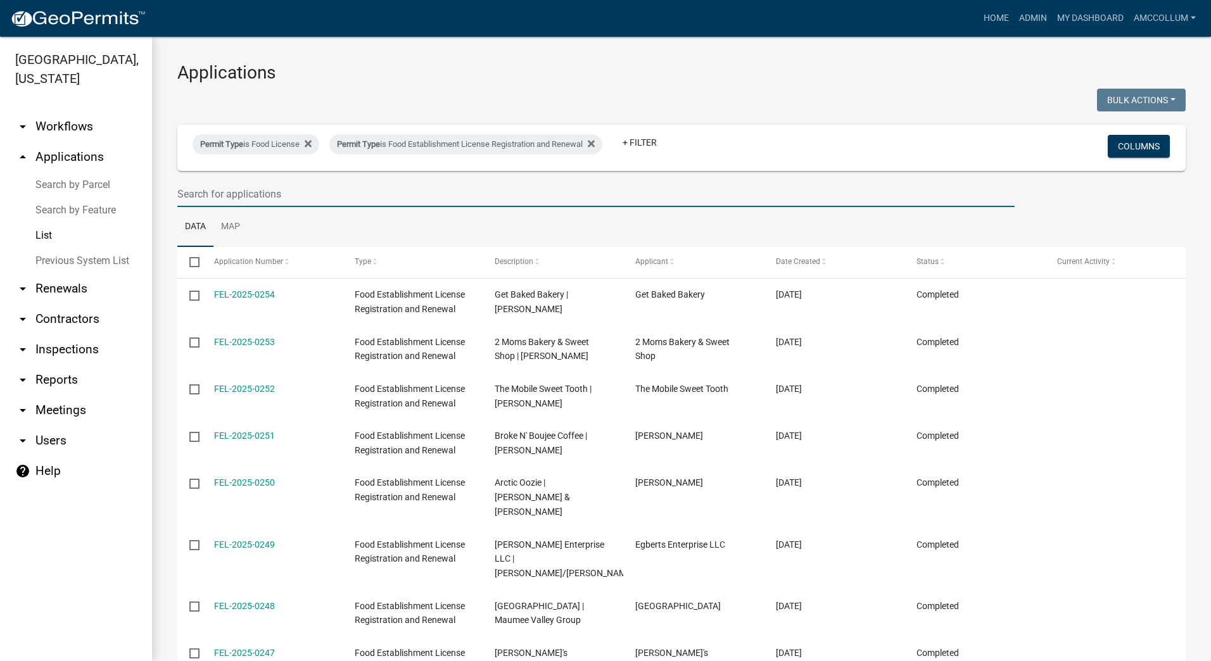
click at [217, 188] on input "text" at bounding box center [595, 194] width 837 height 26
type input "s"
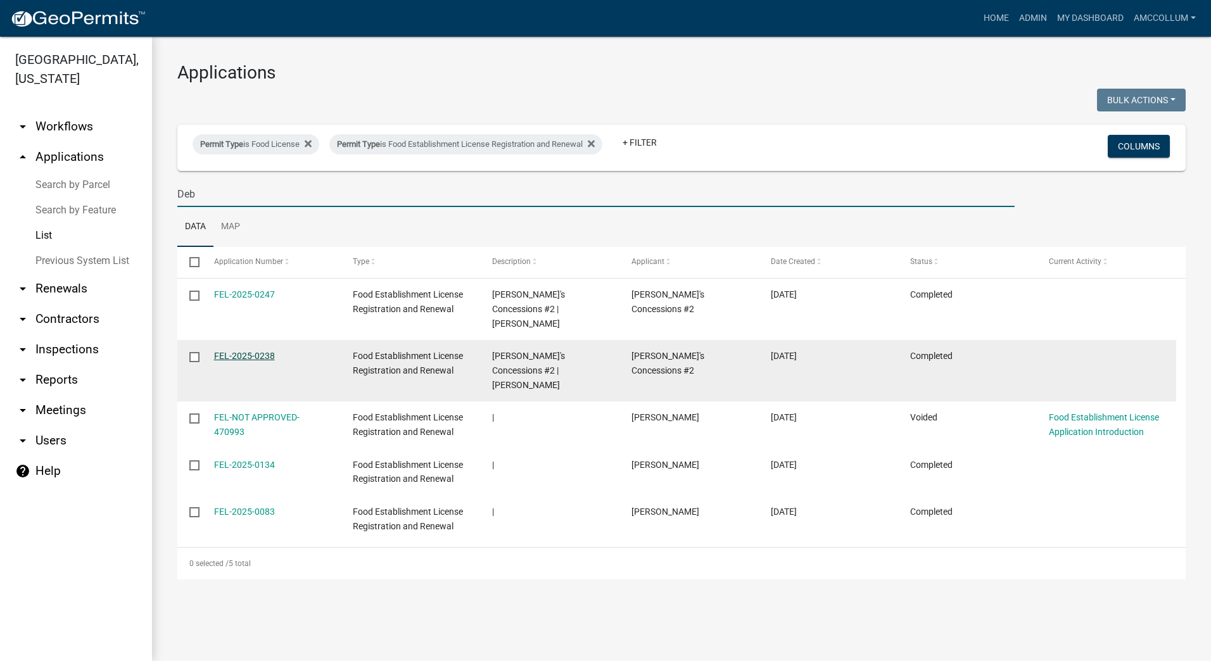
type input "Deb"
click at [236, 351] on link "FEL-2025-0238" at bounding box center [244, 356] width 61 height 10
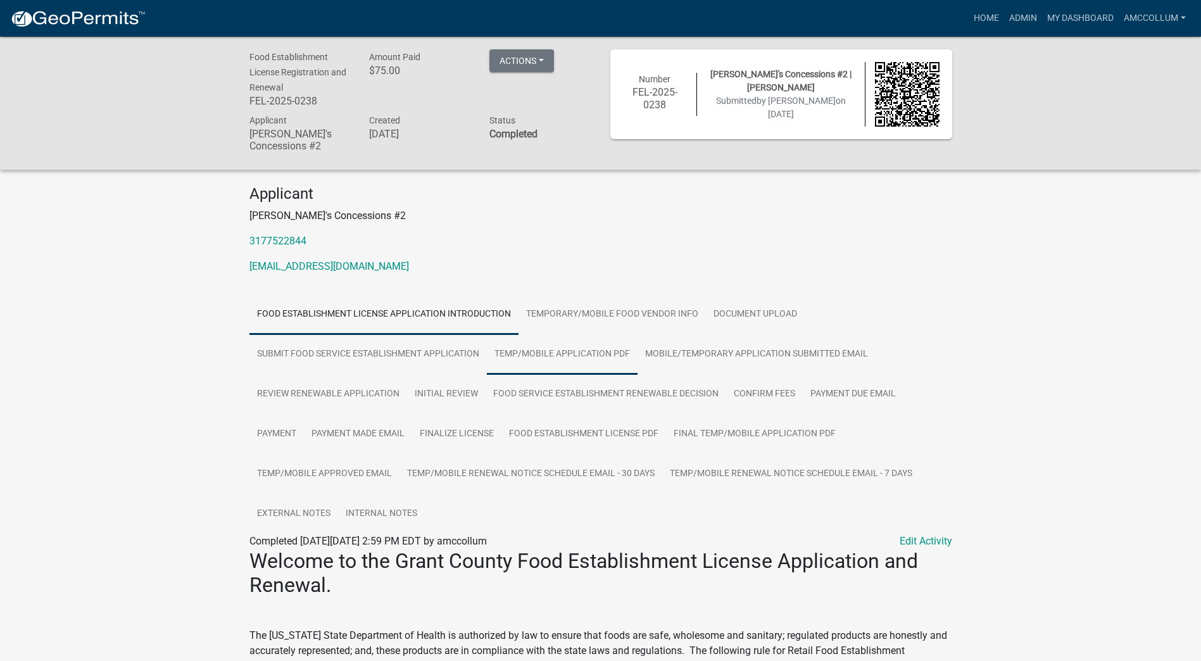
click at [555, 349] on link "Temp/Mobile Application PDF" at bounding box center [562, 354] width 151 height 41
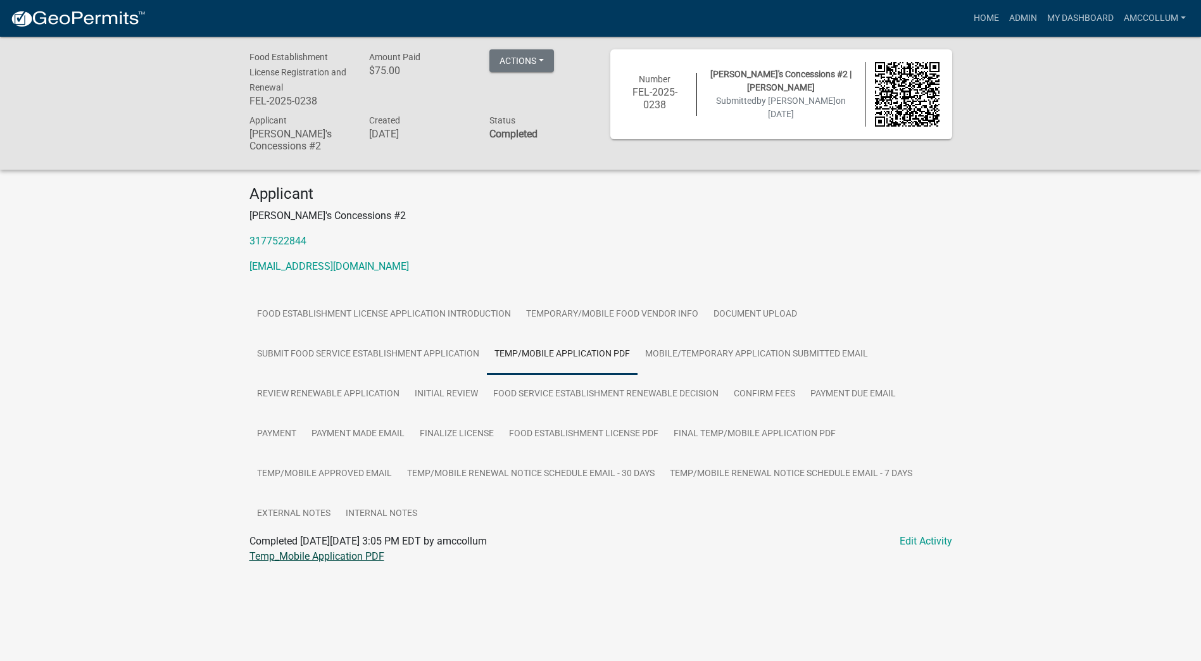
click at [305, 559] on link "Temp_Mobile Application PDF" at bounding box center [317, 556] width 135 height 12
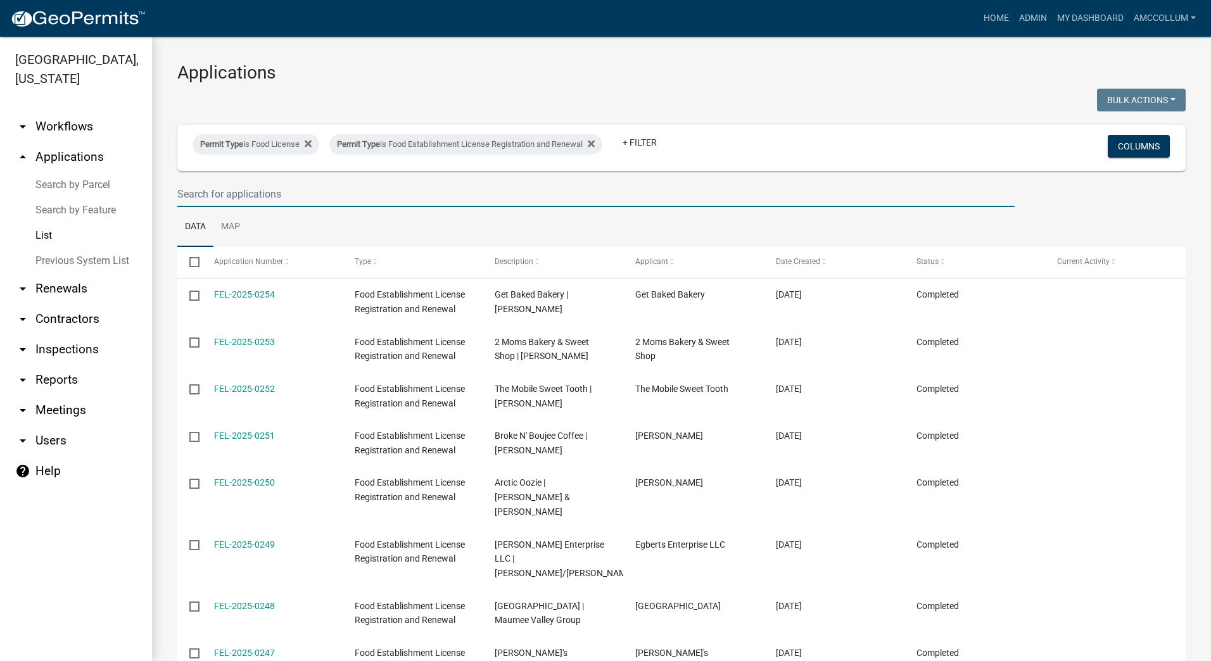
click at [206, 187] on input "text" at bounding box center [595, 194] width 837 height 26
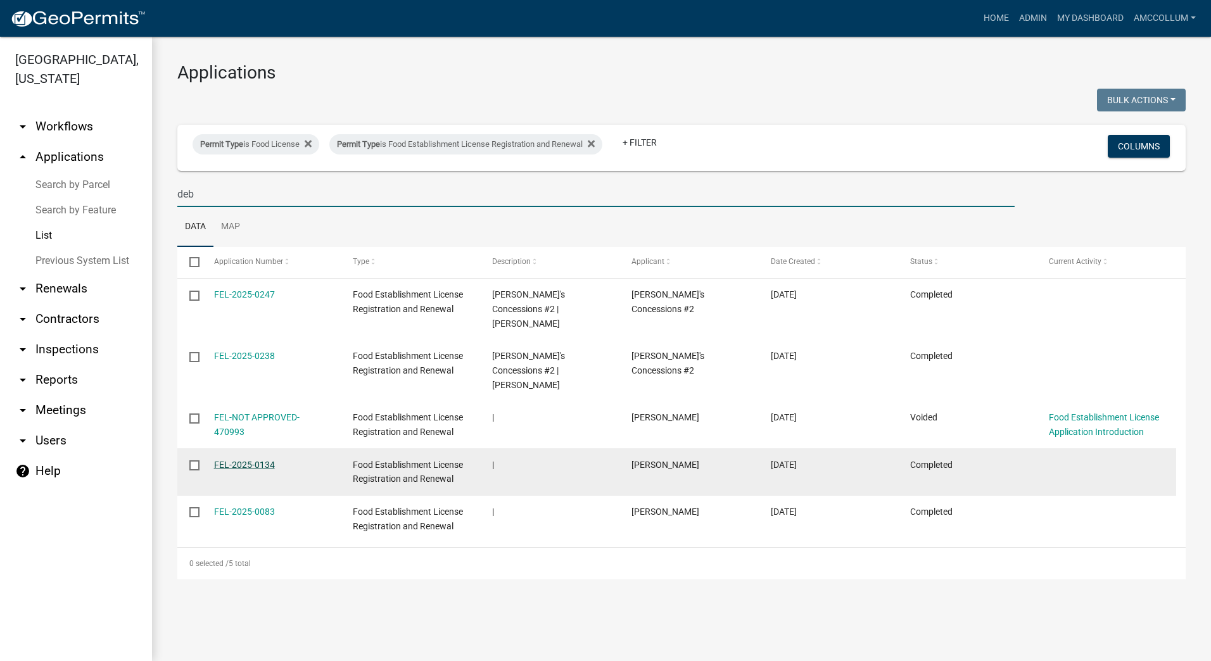
type input "deb"
click at [254, 460] on link "FEL-2025-0134" at bounding box center [244, 465] width 61 height 10
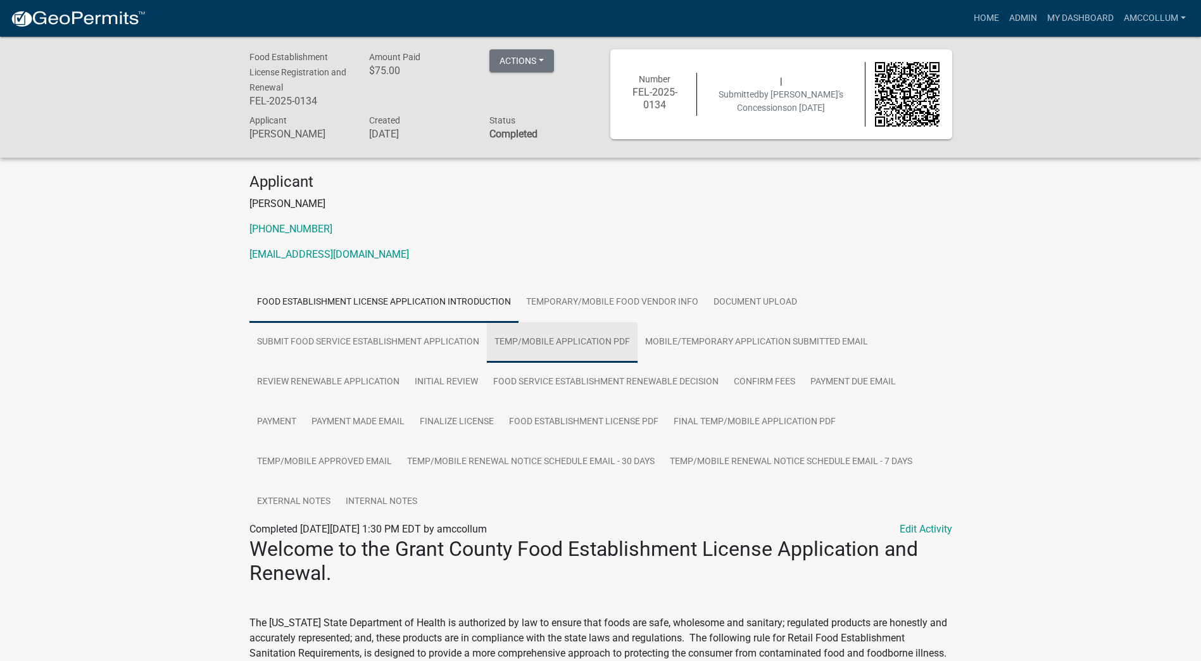
click at [565, 344] on link "Temp/Mobile Application PDF" at bounding box center [562, 342] width 151 height 41
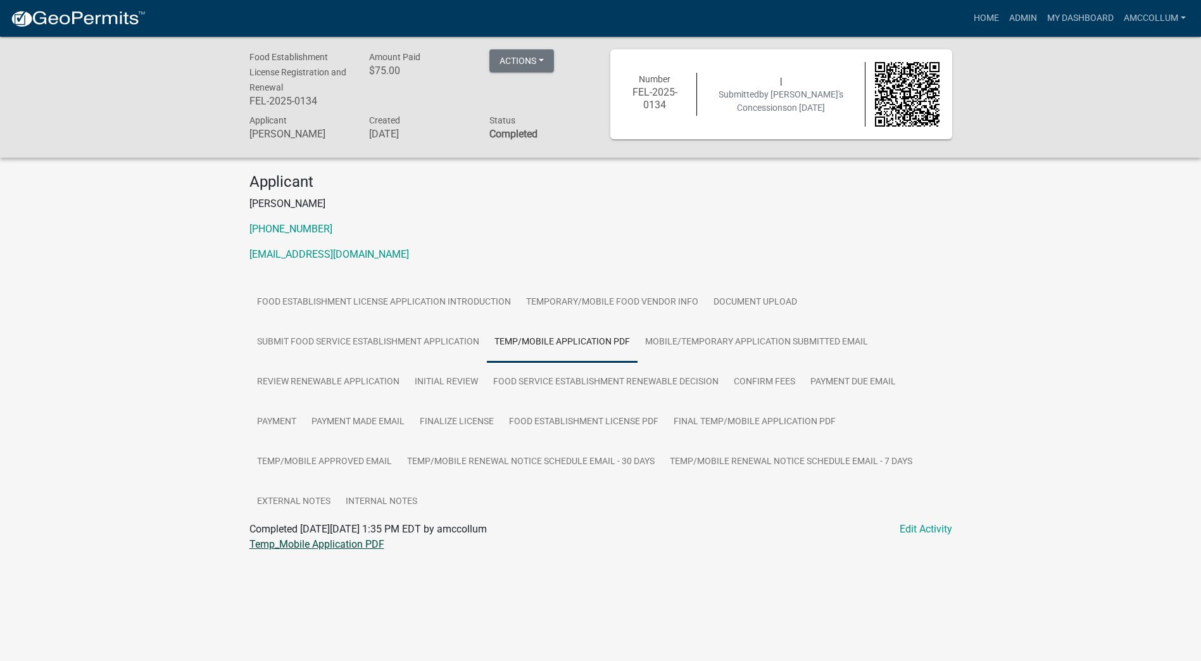
click at [348, 542] on link "Temp_Mobile Application PDF" at bounding box center [317, 544] width 135 height 12
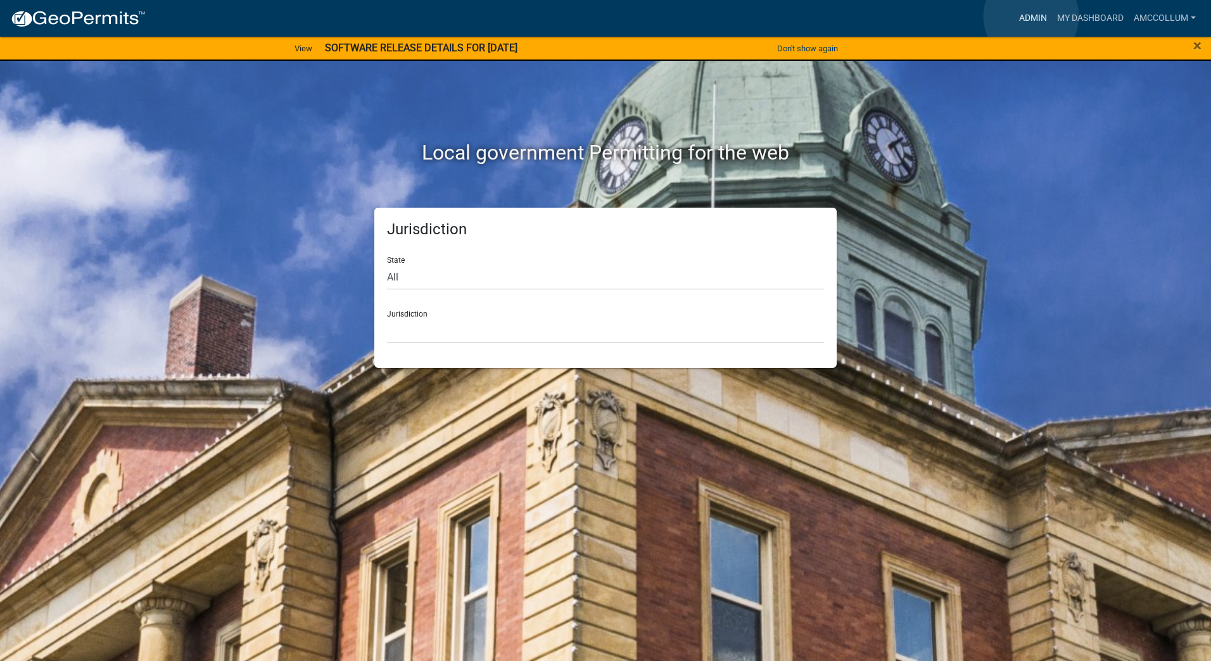
click at [1030, 16] on link "Admin" at bounding box center [1033, 18] width 38 height 24
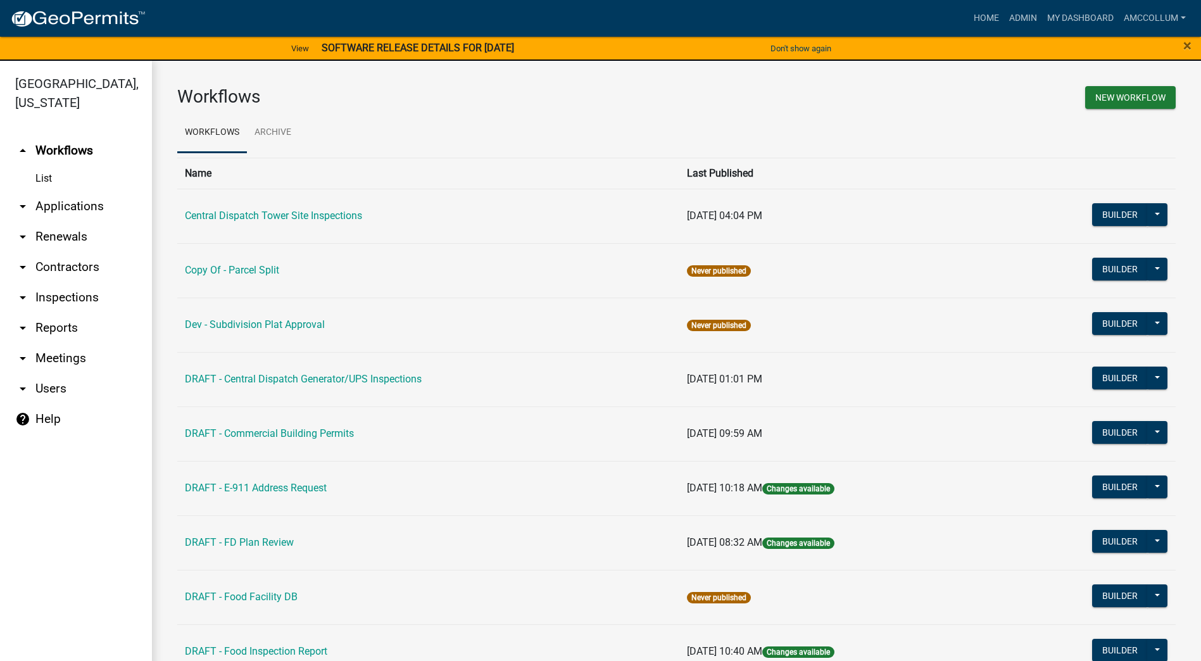
click at [53, 191] on link "arrow_drop_down Applications" at bounding box center [76, 206] width 152 height 30
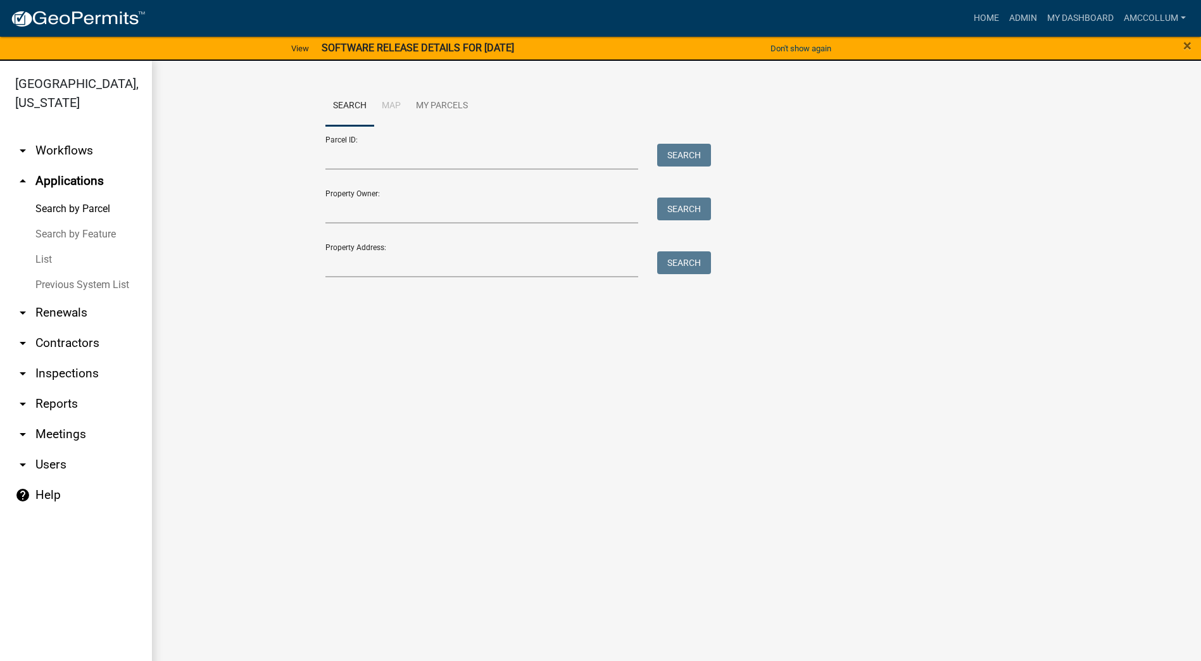
click at [36, 247] on link "List" at bounding box center [76, 259] width 152 height 25
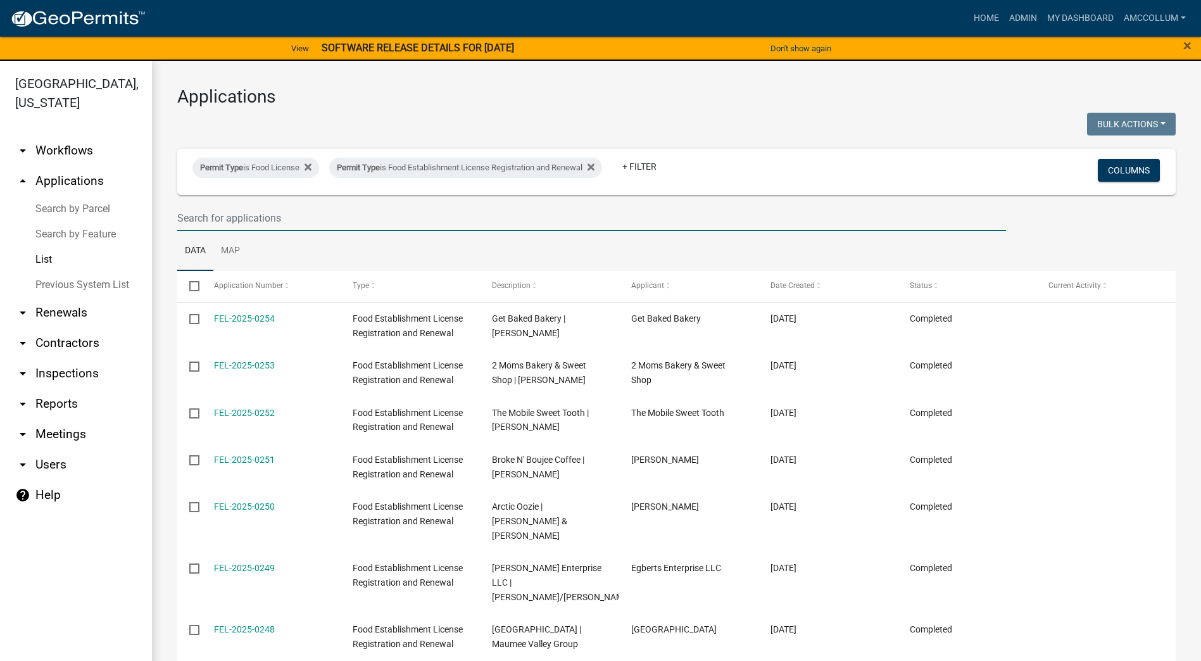
click at [248, 212] on input "text" at bounding box center [591, 218] width 829 height 26
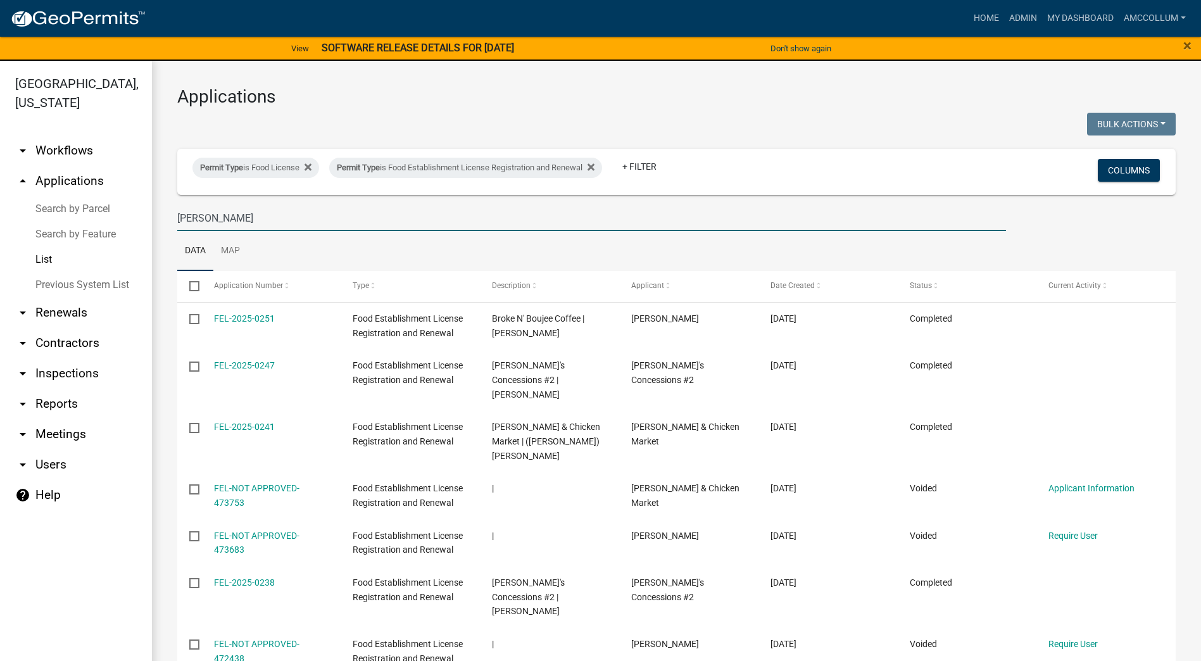
type input "debbie"
